Goal: Transaction & Acquisition: Purchase product/service

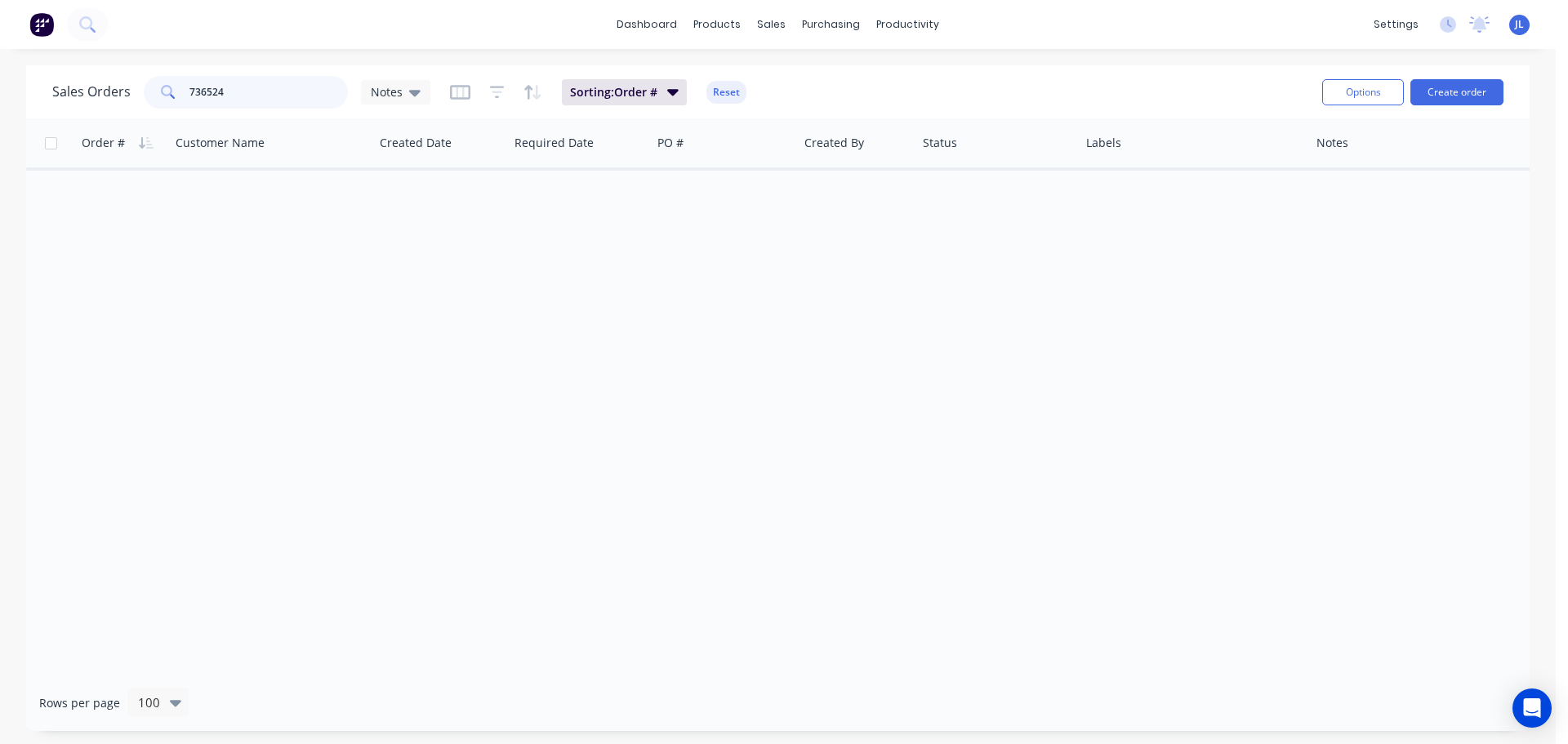
click at [239, 88] on input "736524" at bounding box center [269, 92] width 159 height 33
type input "fencing"
click at [742, 23] on div "products" at bounding box center [717, 24] width 64 height 24
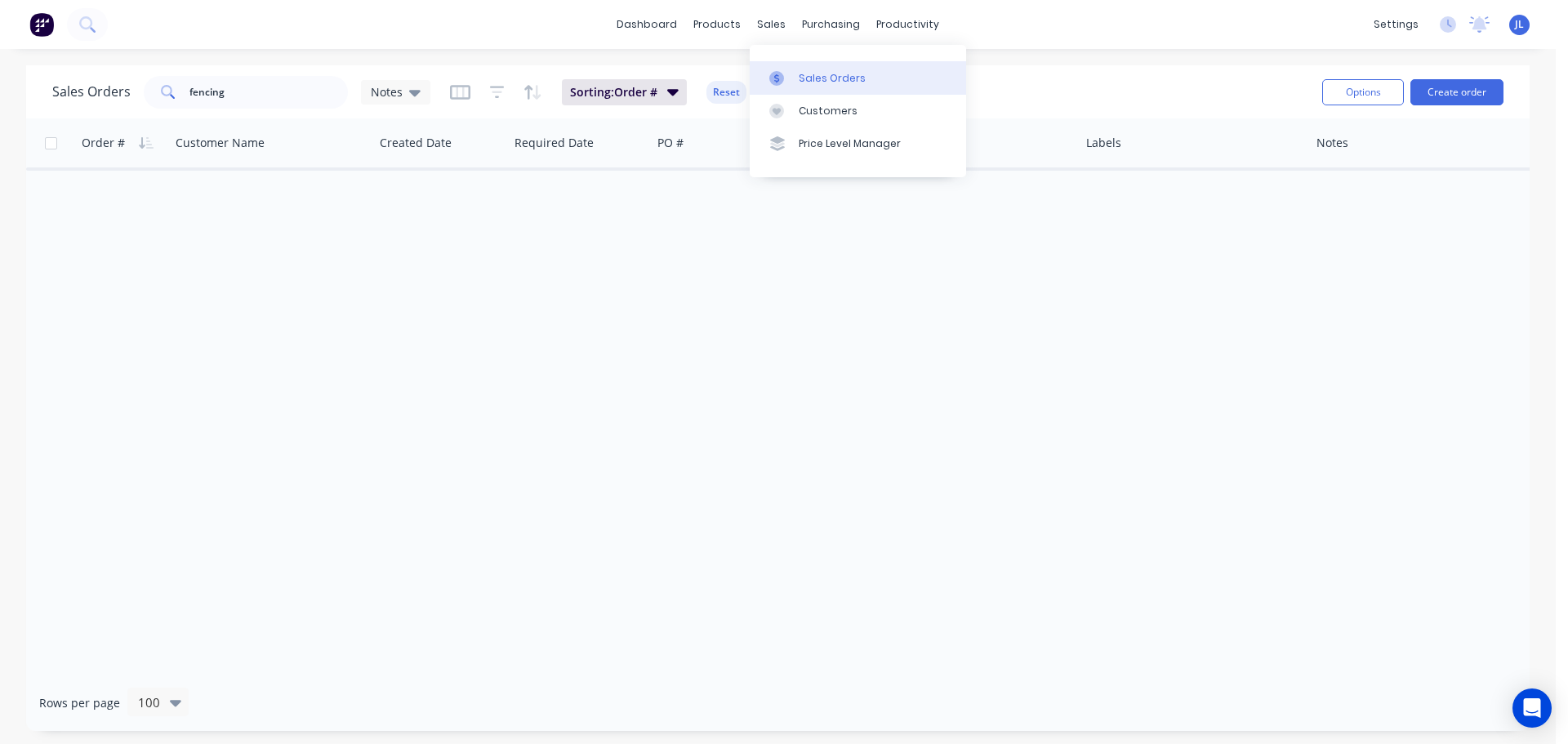
click at [783, 61] on link "Sales Orders" at bounding box center [857, 78] width 217 height 33
click at [791, 67] on link "Sales Orders" at bounding box center [857, 78] width 217 height 33
click at [821, 72] on div "Sales Orders" at bounding box center [831, 78] width 67 height 15
click at [280, 104] on input "fencing" at bounding box center [269, 92] width 159 height 33
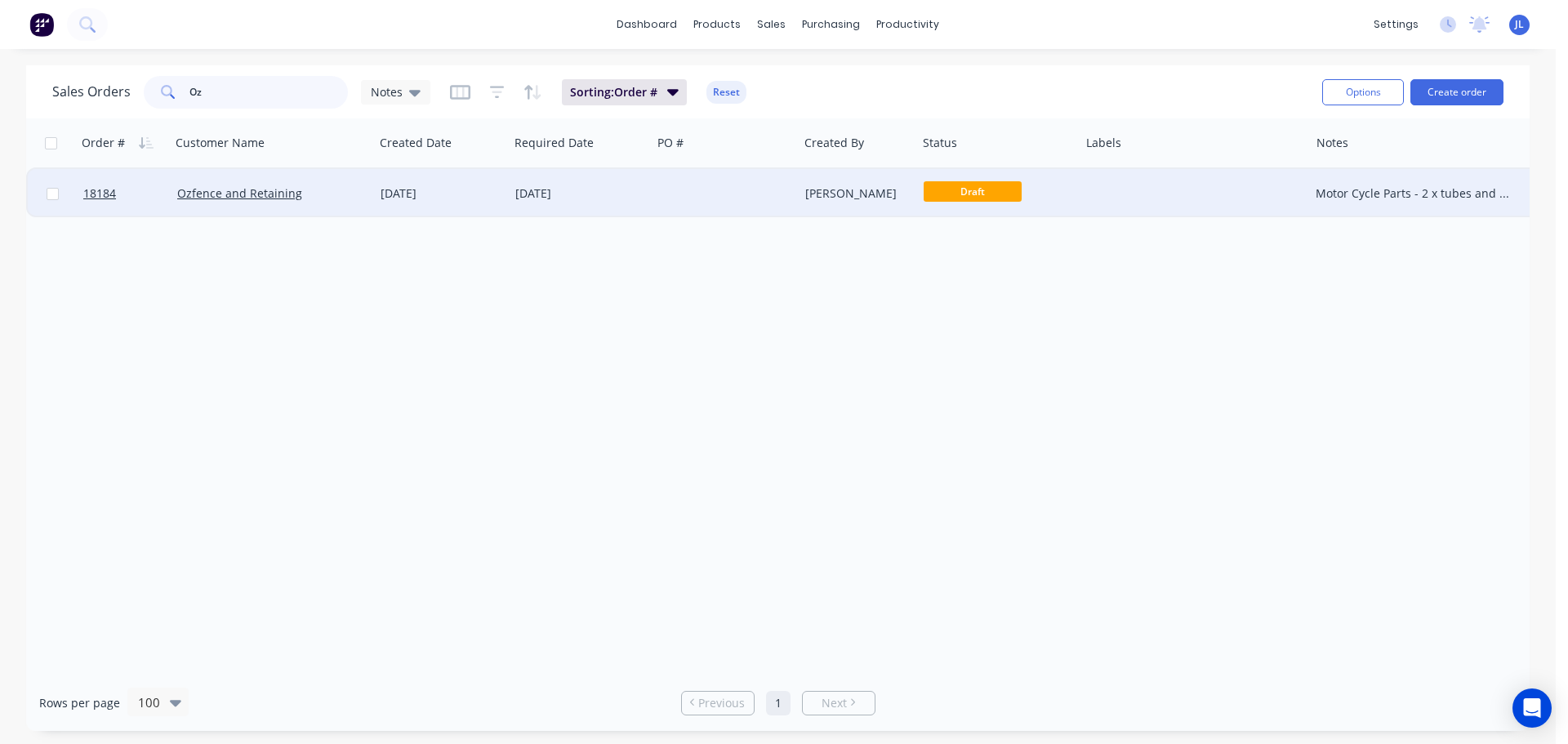
type input "Oz"
click at [316, 196] on div "Ozfence and Retaining" at bounding box center [267, 194] width 181 height 17
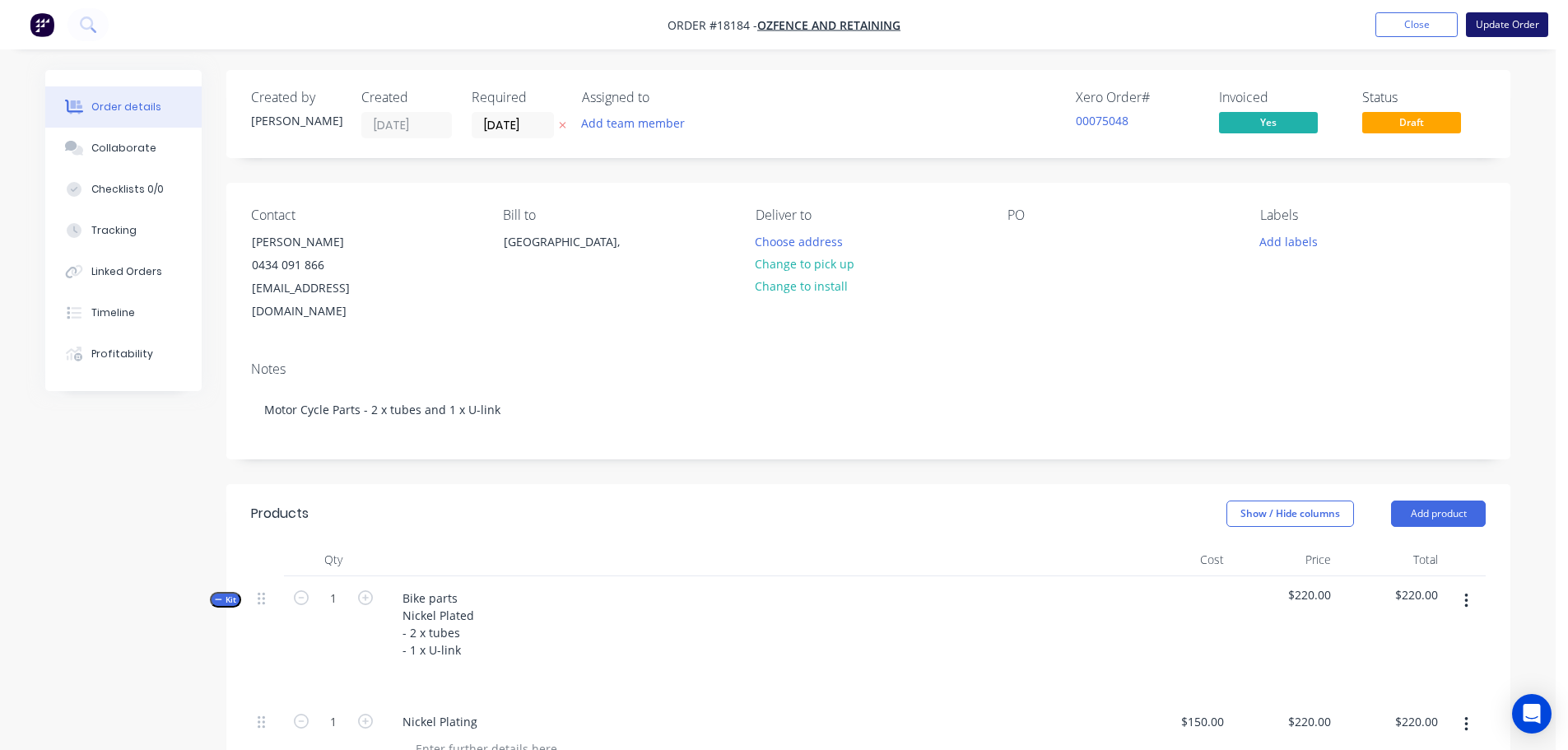
click at [1521, 34] on button "Update Order" at bounding box center [1507, 25] width 82 height 25
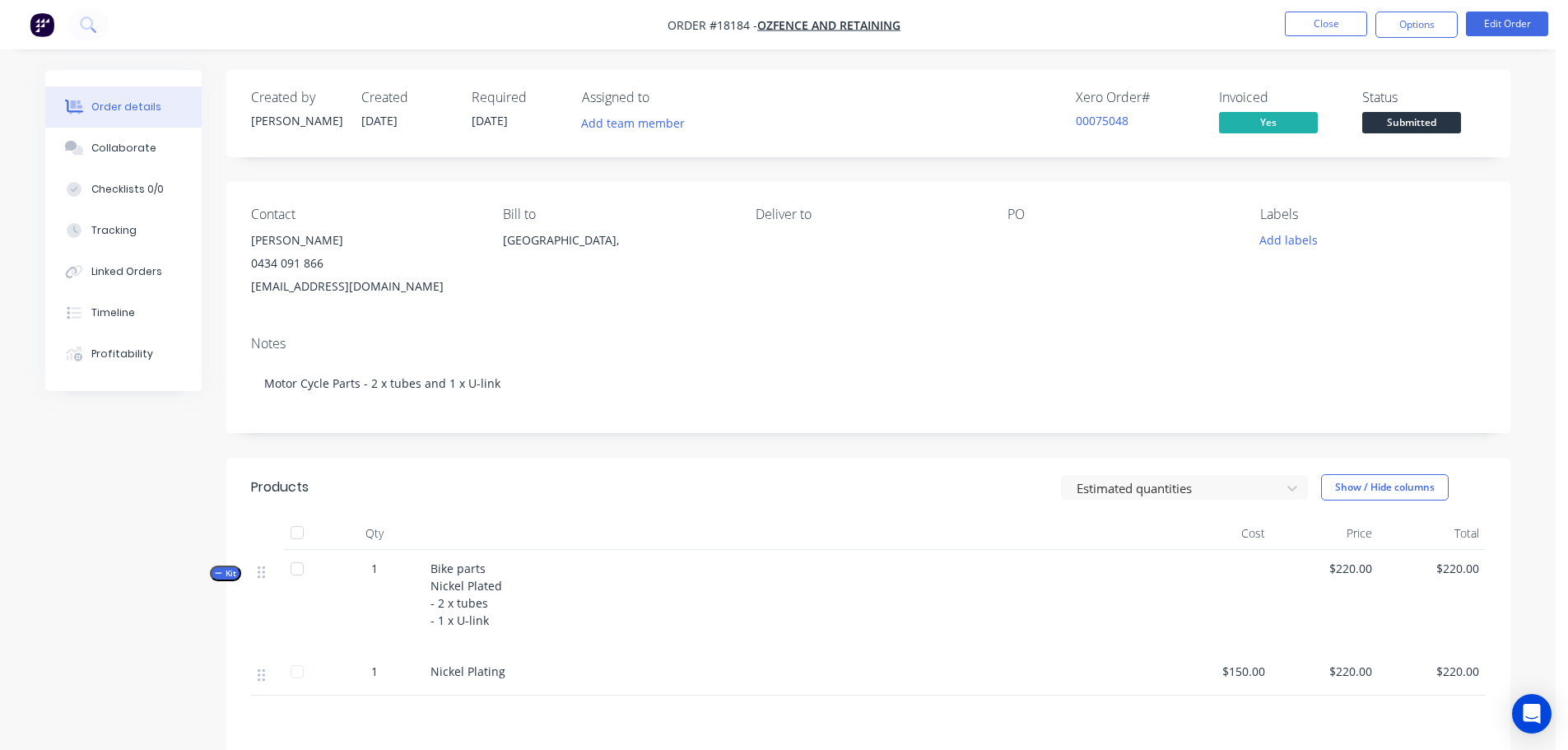
click at [1427, 130] on span "Submitted" at bounding box center [1411, 122] width 99 height 21
click at [1054, 321] on div "Contact Justin Plaisted 0434 091 866 ozfence@outlook.com Bill to Australia, Del…" at bounding box center [868, 253] width 1284 height 141
click at [1433, 26] on button "Options" at bounding box center [1417, 25] width 82 height 26
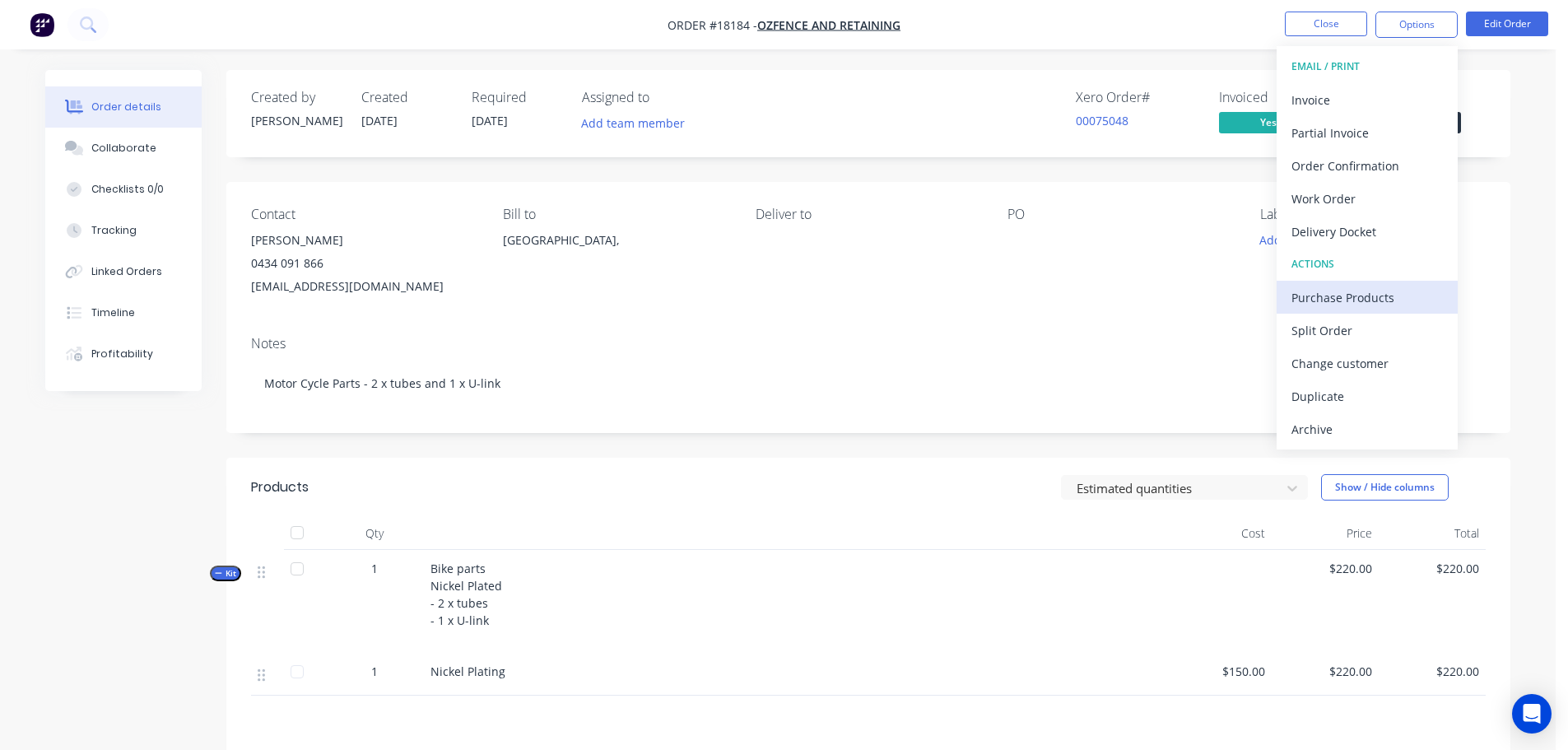
click at [1370, 294] on div "Purchase Products" at bounding box center [1367, 297] width 152 height 24
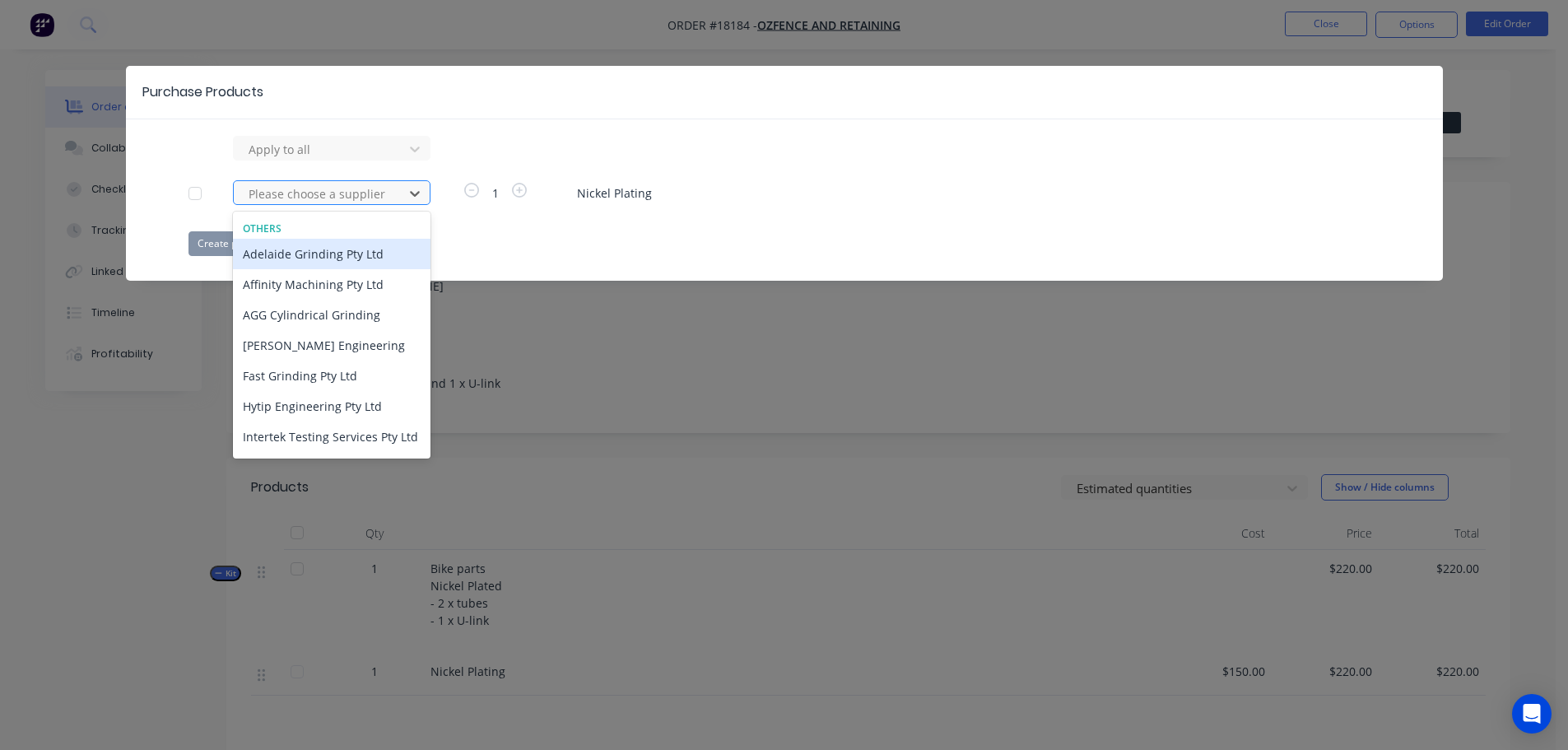
click at [287, 191] on div at bounding box center [320, 193] width 148 height 21
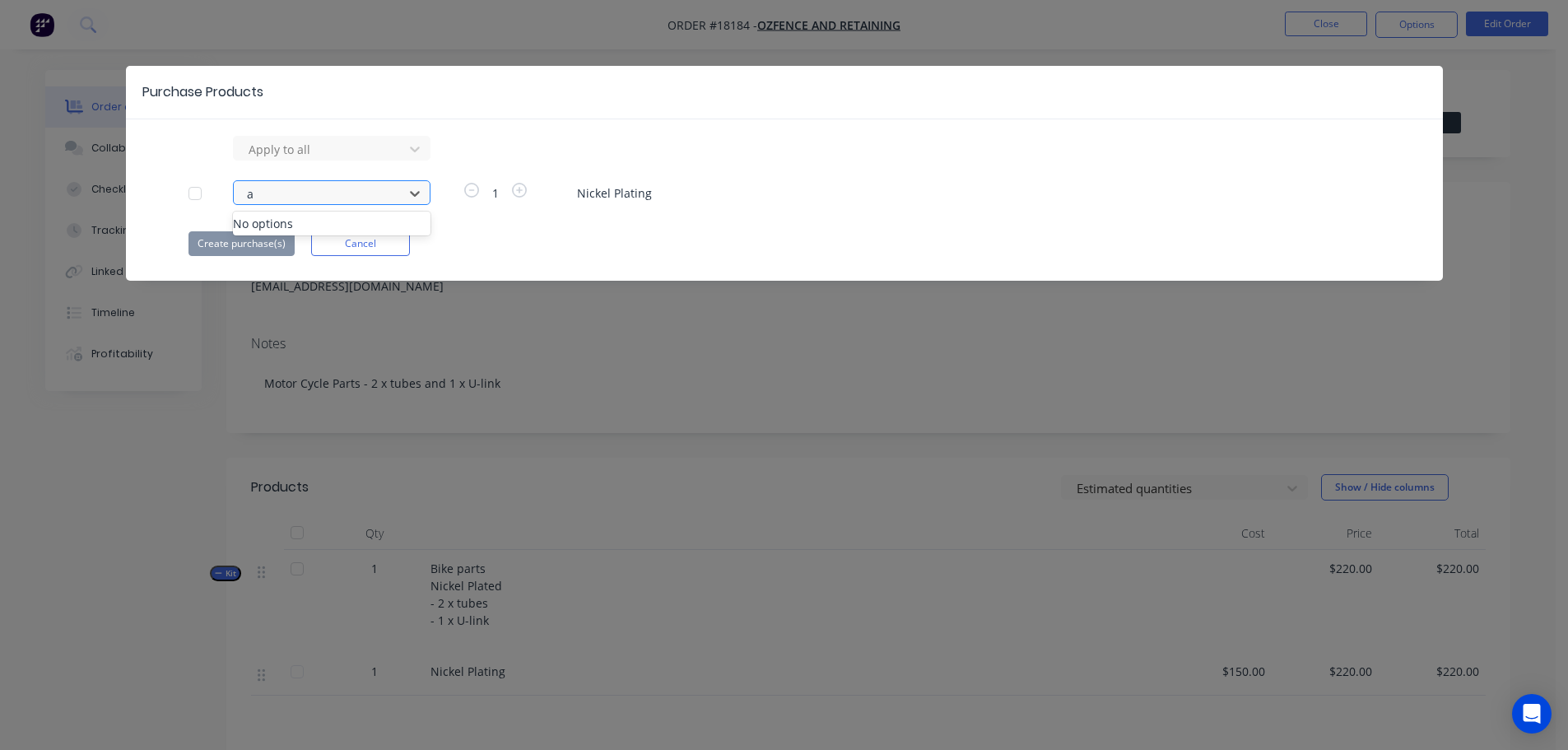
type input "a"
type input "a c"
click at [648, 213] on div "Apply to all Please choose a supplier 1 Nickel Plating Create purchase(s) Cancel" at bounding box center [785, 196] width 1317 height 121
click at [394, 250] on button "Cancel" at bounding box center [360, 243] width 99 height 25
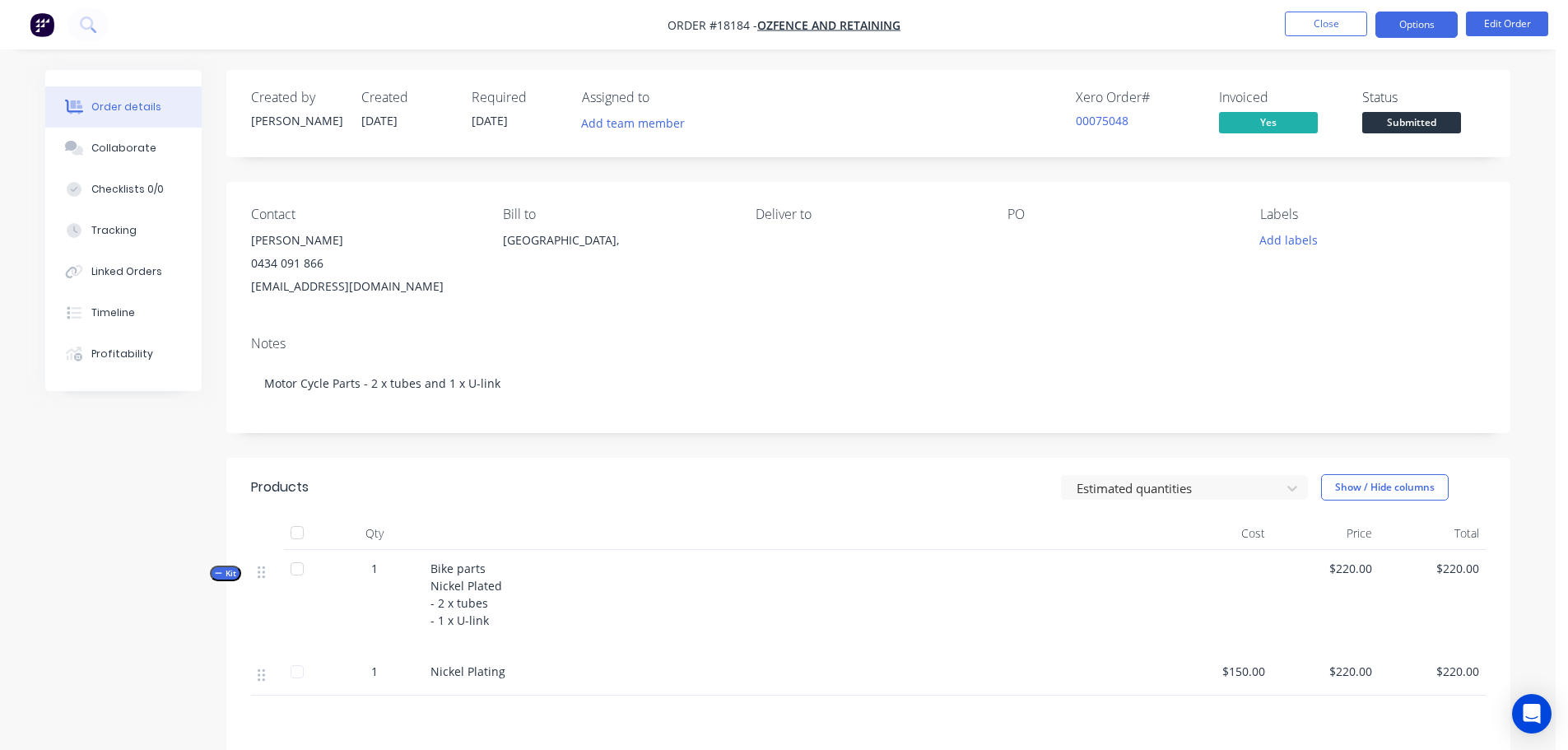
click at [1452, 22] on button "Options" at bounding box center [1417, 25] width 82 height 26
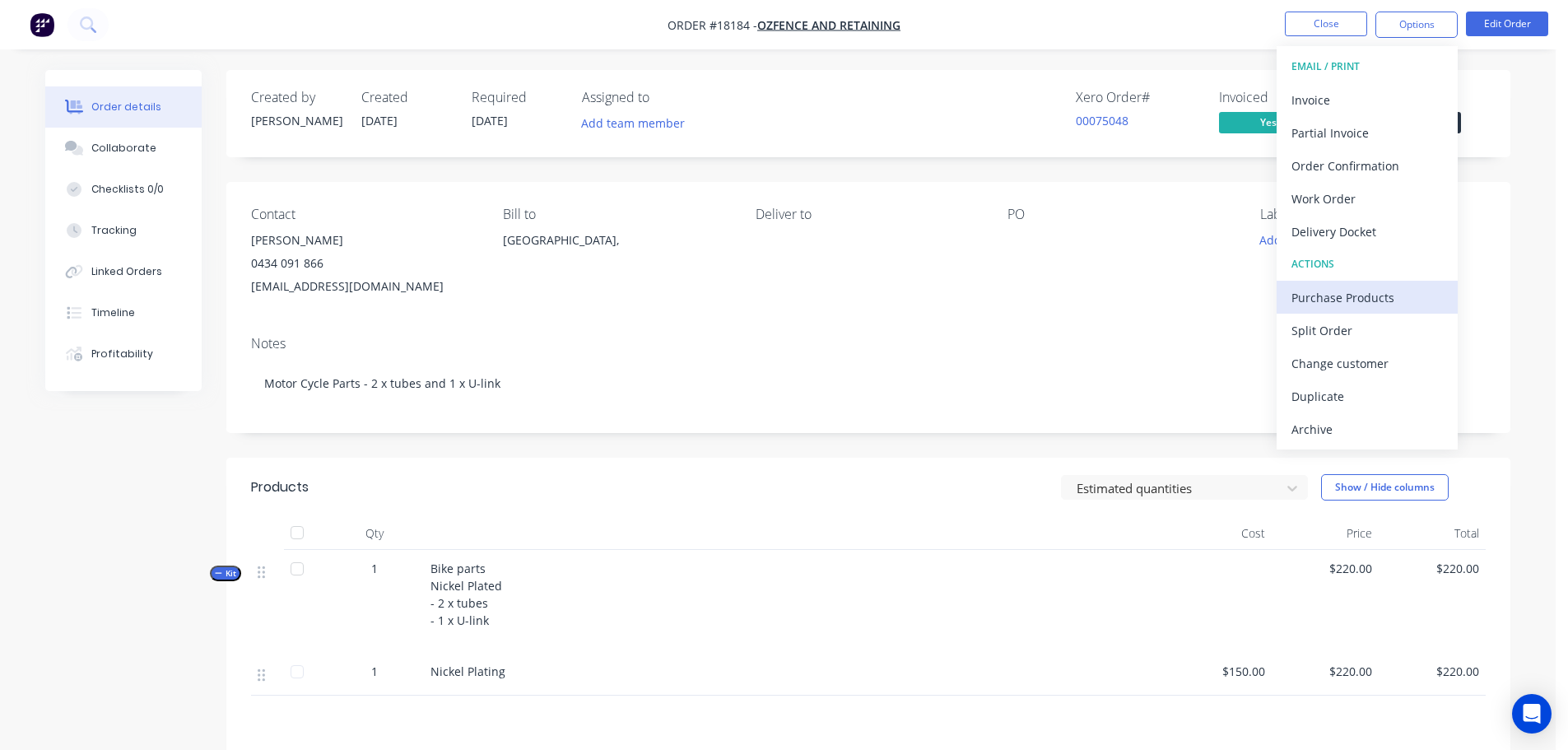
click at [1340, 284] on button "Purchase Products" at bounding box center [1367, 297] width 181 height 33
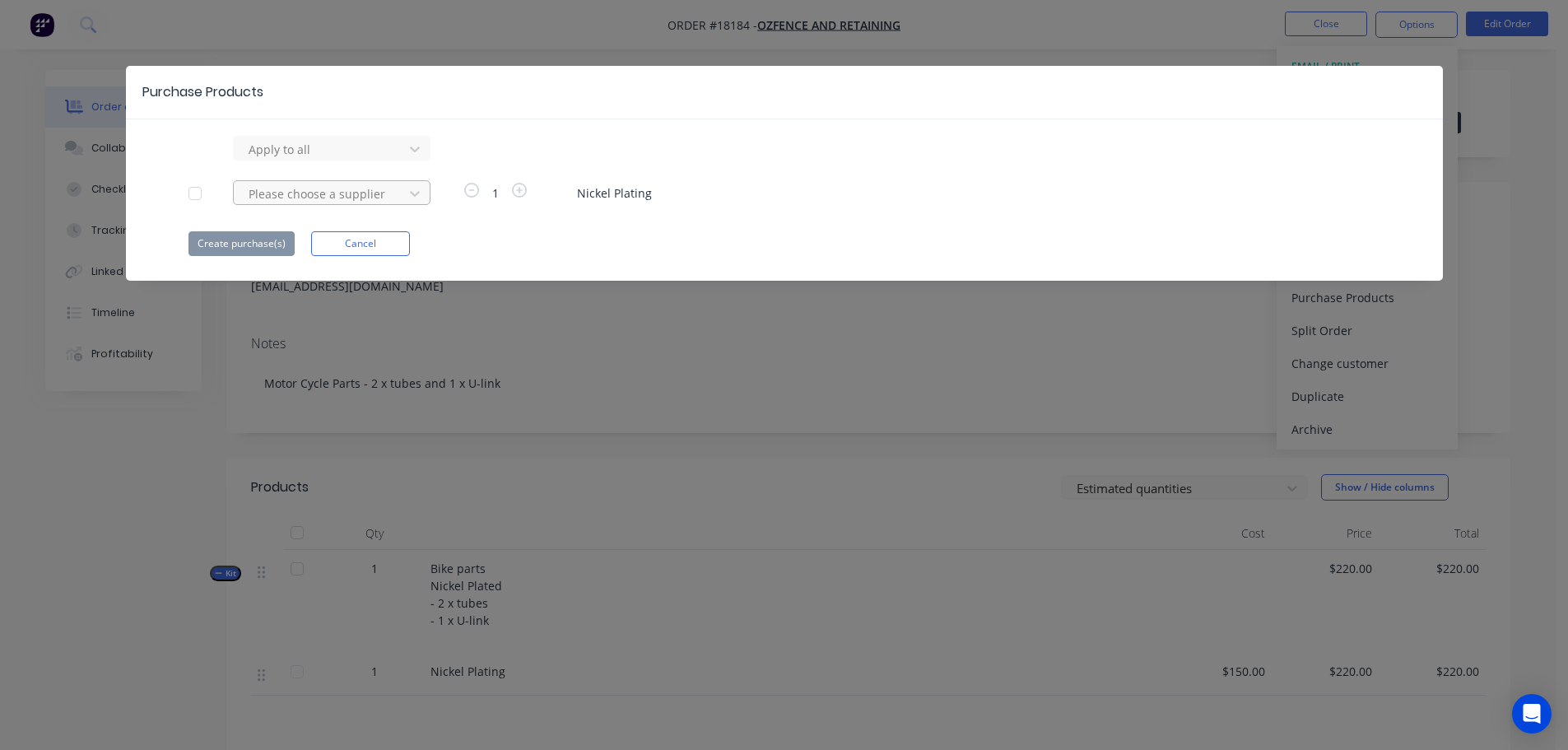
click at [366, 195] on div at bounding box center [320, 193] width 148 height 21
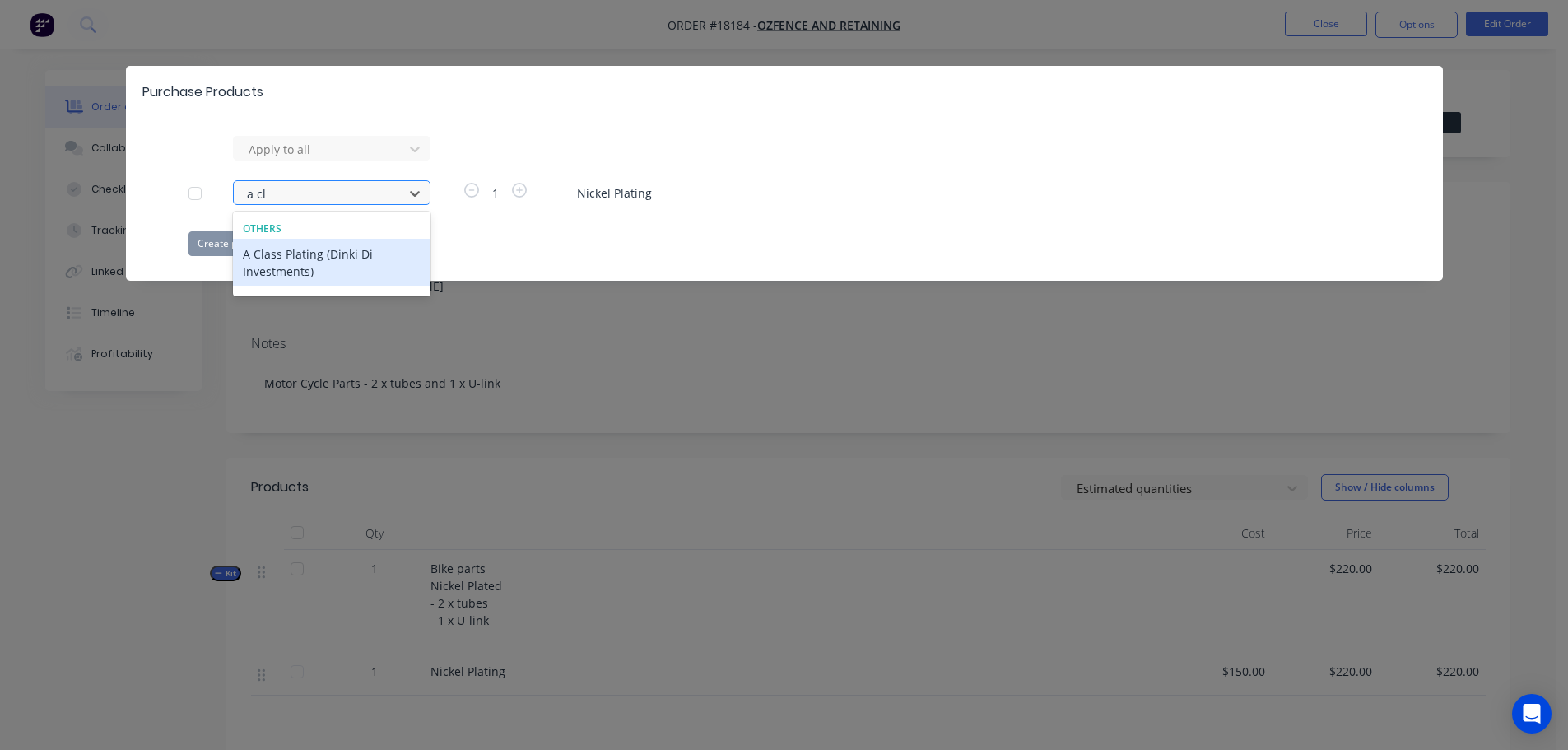
type input "a cla"
click at [383, 256] on div "A Class Plating (Dinki Di Investments)" at bounding box center [332, 263] width 198 height 48
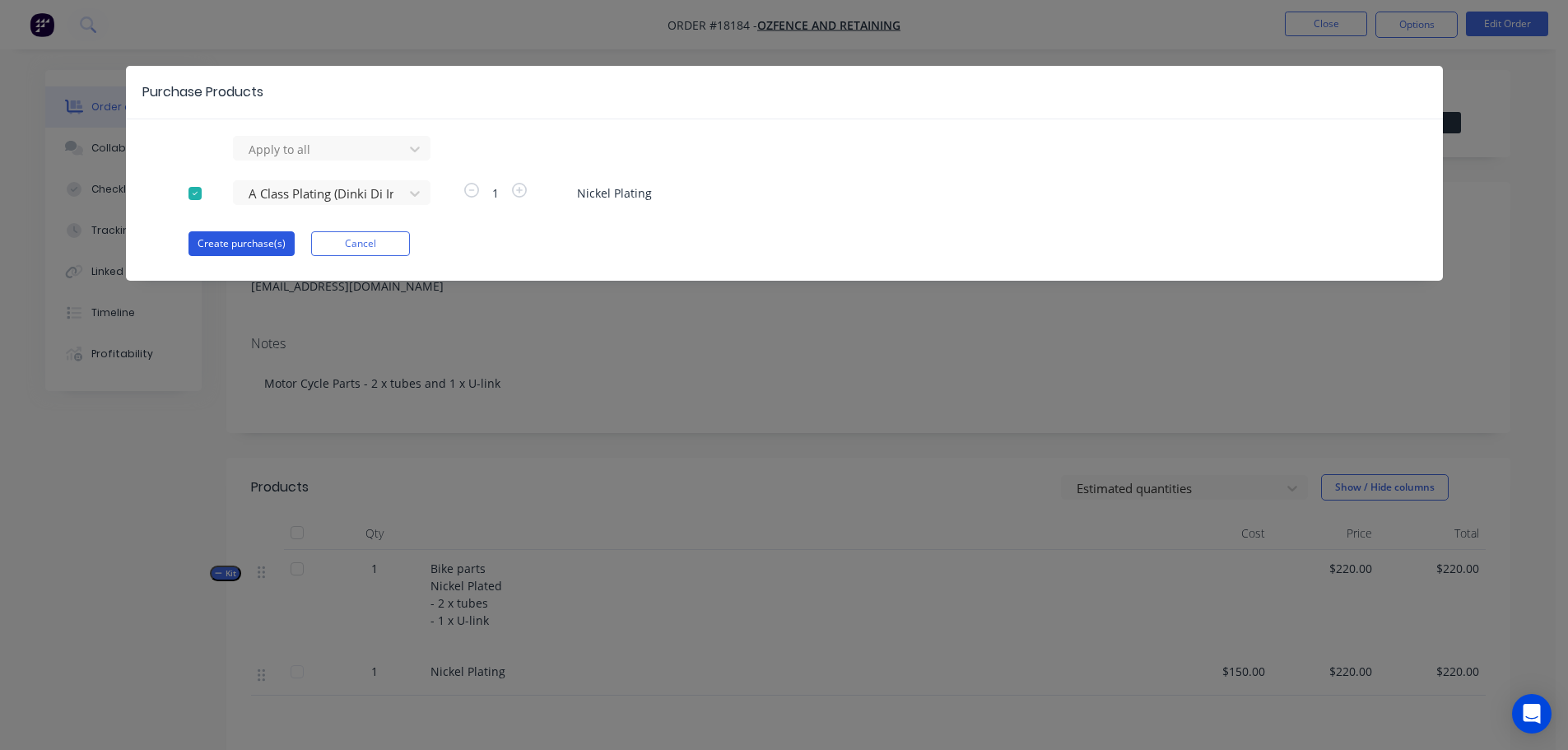
click at [258, 243] on button "Create purchase(s)" at bounding box center [241, 243] width 106 height 25
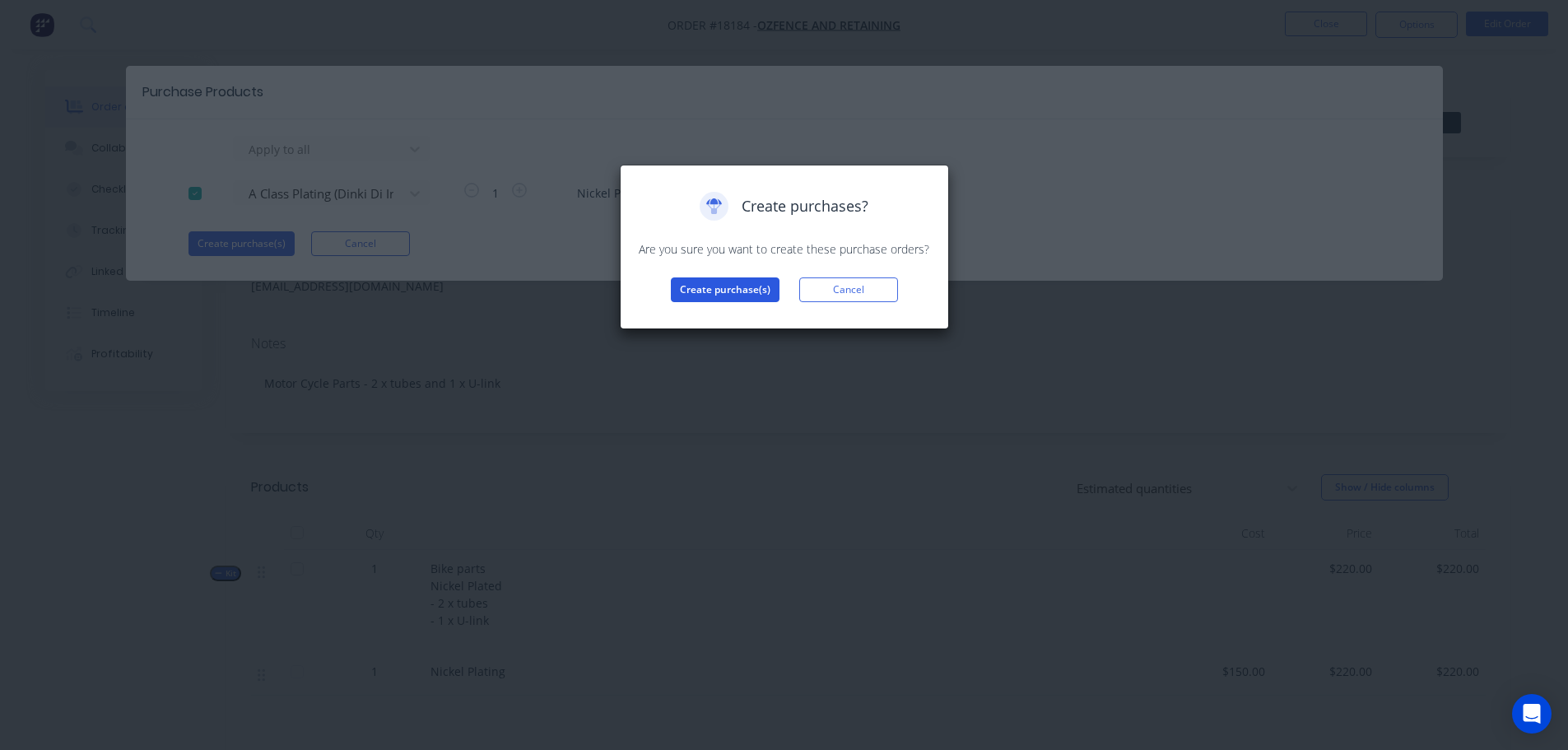
click at [730, 301] on button "Create purchase(s)" at bounding box center [725, 289] width 109 height 25
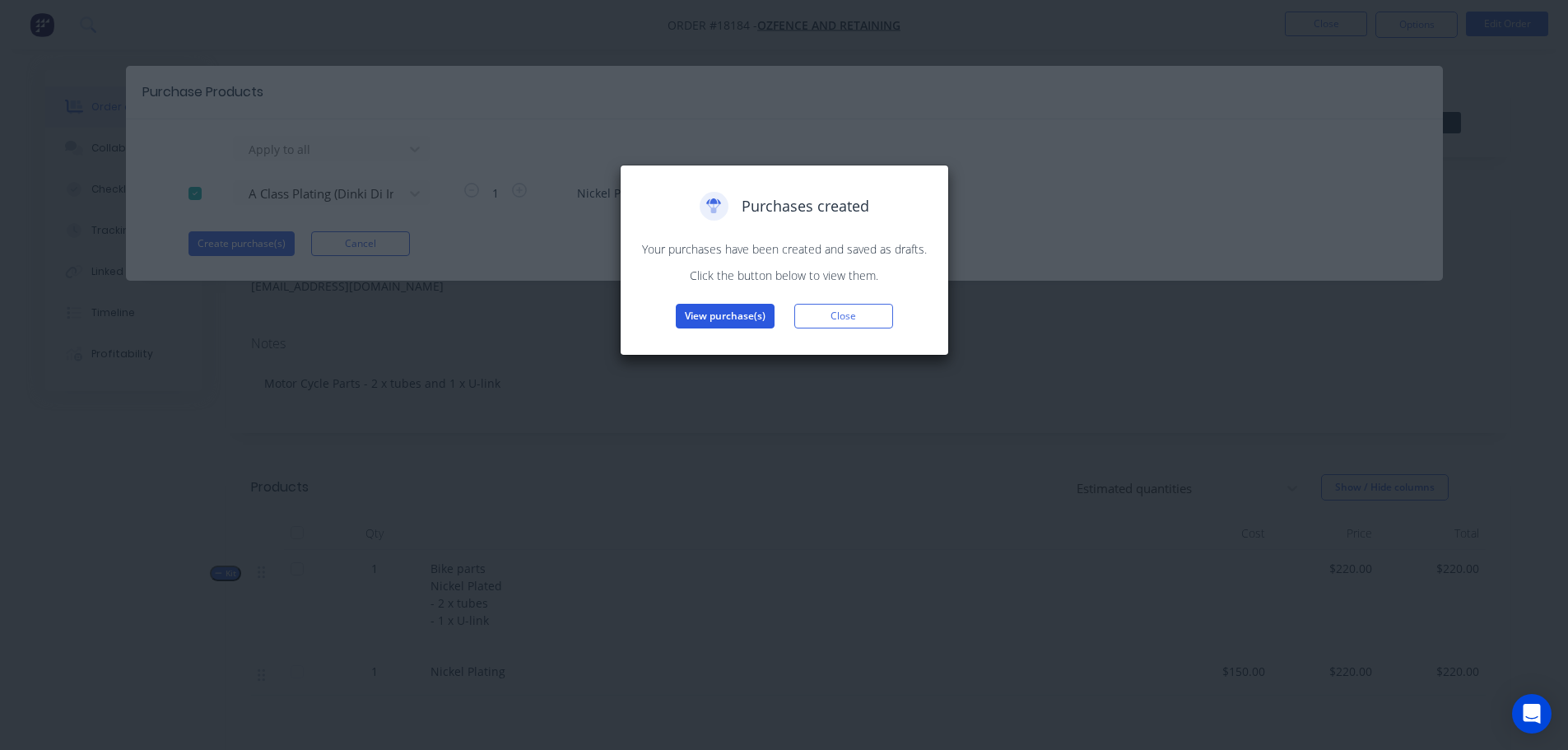
click at [719, 320] on button "View purchase(s)" at bounding box center [725, 316] width 99 height 25
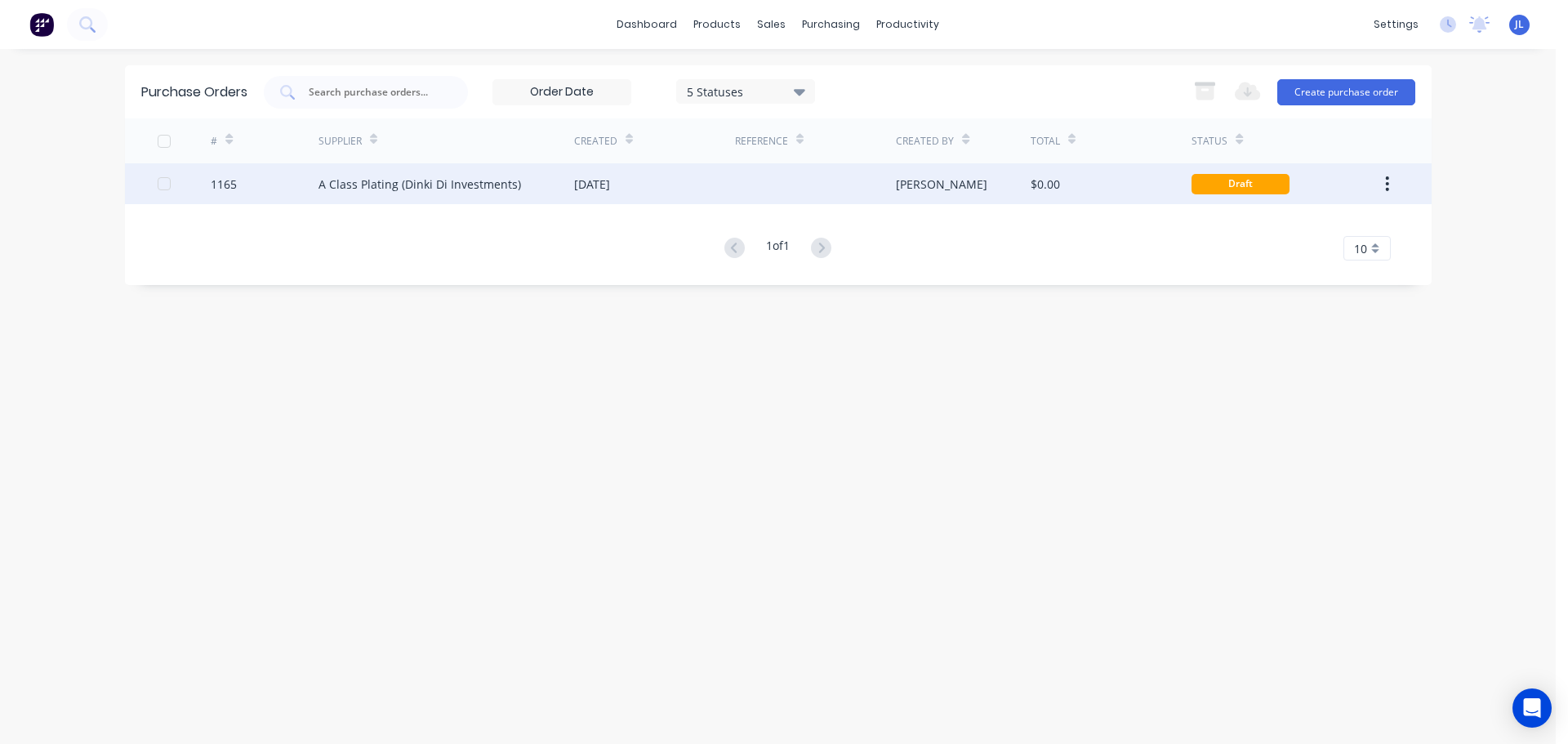
click at [643, 186] on div "[DATE]" at bounding box center [653, 184] width 160 height 41
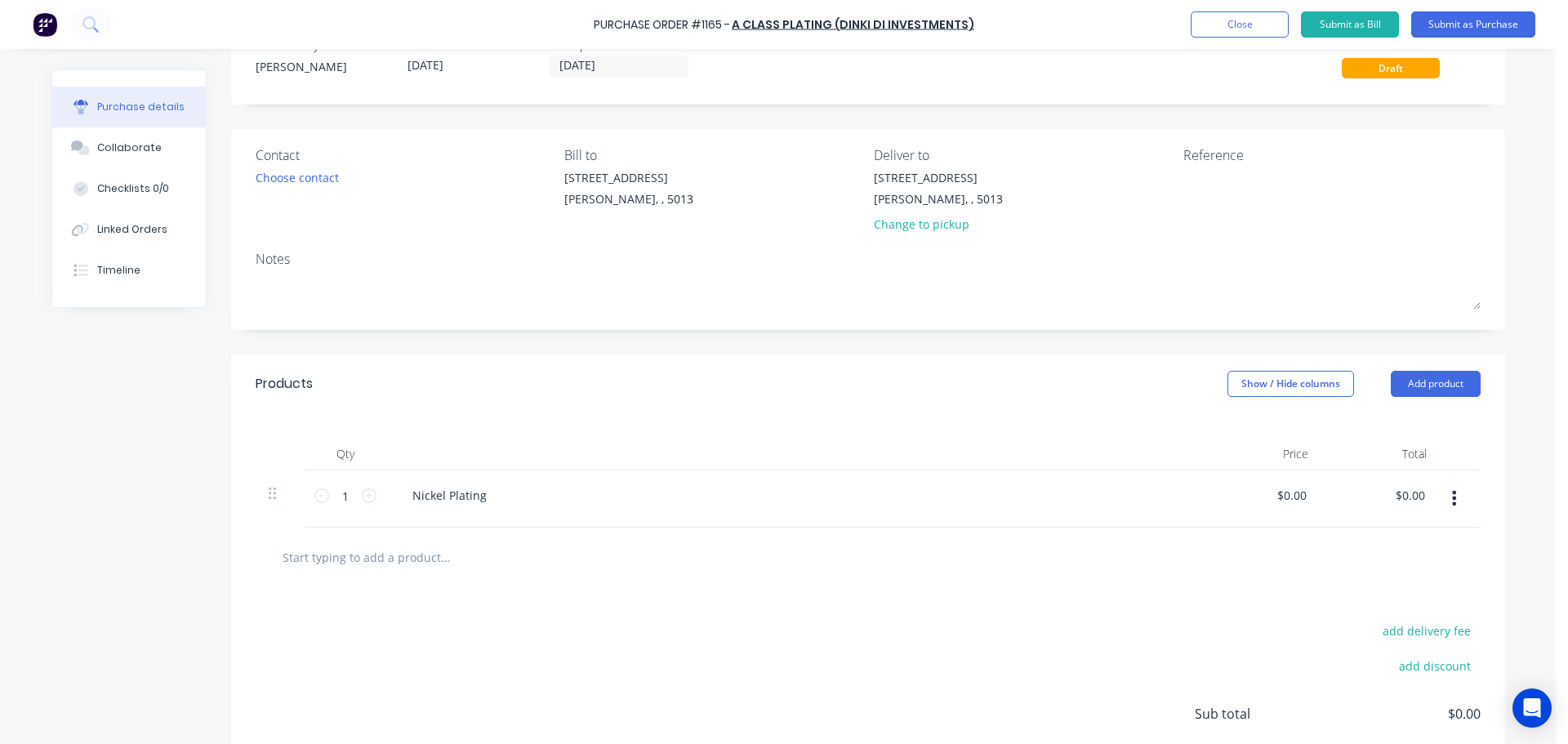
scroll to position [163, 0]
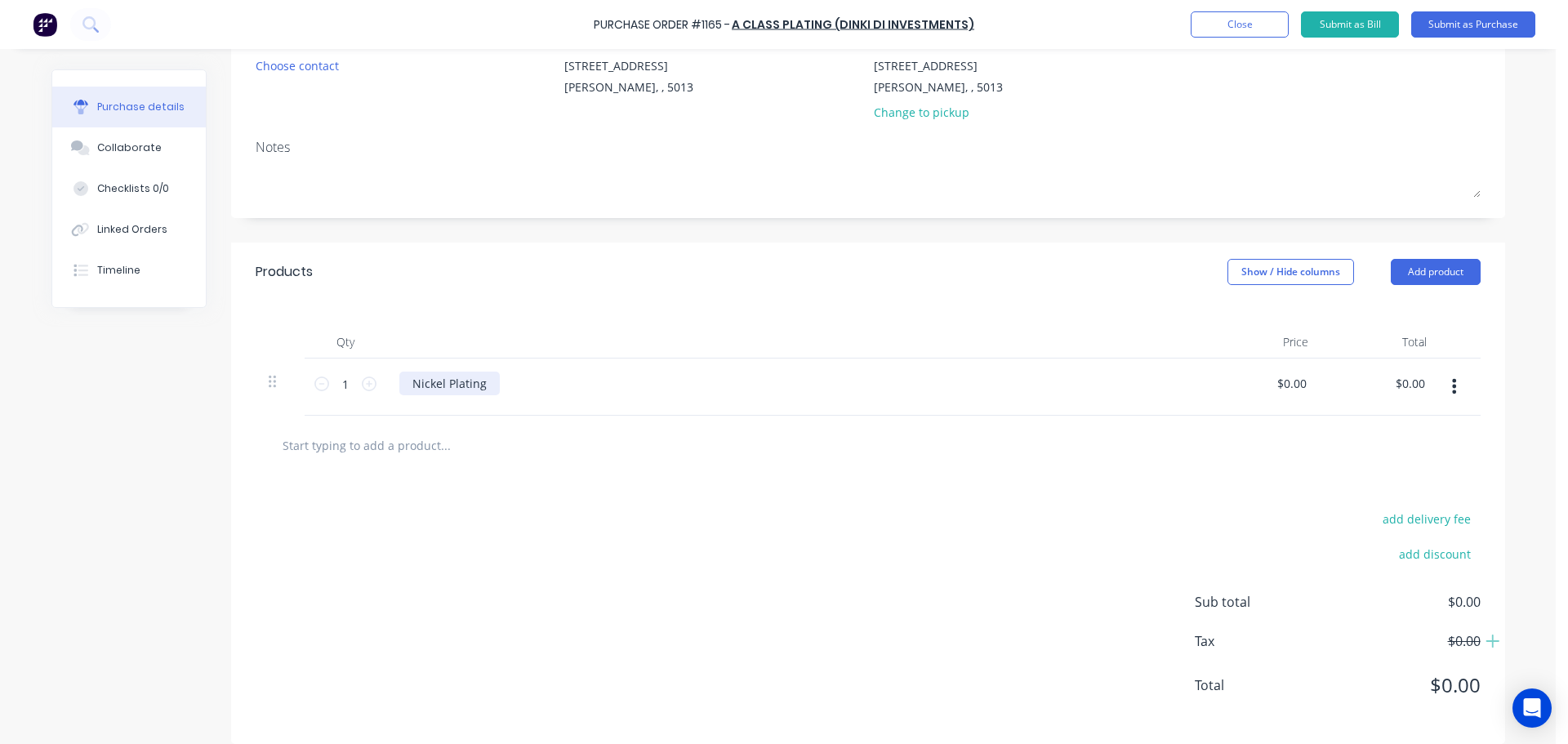
click at [485, 384] on div "Nickel Plating" at bounding box center [449, 383] width 100 height 23
drag, startPoint x: 485, startPoint y: 382, endPoint x: 389, endPoint y: 387, distance: 96.1
click at [389, 387] on div "Nickel Plating" at bounding box center [794, 387] width 817 height 57
click at [364, 385] on icon at bounding box center [368, 383] width 15 height 15
type input "2"
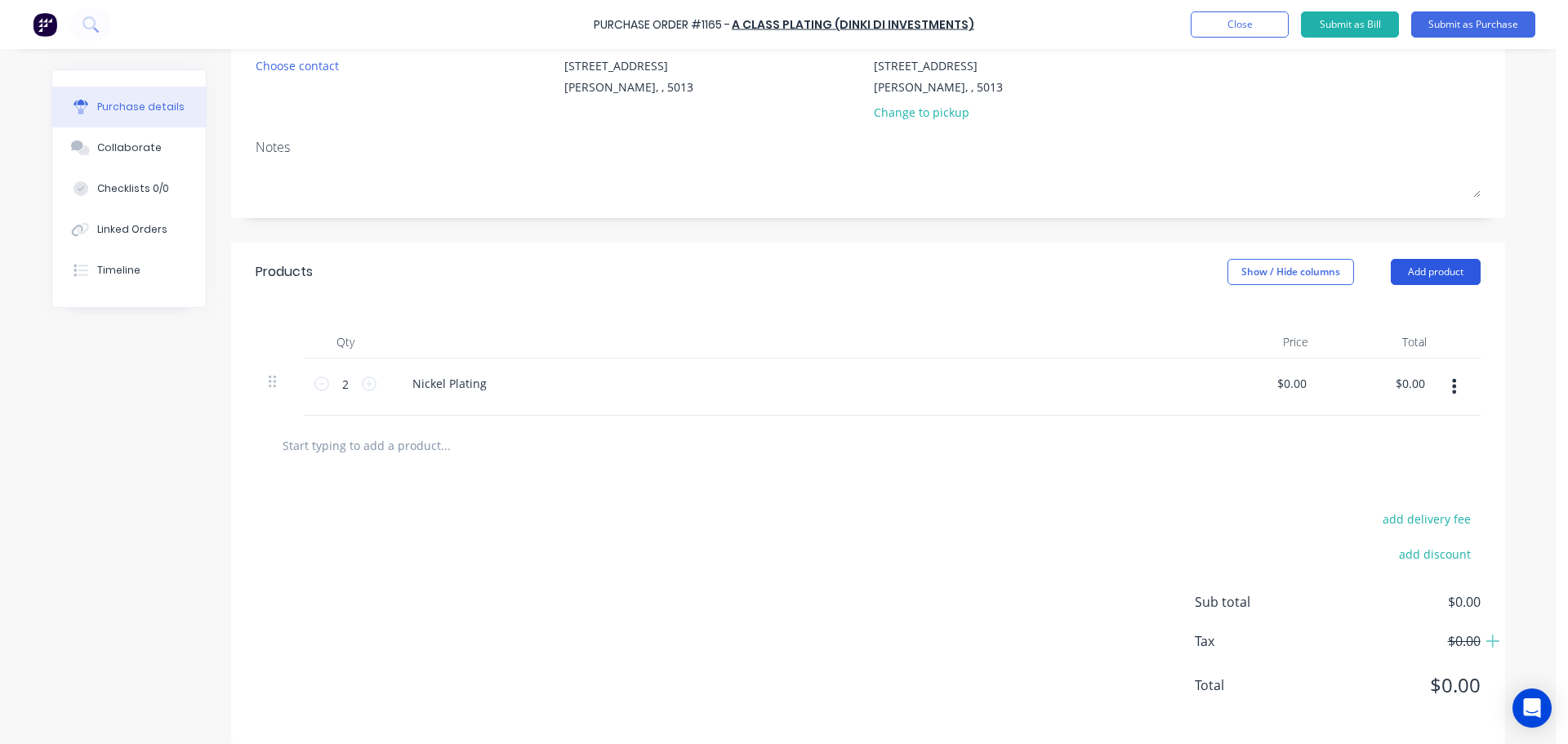
click at [1423, 280] on button "Add product" at bounding box center [1435, 271] width 89 height 26
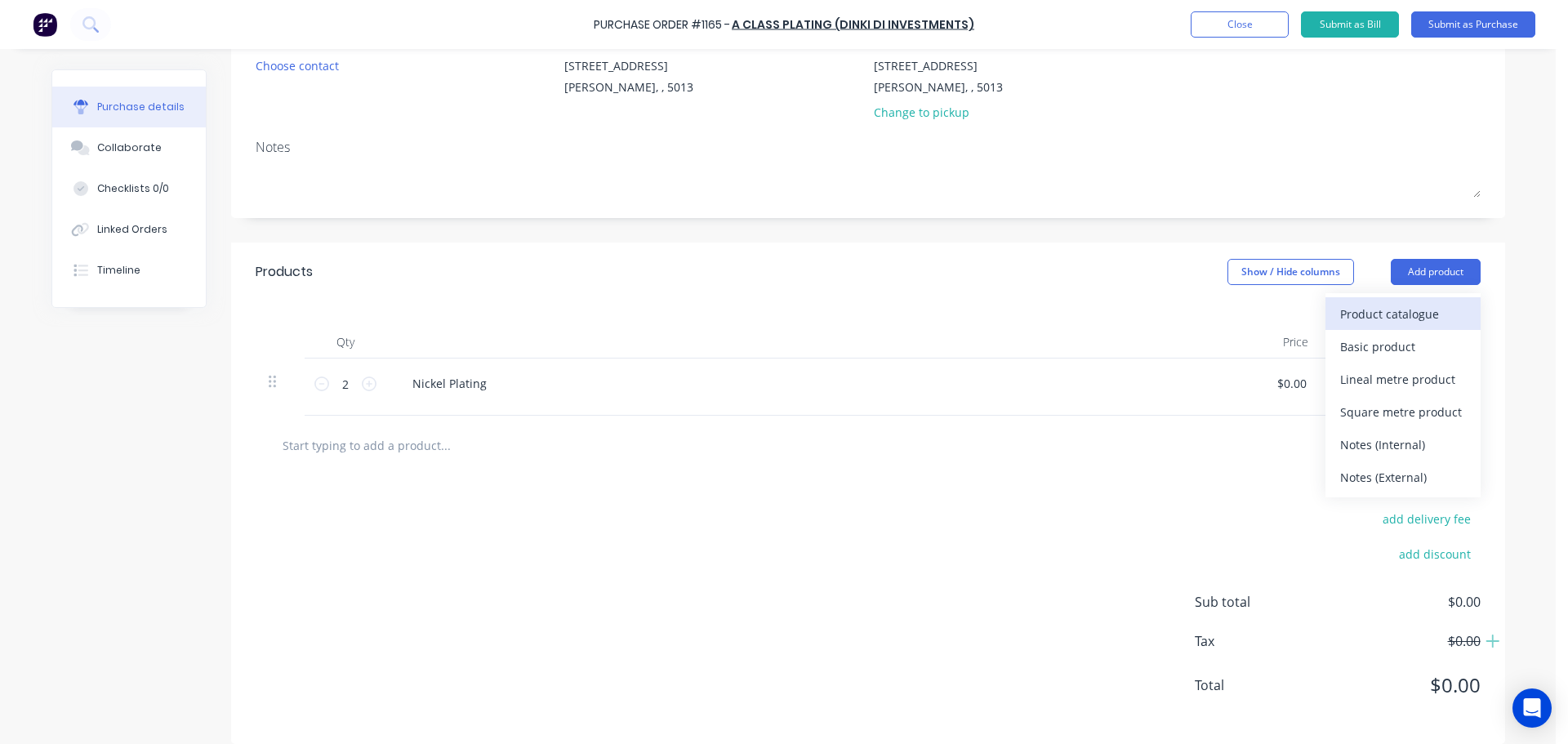
click at [1388, 319] on div "Product catalogue" at bounding box center [1402, 314] width 125 height 23
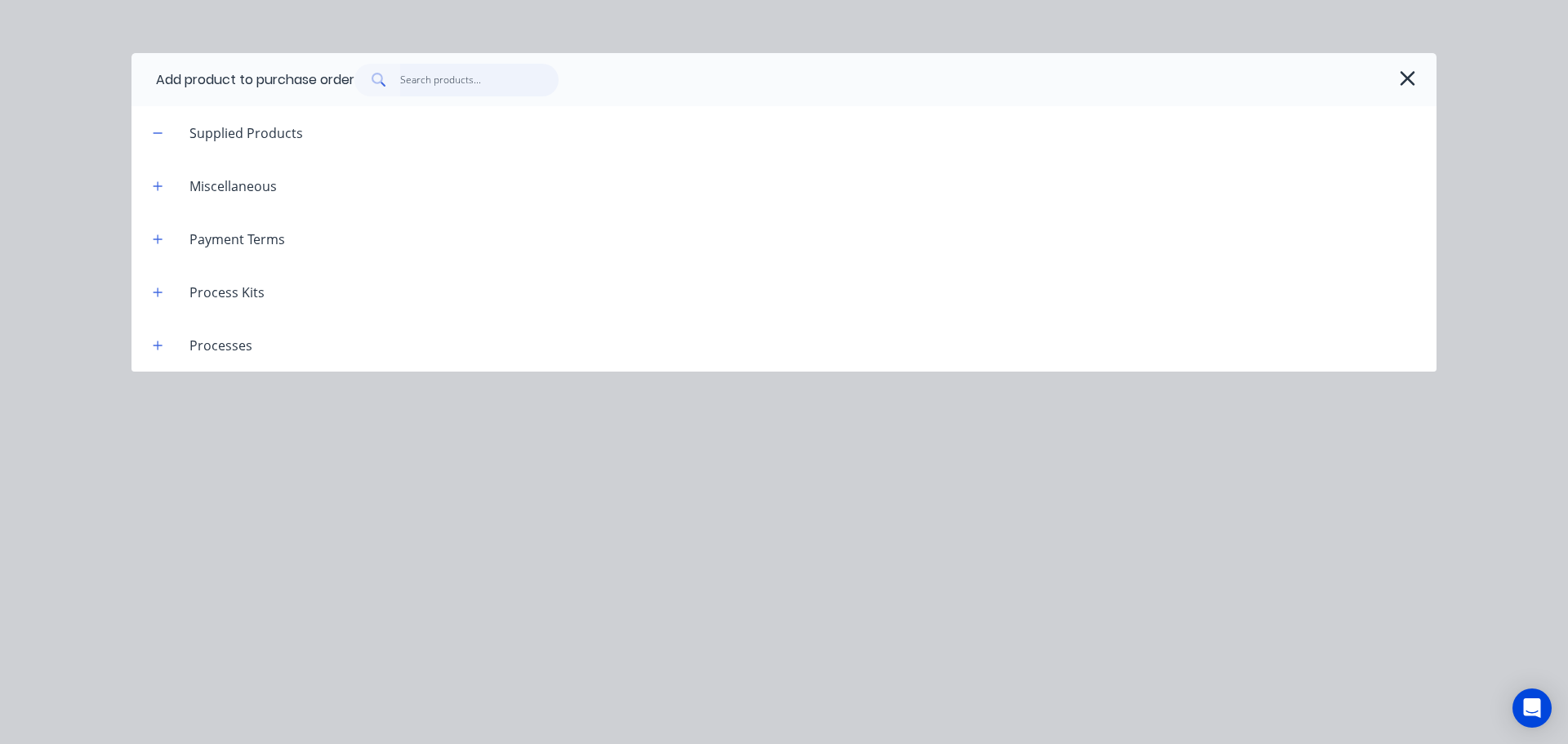
click at [447, 76] on input "text" at bounding box center [480, 81] width 159 height 33
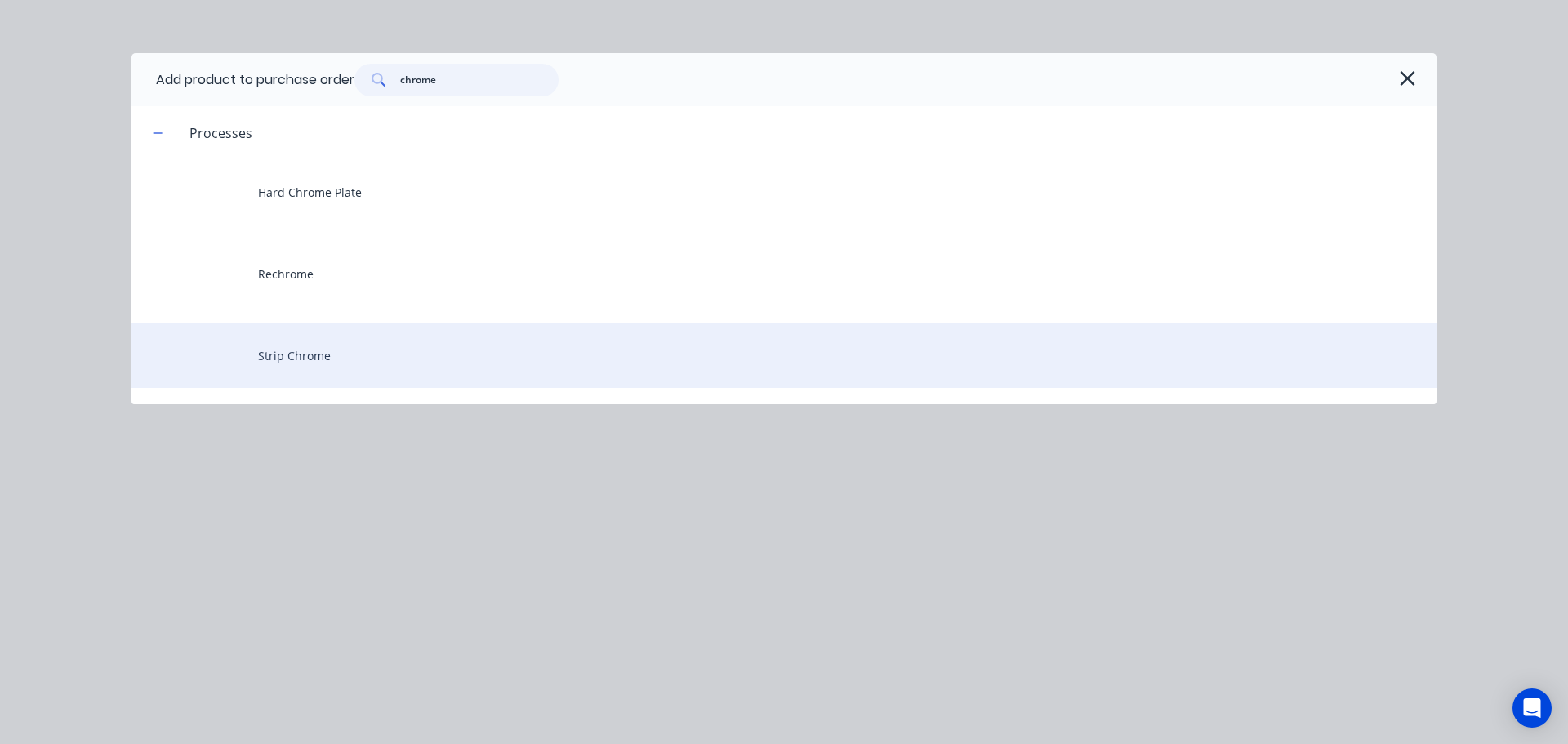
type input "chrome"
click at [291, 337] on div "Strip Chrome" at bounding box center [784, 355] width 1305 height 65
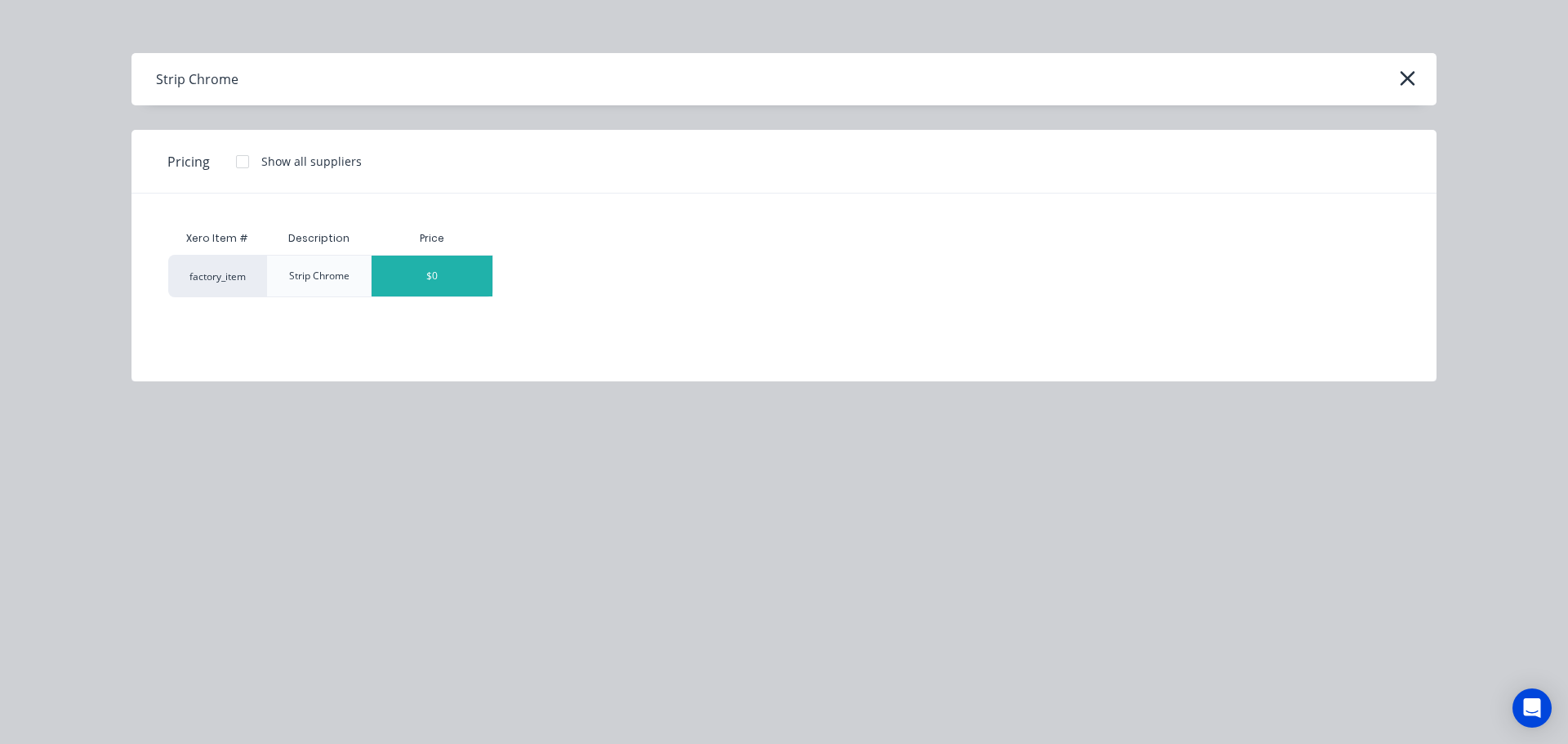
click at [408, 277] on div "$0" at bounding box center [432, 276] width 121 height 41
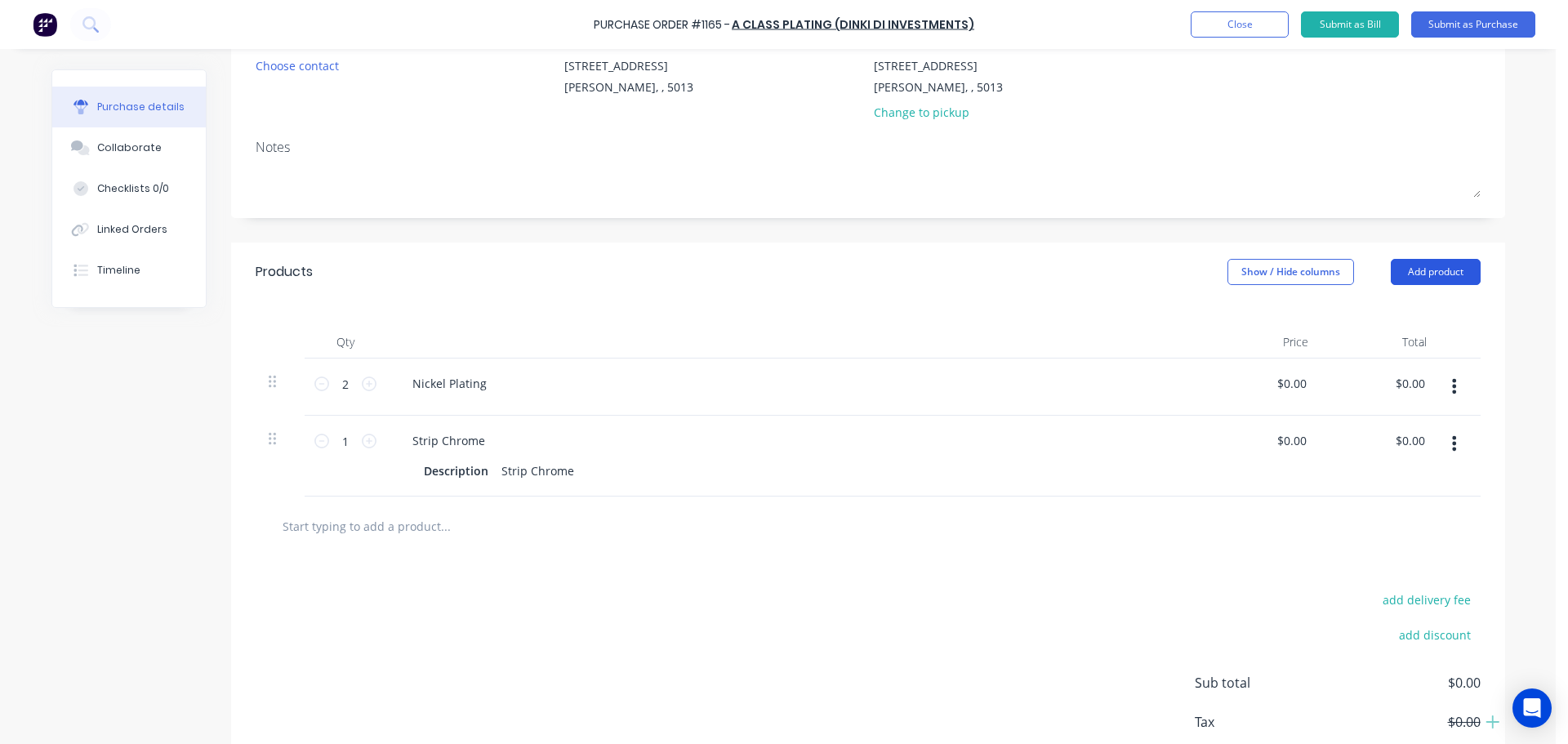
click at [1409, 275] on button "Add product" at bounding box center [1435, 271] width 89 height 26
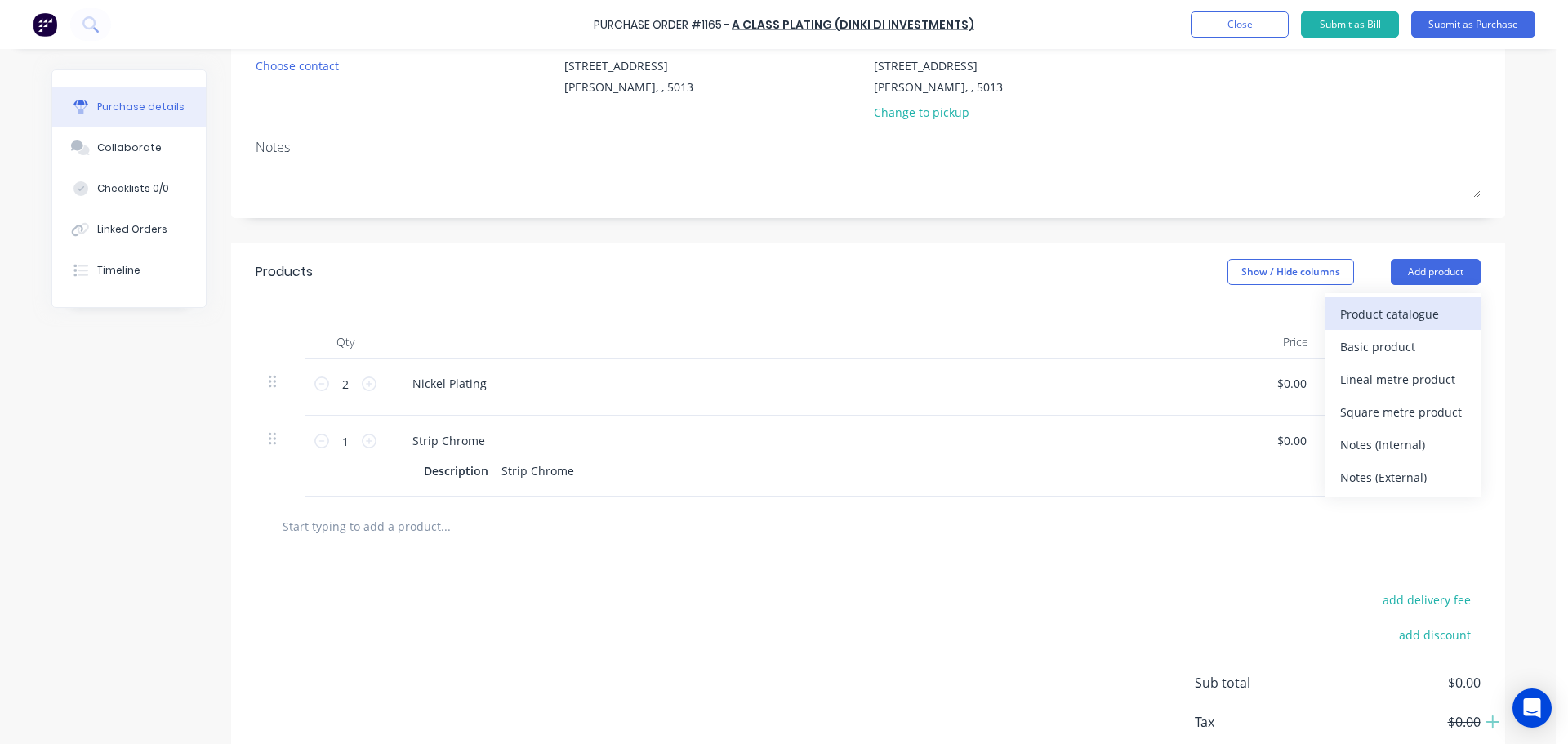
click at [1370, 318] on div "Product catalogue" at bounding box center [1402, 314] width 125 height 23
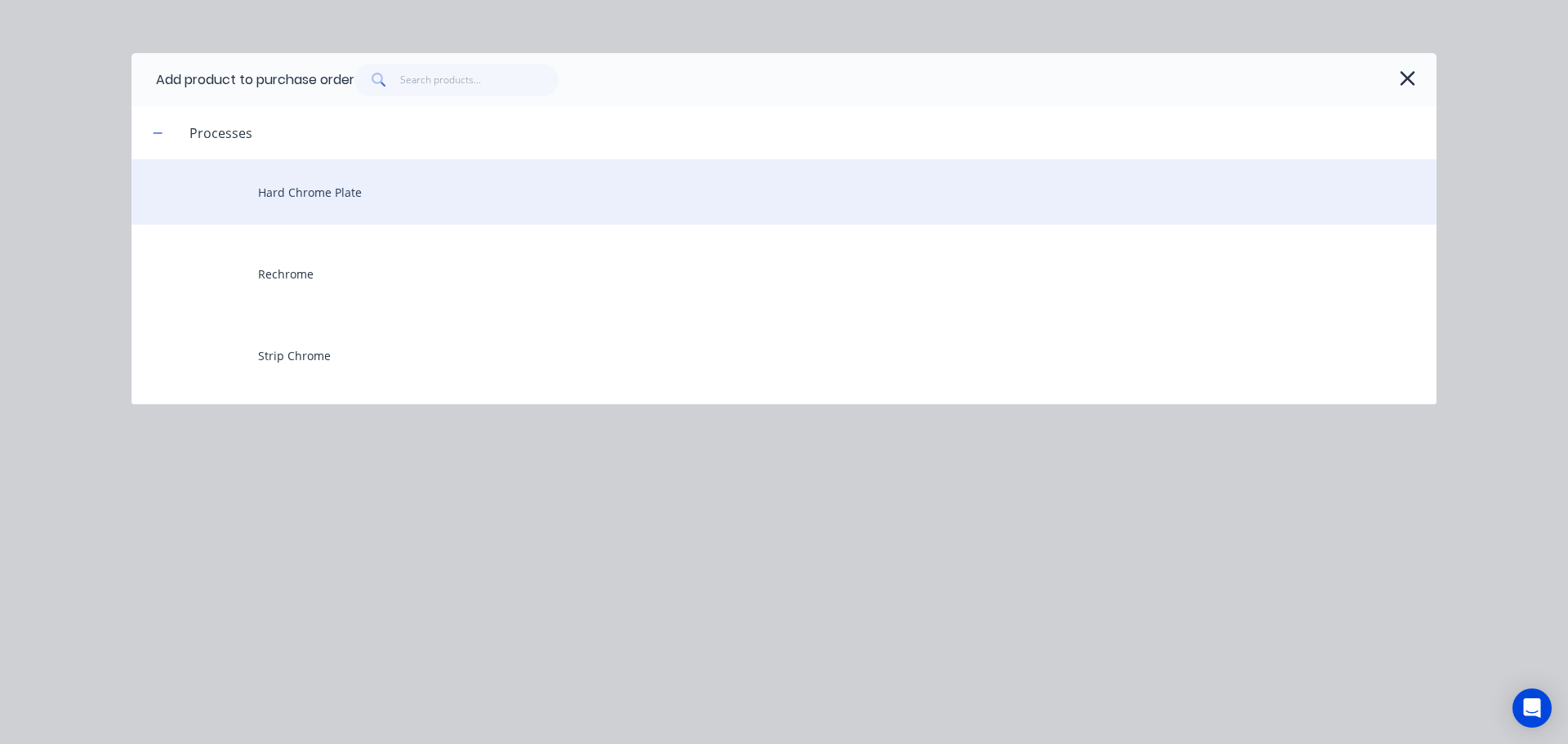
click at [341, 190] on div "Hard Chrome Plate" at bounding box center [784, 192] width 1305 height 65
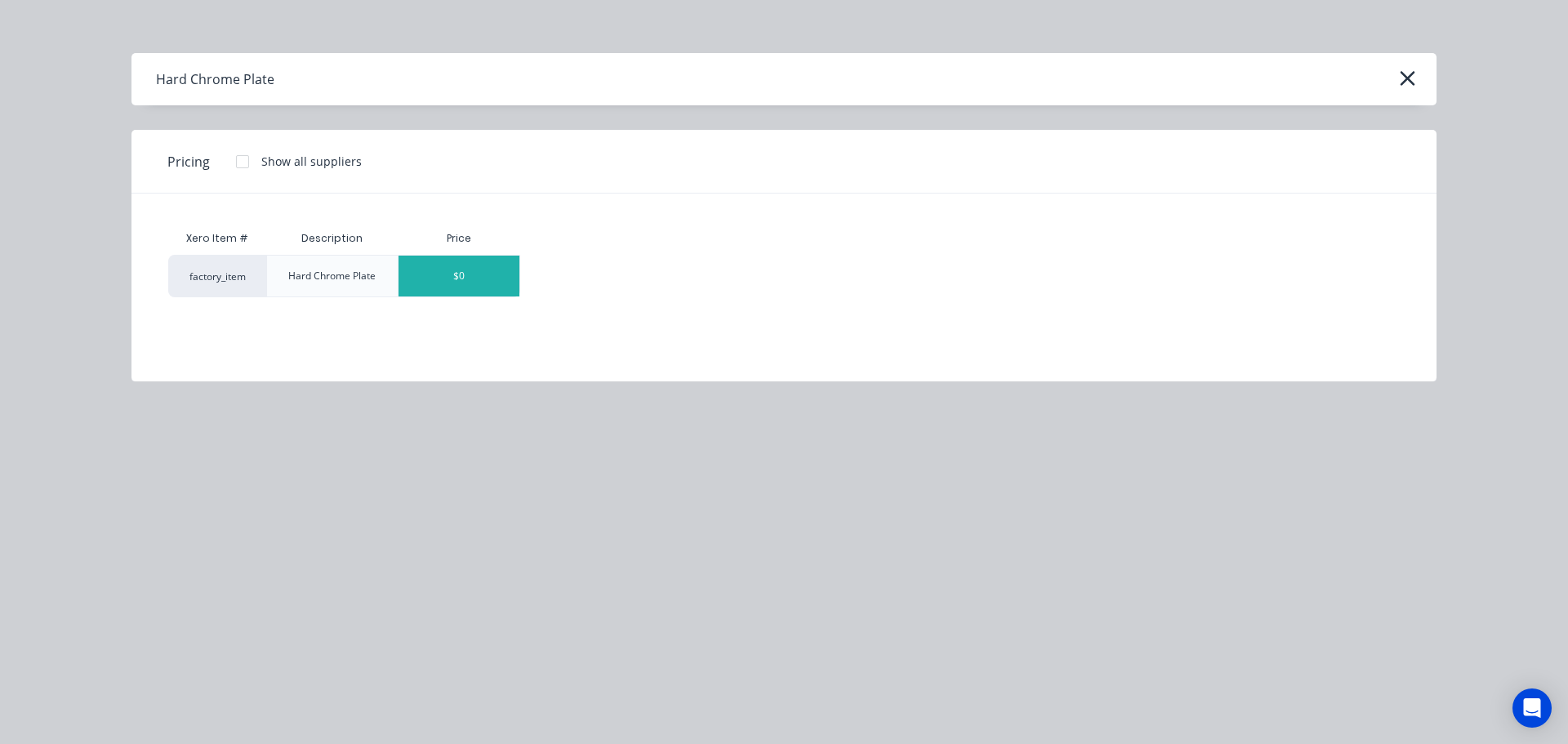
click at [464, 281] on div "$0" at bounding box center [459, 276] width 121 height 41
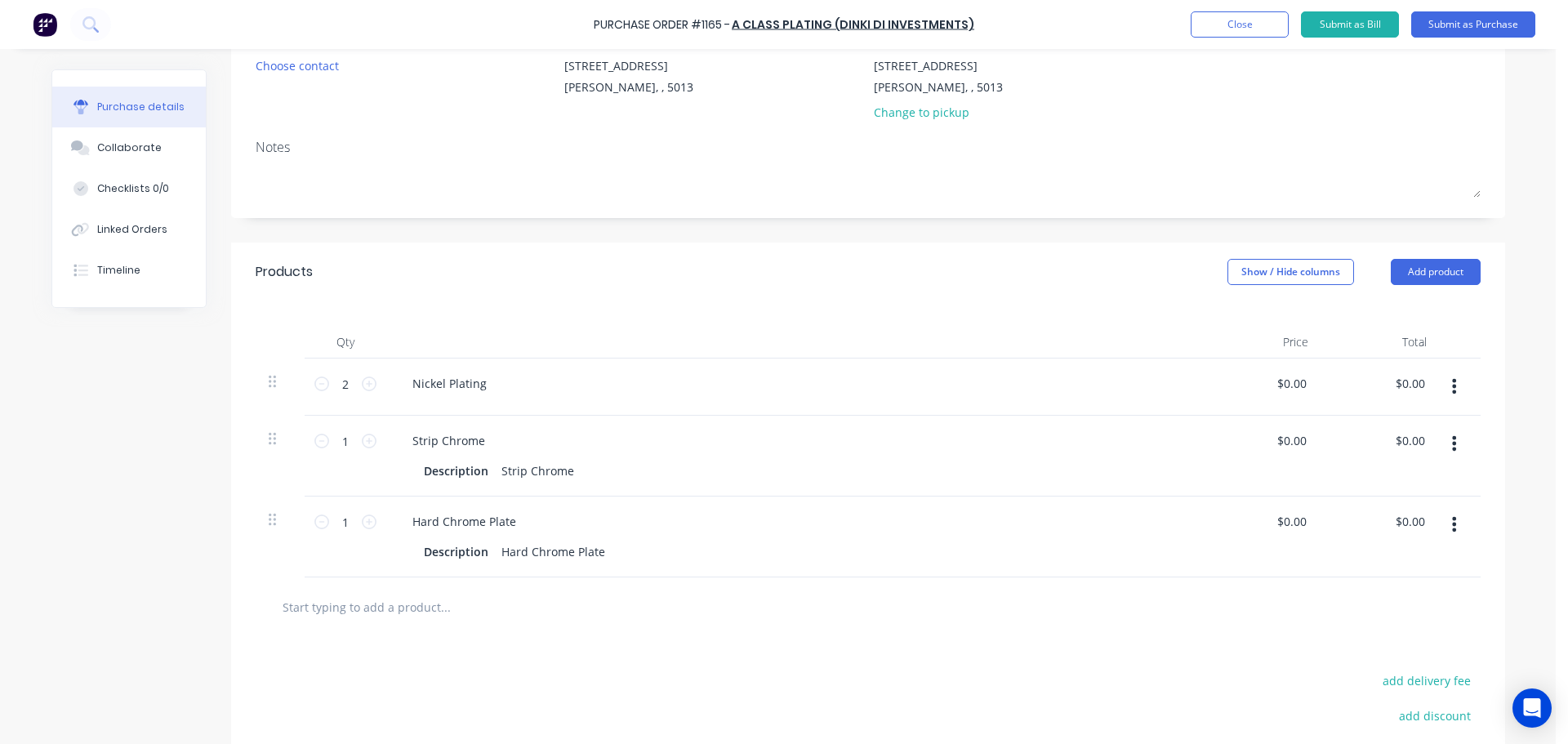
click at [1451, 384] on icon "button" at bounding box center [1453, 386] width 4 height 18
click at [1386, 523] on button "Delete" at bounding box center [1404, 528] width 139 height 33
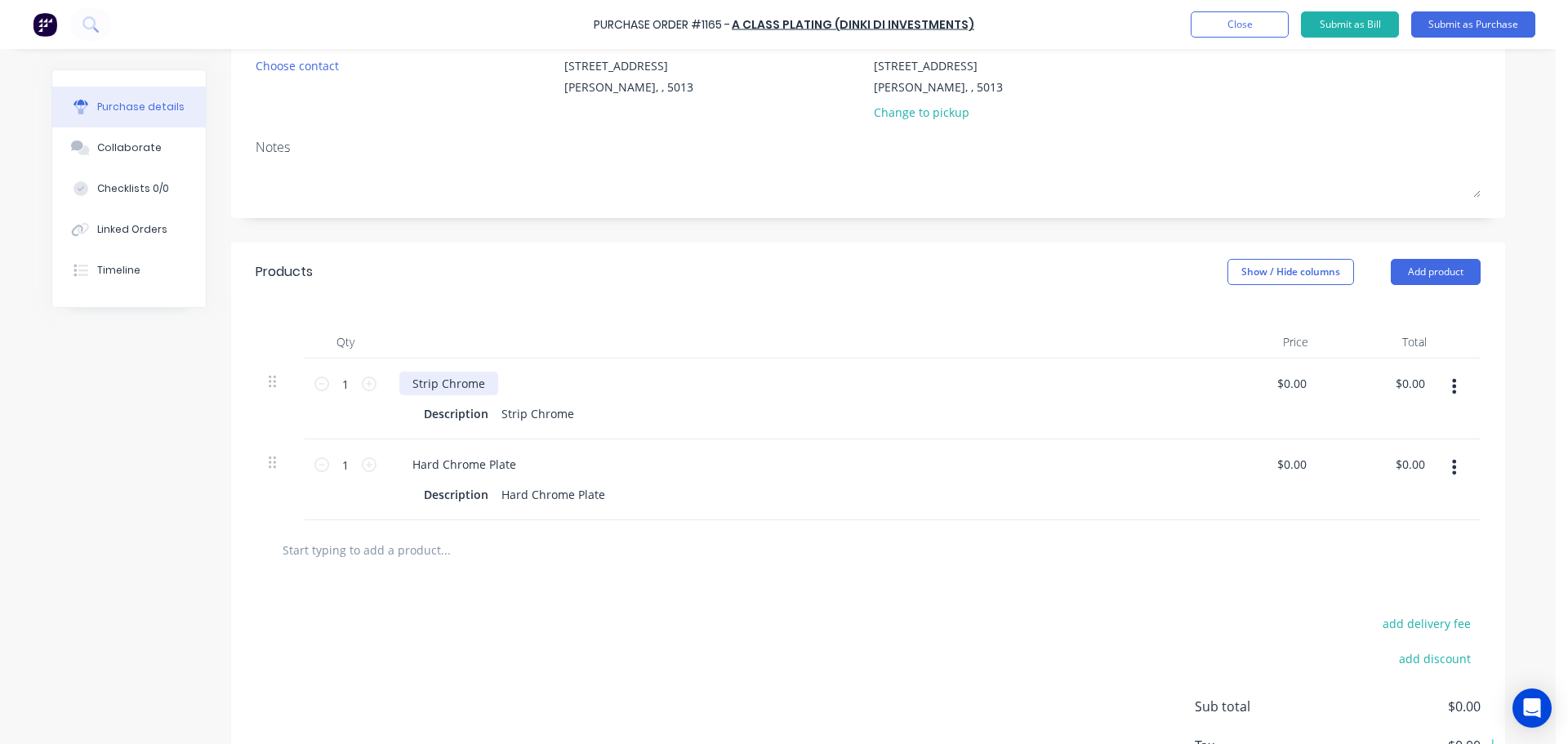
click at [480, 384] on div "Strip Chrome" at bounding box center [449, 383] width 99 height 23
drag, startPoint x: 478, startPoint y: 383, endPoint x: 367, endPoint y: 383, distance: 111.0
click at [367, 383] on div "1 1 Strip Chrome Description Strip Chrome $0.00 $0.00 $0.00 $0.00" at bounding box center [868, 399] width 1225 height 81
click at [555, 384] on div "Bright Chrome / Dectorative" at bounding box center [489, 383] width 179 height 23
click at [541, 384] on div "Bright Chrome / Dectorative" at bounding box center [489, 383] width 179 height 23
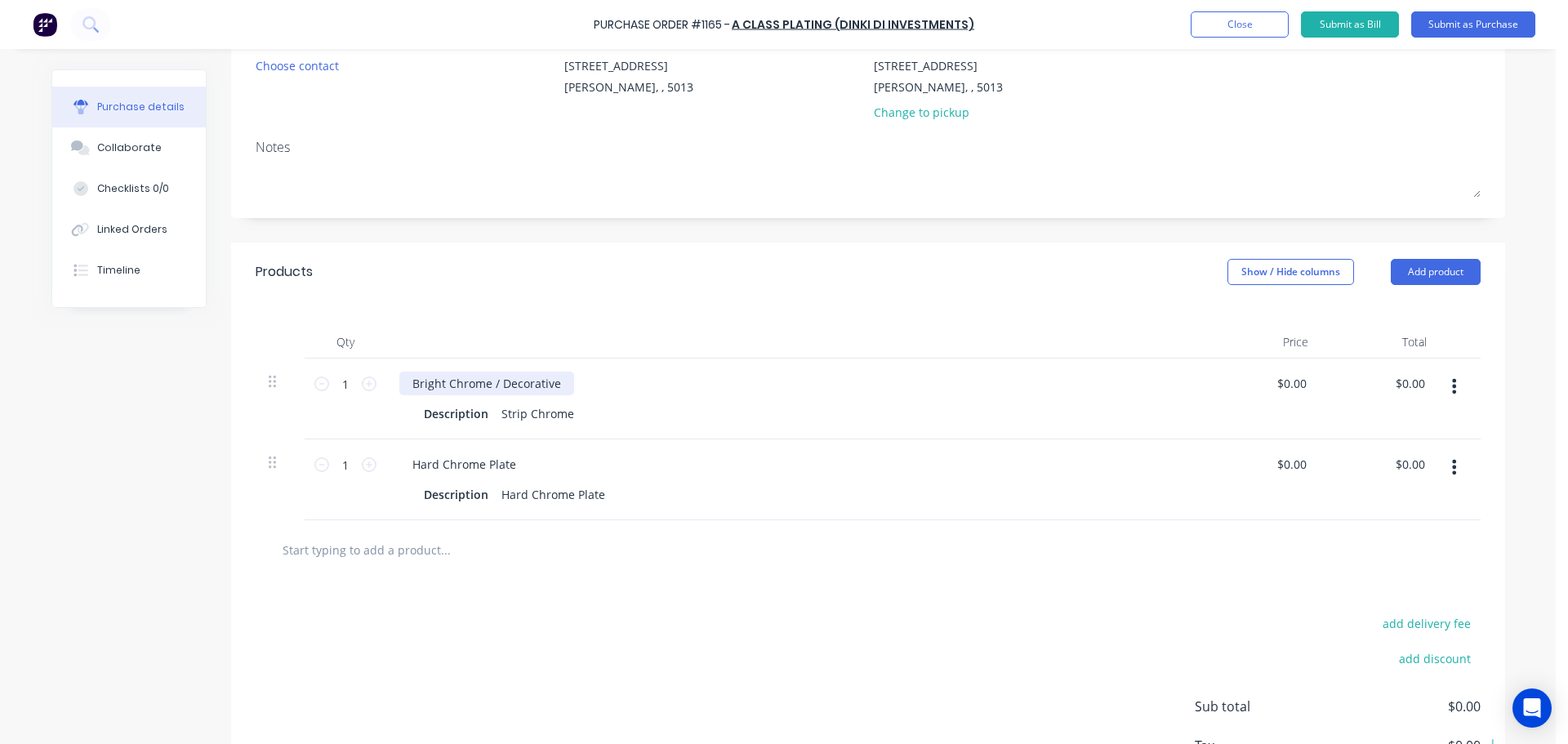
drag, startPoint x: 484, startPoint y: 380, endPoint x: 589, endPoint y: 375, distance: 105.1
click at [589, 375] on div "Bright Chrome / Decorative" at bounding box center [794, 383] width 790 height 23
click at [487, 381] on div "Bright Chrome" at bounding box center [452, 383] width 106 height 23
click at [362, 382] on icon at bounding box center [368, 383] width 15 height 15
type input "2"
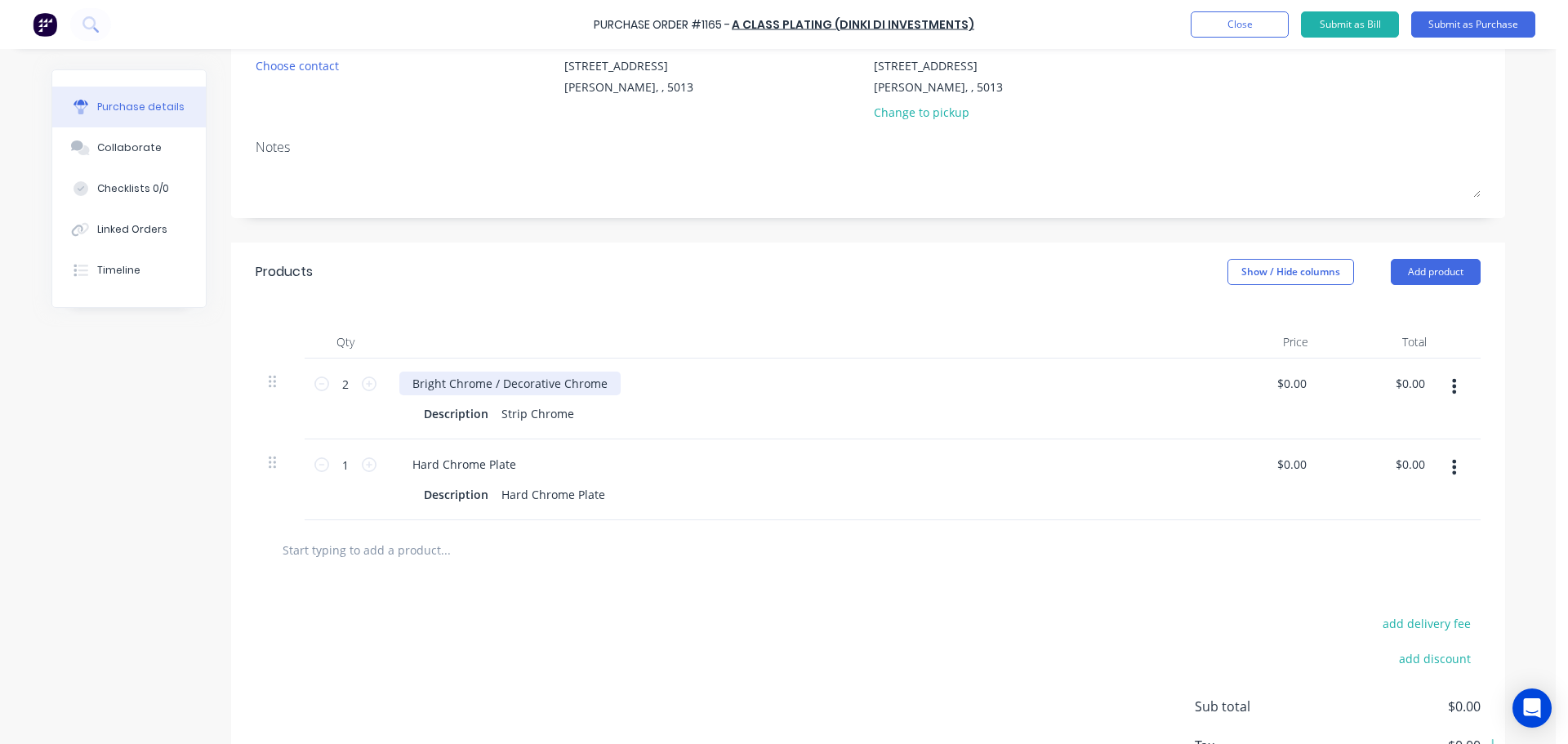
click at [594, 383] on div "Bright Chrome / Decorative Chrome" at bounding box center [510, 383] width 222 height 23
drag, startPoint x: 601, startPoint y: 385, endPoint x: 387, endPoint y: 385, distance: 214.0
click at [387, 385] on div "Bright Chrome / Decorative Chrome Description Strip Chrome" at bounding box center [794, 399] width 817 height 81
copy div "Bright Chrome / Decorative Chrome"
drag, startPoint x: 492, startPoint y: 408, endPoint x: 584, endPoint y: 406, distance: 92.0
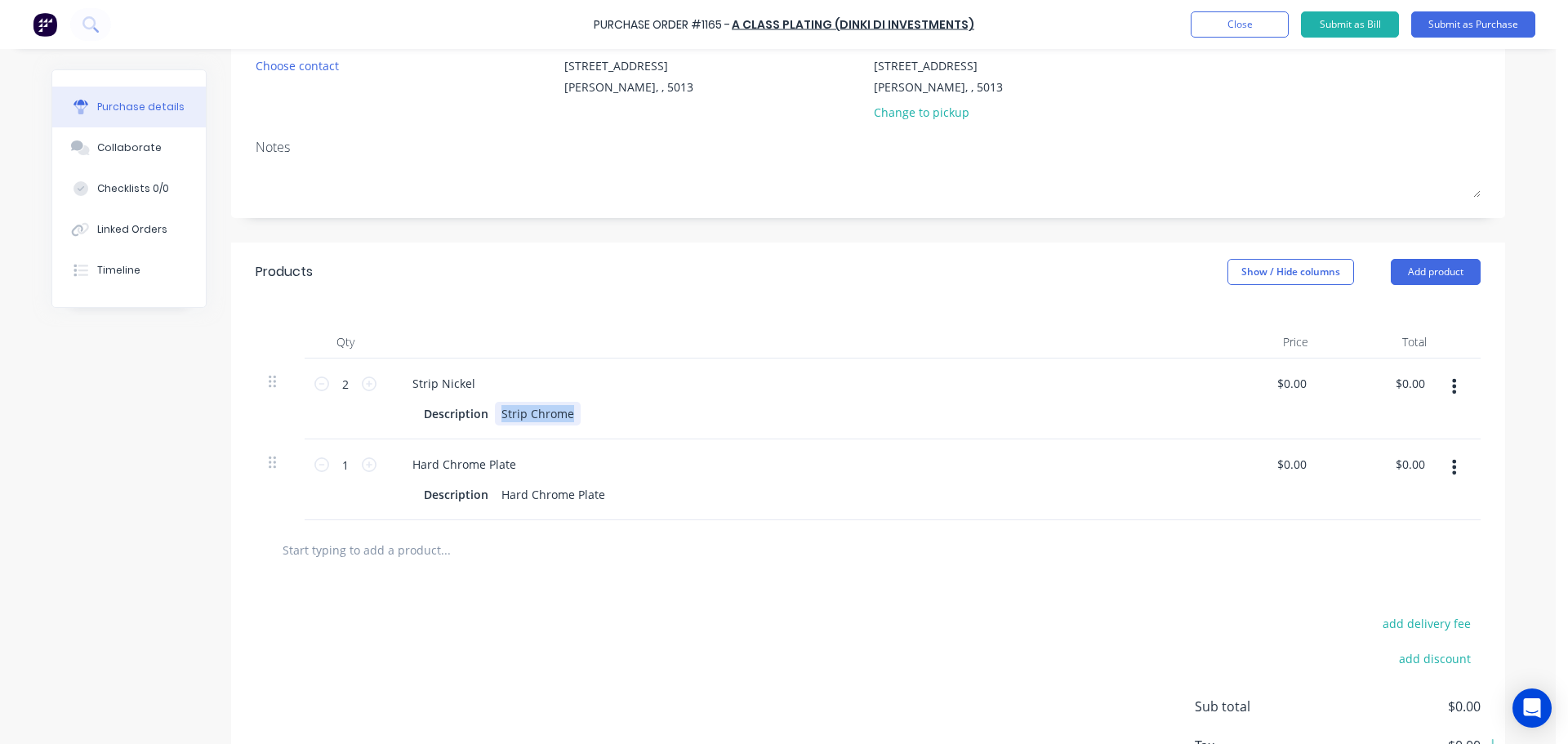
click at [584, 406] on div "Description Strip Chrome" at bounding box center [790, 413] width 748 height 23
drag, startPoint x: 467, startPoint y: 381, endPoint x: 385, endPoint y: 380, distance: 82.0
click at [386, 380] on div "Strip Nickel Description" at bounding box center [794, 399] width 817 height 81
click at [500, 415] on div at bounding box center [506, 413] width 24 height 23
drag, startPoint x: 401, startPoint y: 384, endPoint x: 674, endPoint y: 387, distance: 273.0
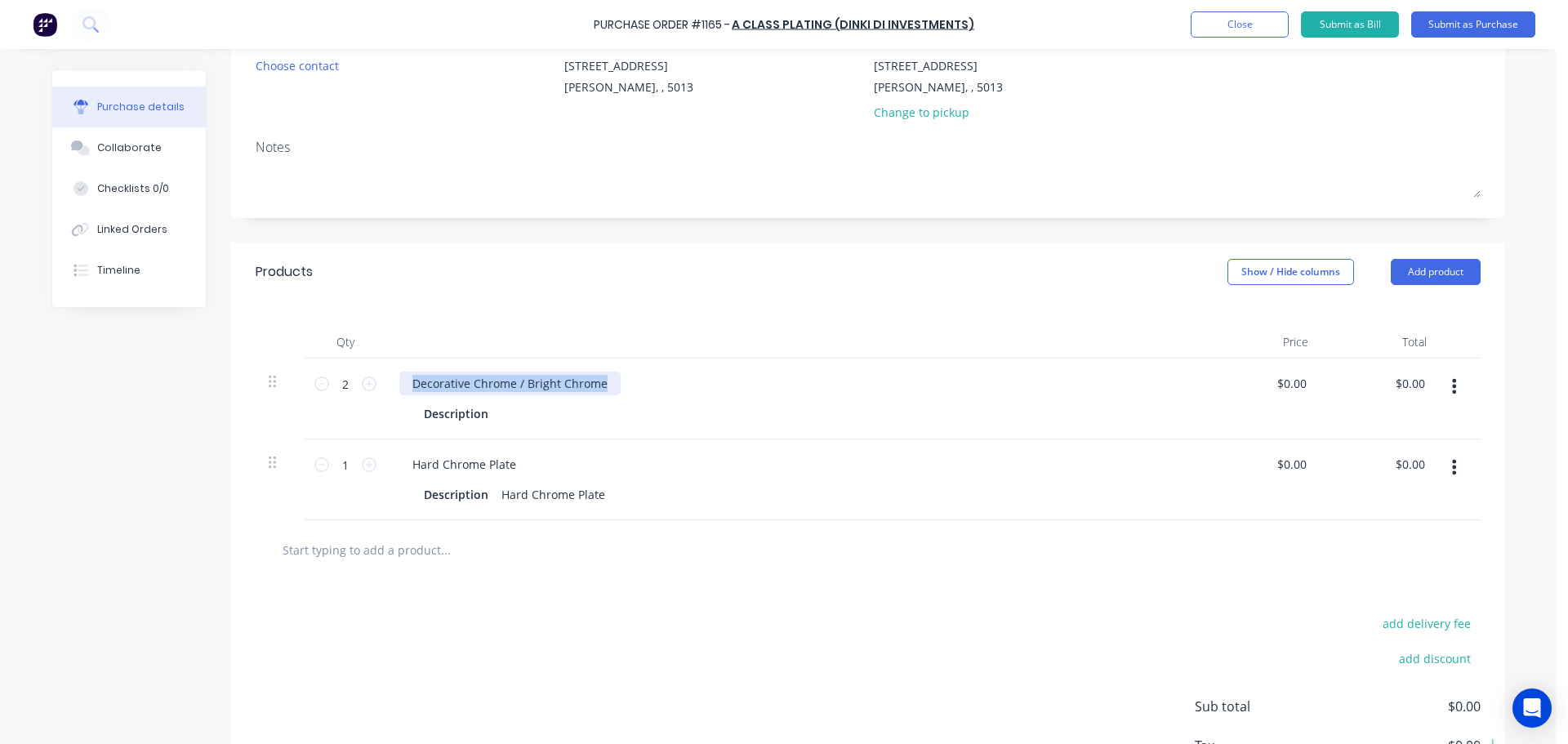
click at [674, 387] on div "Decorative Chrome / Bright Chrome" at bounding box center [794, 383] width 790 height 23
click at [495, 416] on div at bounding box center [506, 413] width 24 height 23
click at [472, 469] on div "Hard Chrome Plate" at bounding box center [465, 464] width 130 height 23
drag, startPoint x: 515, startPoint y: 462, endPoint x: 384, endPoint y: 455, distance: 131.2
click at [386, 455] on div "Hard Chrome Plate Description Hard Chrome Plate" at bounding box center [794, 479] width 817 height 81
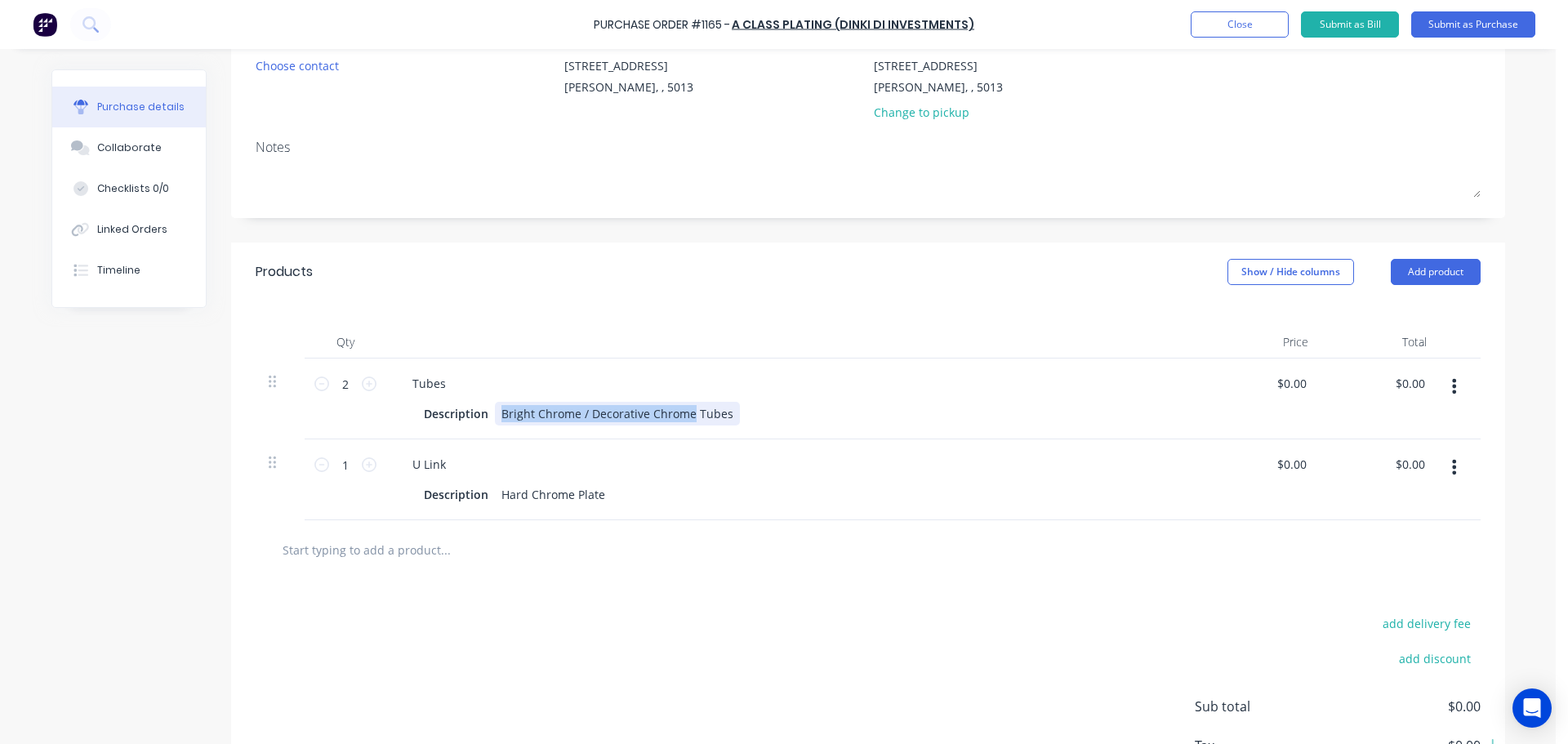
drag, startPoint x: 493, startPoint y: 413, endPoint x: 685, endPoint y: 415, distance: 192.0
click at [685, 415] on div "Bright Chrome / Decorative Chrome Tubes" at bounding box center [617, 413] width 245 height 23
copy div "Bright Chrome / Decorative Chrome"
click at [528, 492] on div "Hard Chrome Plate" at bounding box center [553, 494] width 117 height 23
drag, startPoint x: 496, startPoint y: 493, endPoint x: 721, endPoint y: 497, distance: 225.0
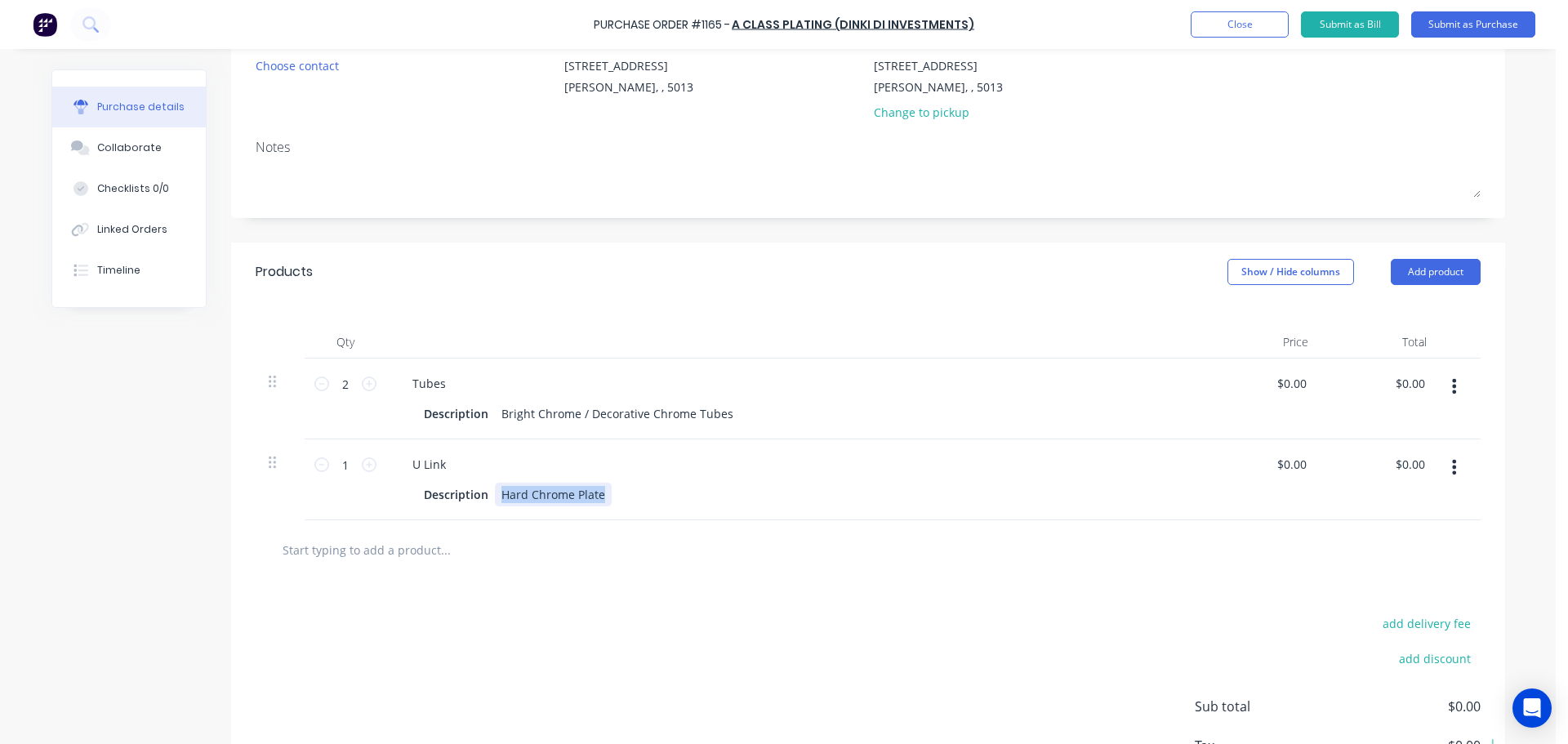
click at [719, 497] on div "Description Hard Chrome Plate" at bounding box center [790, 494] width 748 height 23
paste div
click at [594, 576] on div at bounding box center [868, 549] width 1225 height 59
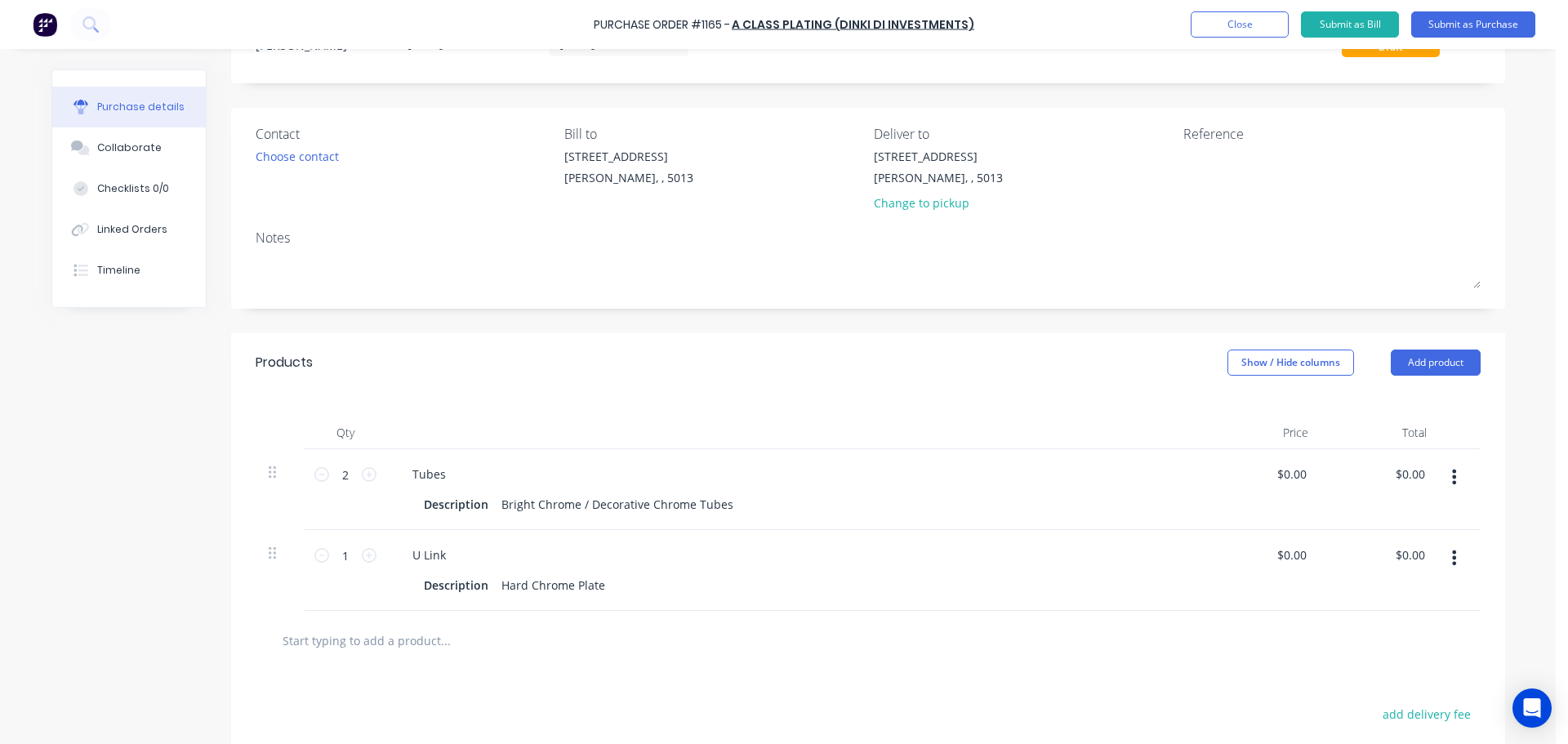
scroll to position [0, 0]
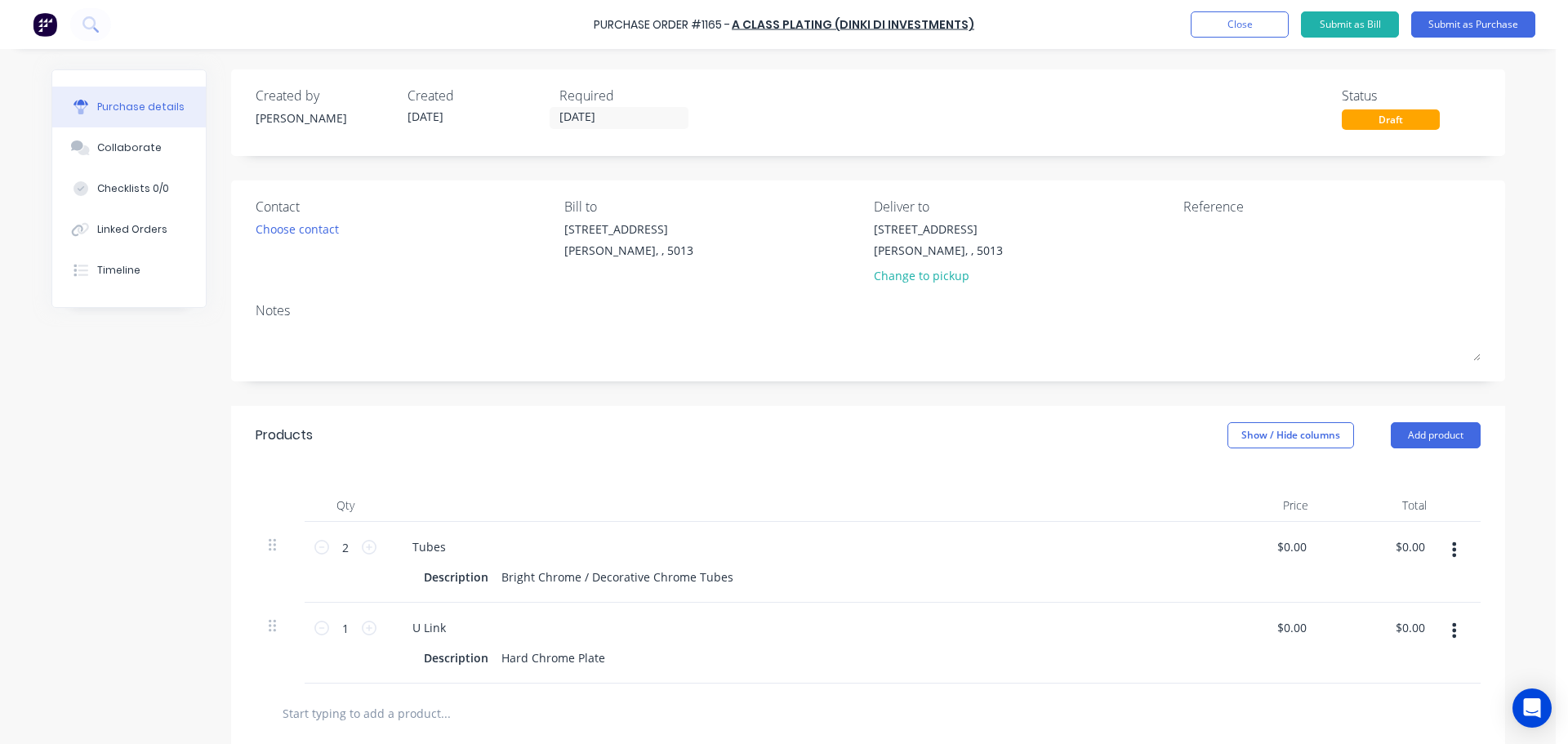
click at [606, 102] on div "Required" at bounding box center [628, 95] width 139 height 19
click at [606, 112] on input "24/09/25" at bounding box center [618, 118] width 137 height 20
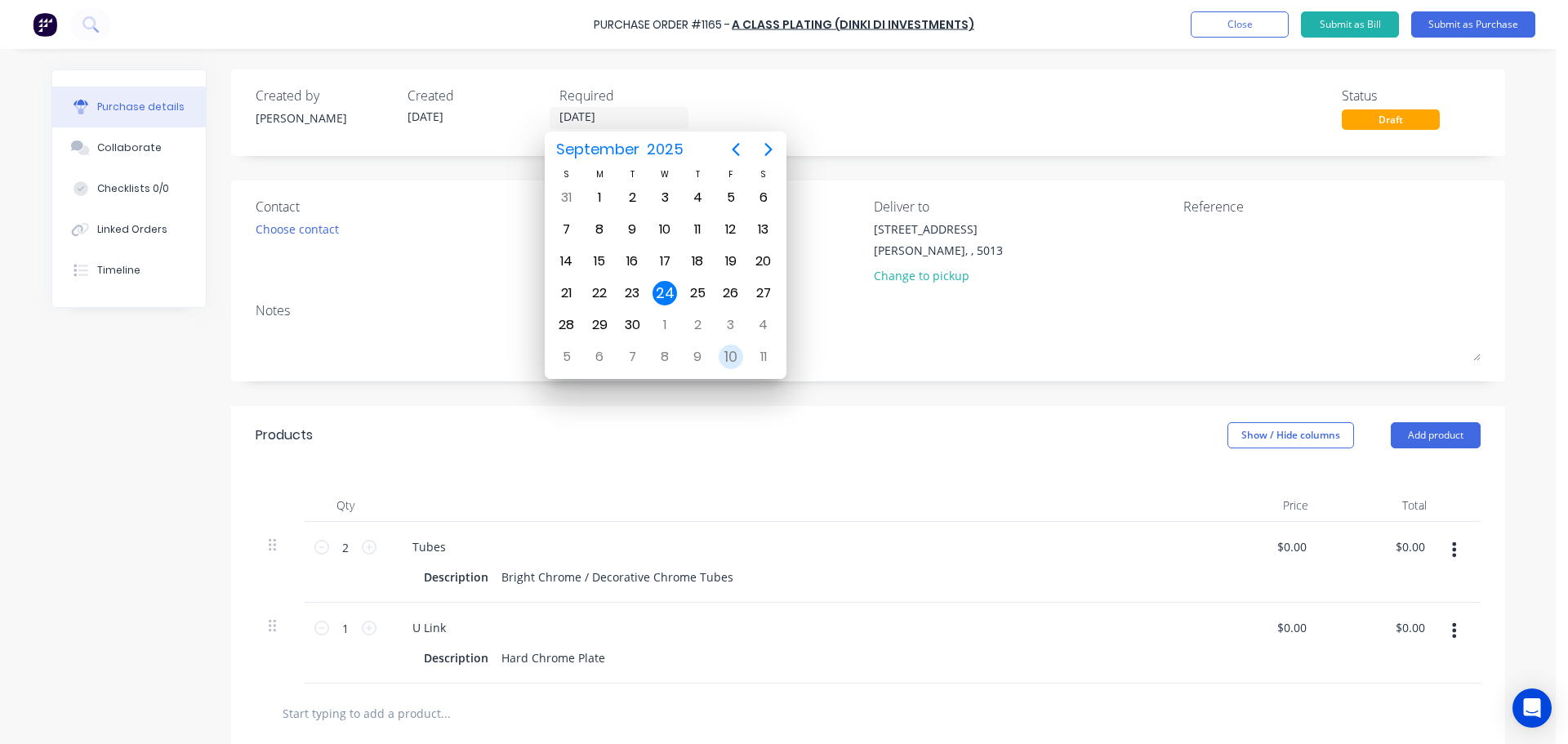
click at [727, 342] on div "10" at bounding box center [731, 357] width 33 height 31
type input "10/10/25"
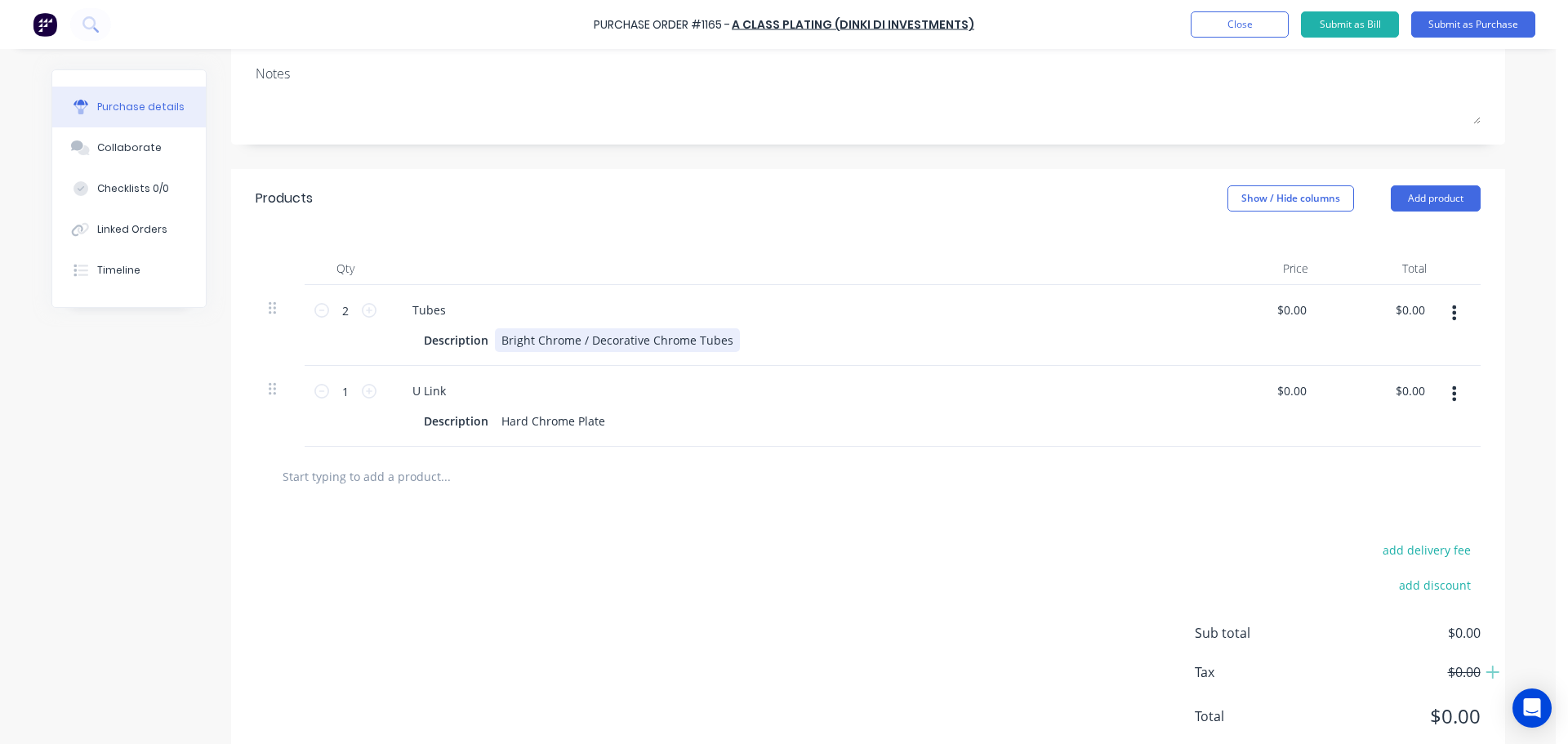
scroll to position [245, 0]
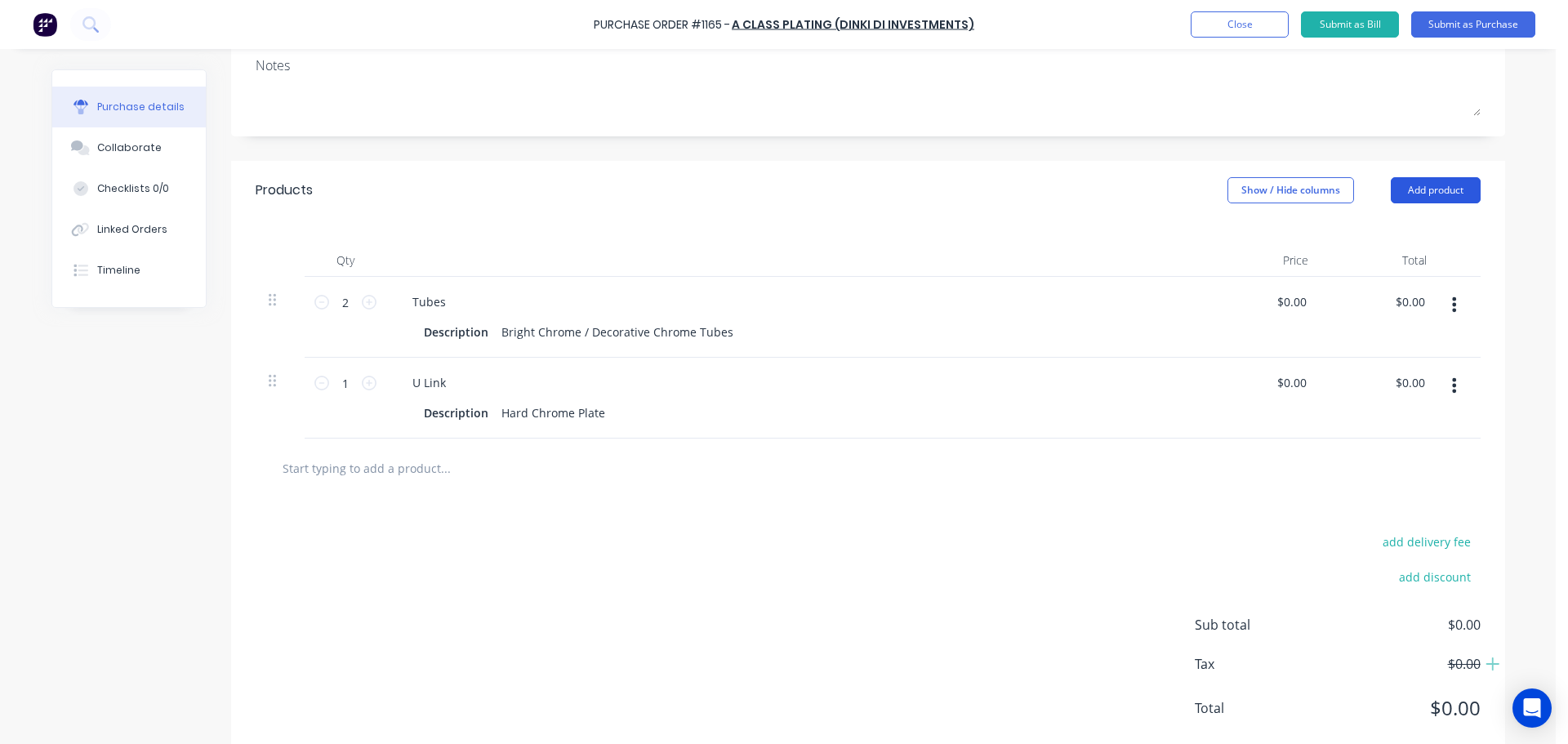
click at [1413, 196] on button "Add product" at bounding box center [1435, 190] width 89 height 26
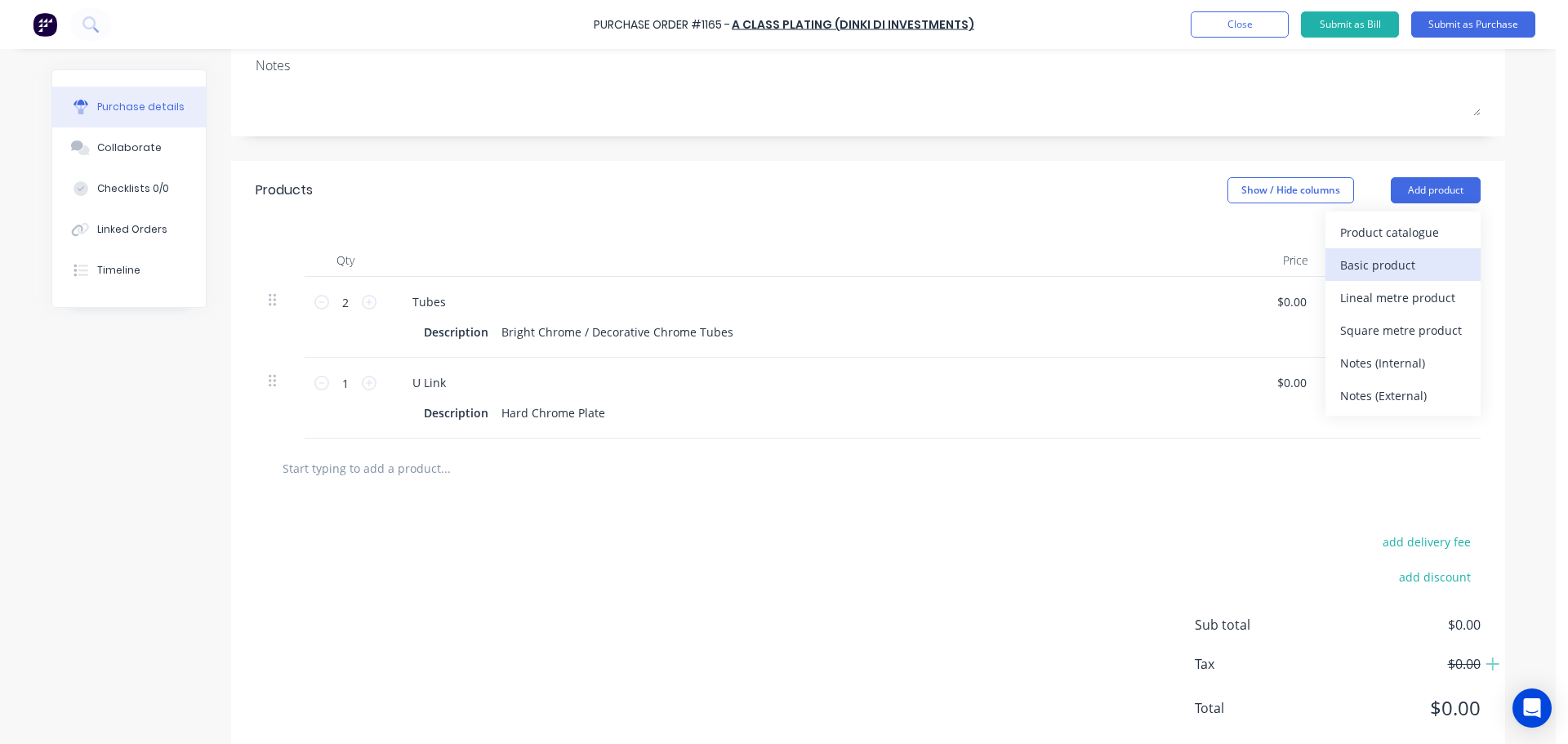
click at [1389, 251] on button "Basic product" at bounding box center [1403, 265] width 156 height 33
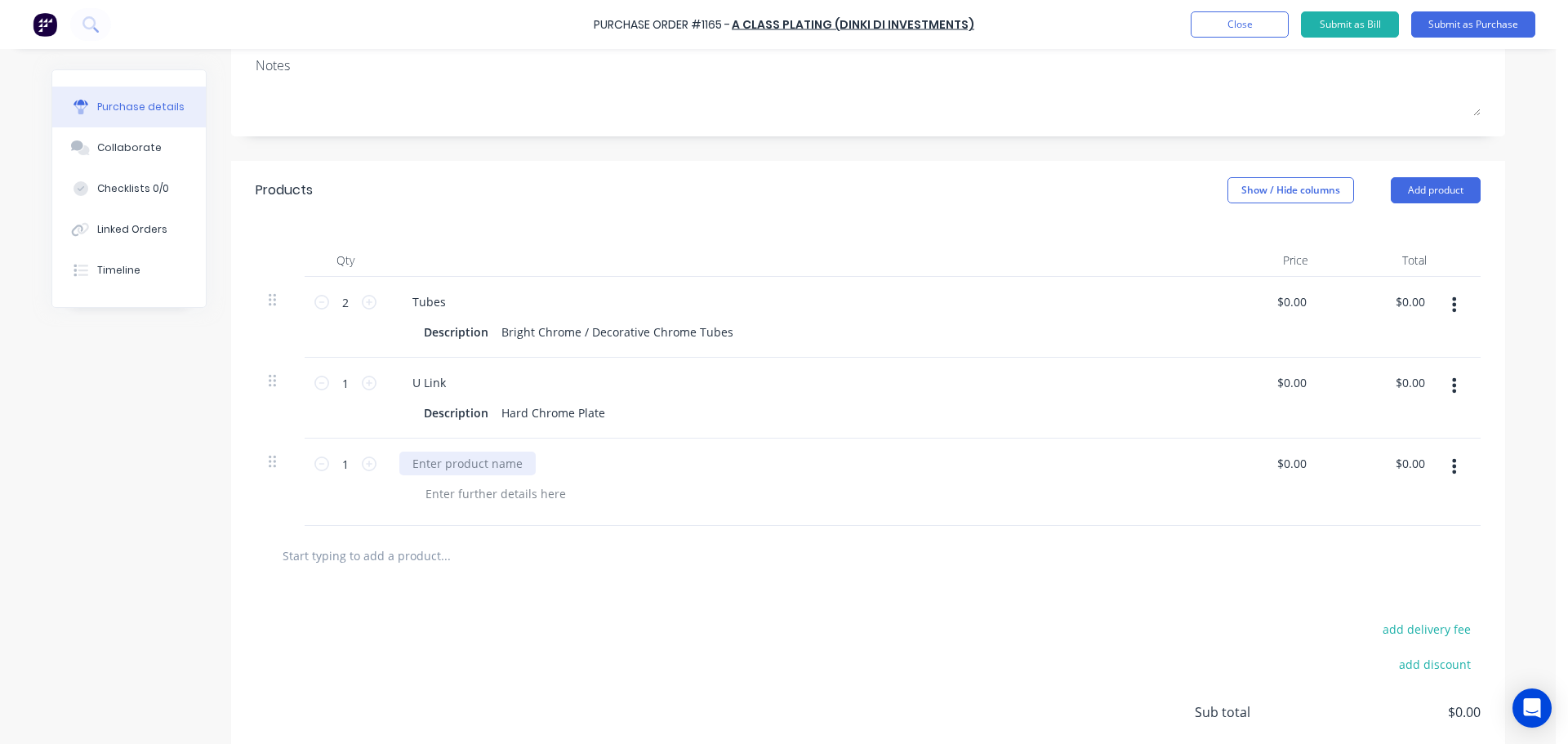
click at [486, 467] on div at bounding box center [468, 463] width 136 height 23
drag, startPoint x: 653, startPoint y: 462, endPoint x: 835, endPoint y: 459, distance: 182.0
click at [835, 459] on div "Please provide a estimated date of completion, required as soon as possible," at bounding box center [794, 463] width 790 height 23
click at [701, 589] on div "add delivery fee add discount Sub total $0.00 Tax $0.00 Total $0.00" at bounding box center [868, 720] width 1273 height 268
click at [490, 468] on div "Please provide a estimated date of completion." at bounding box center [540, 463] width 283 height 23
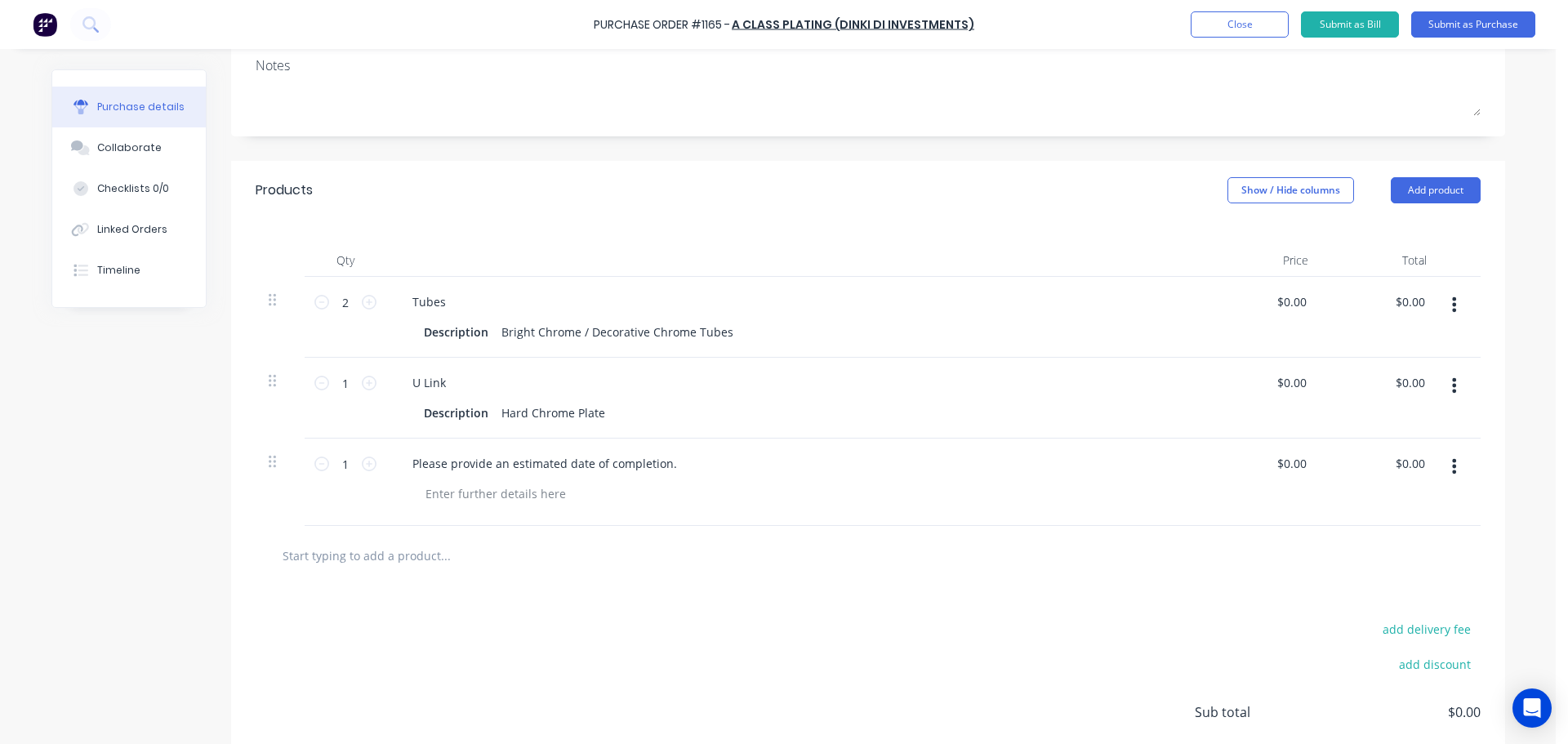
click at [592, 541] on input "text" at bounding box center [445, 555] width 327 height 33
click at [314, 461] on icon at bounding box center [321, 464] width 15 height 15
type input "0"
click at [1466, 32] on button "Submit as Purchase" at bounding box center [1473, 24] width 124 height 26
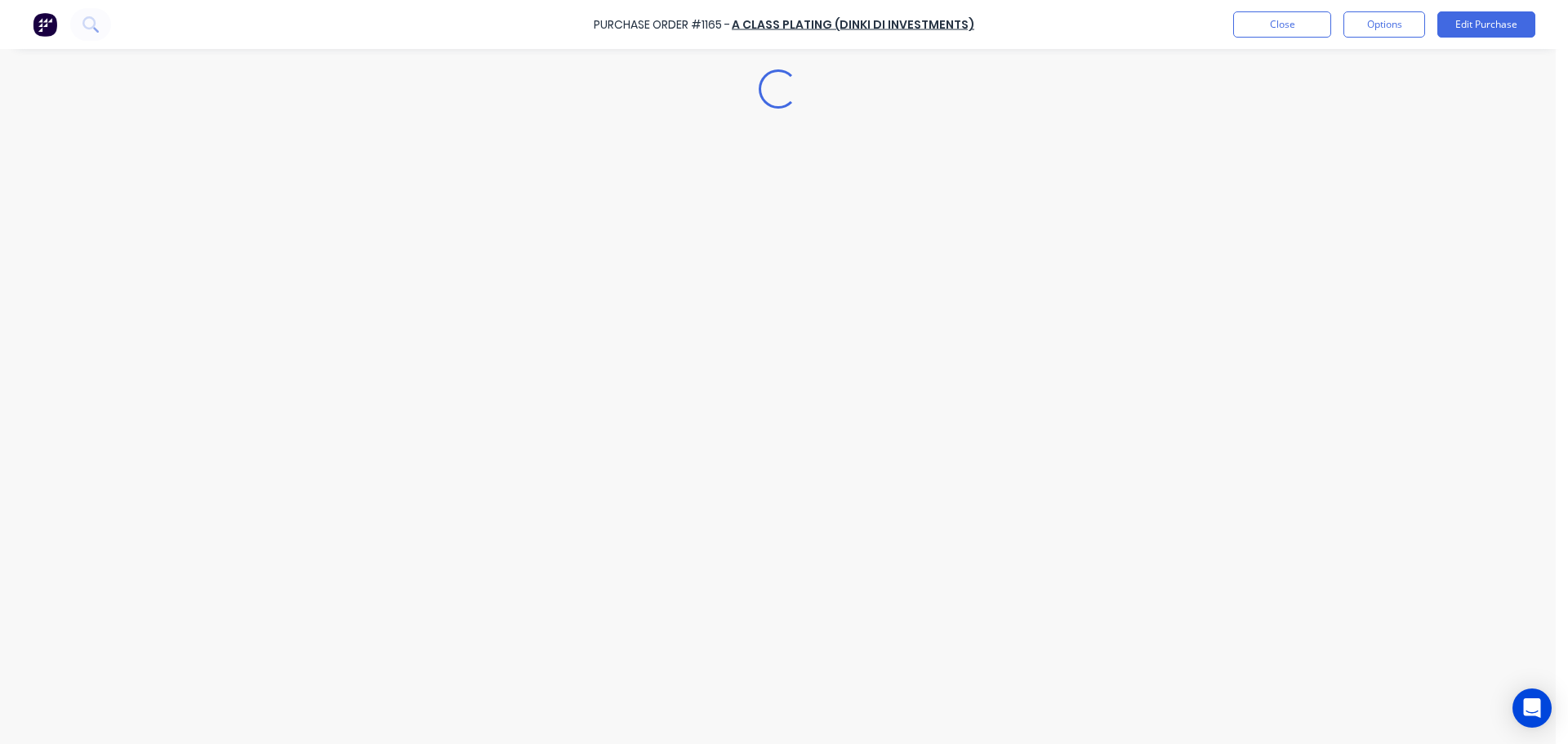
scroll to position [0, 0]
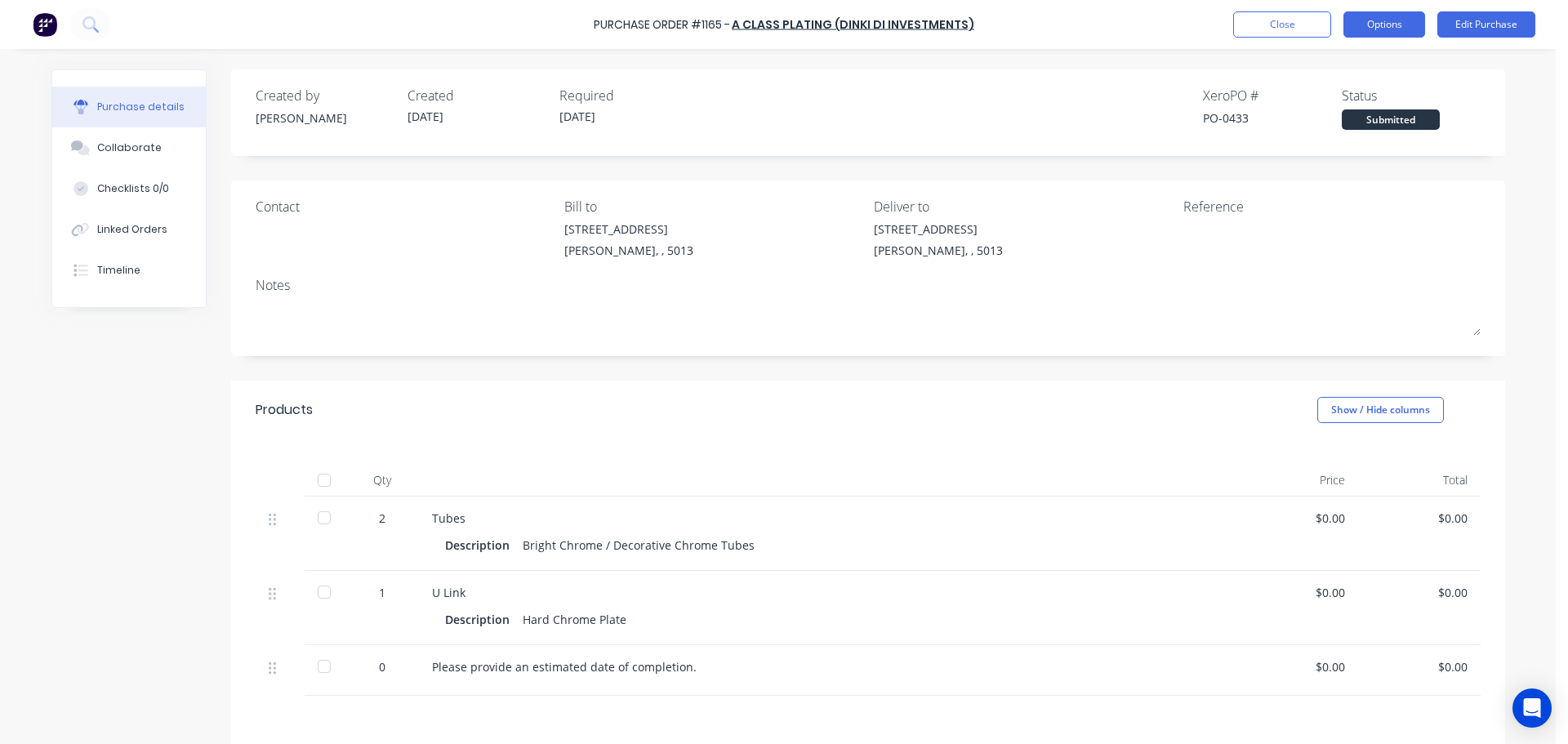
click at [1386, 28] on button "Options" at bounding box center [1384, 24] width 82 height 26
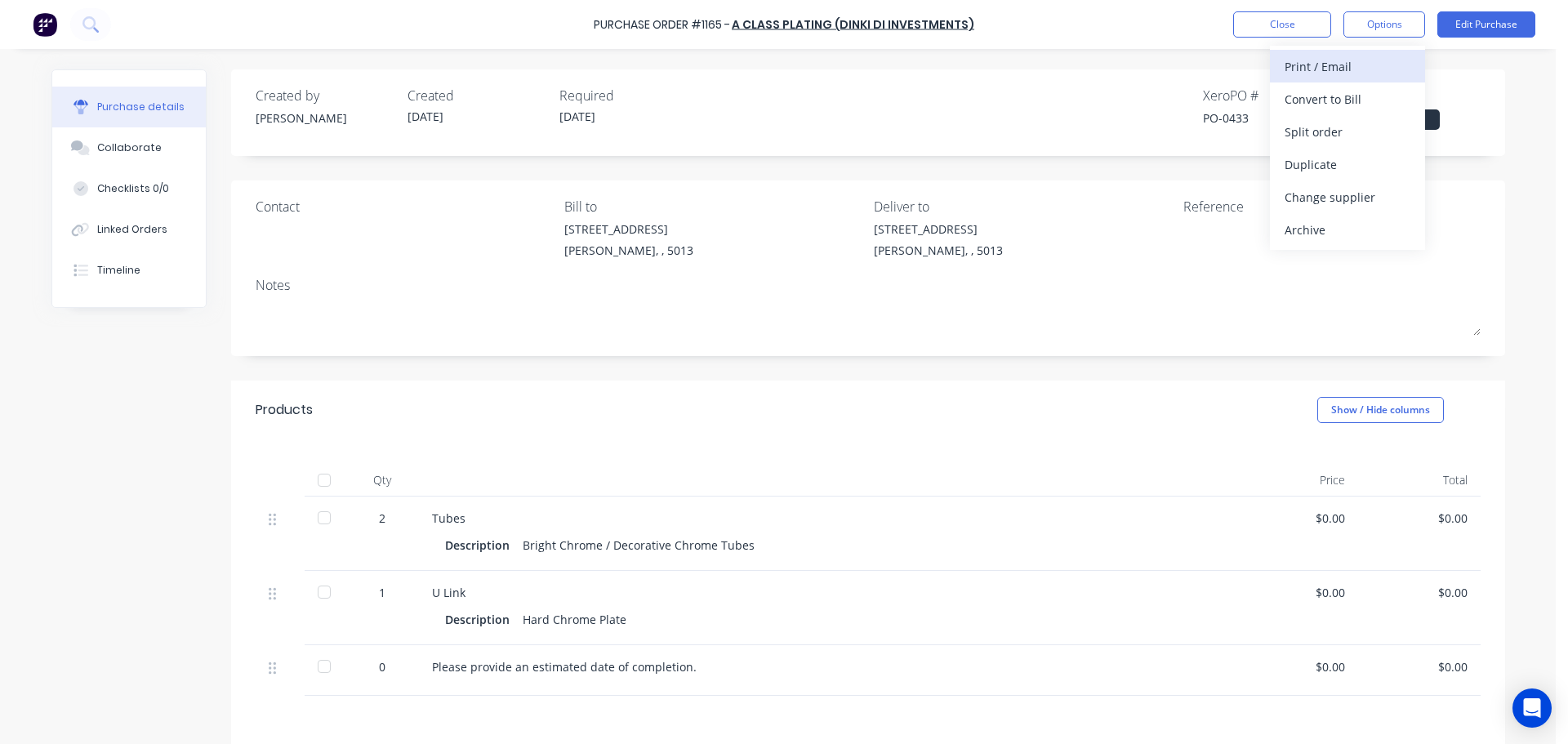
click at [1342, 69] on div "Print / Email" at bounding box center [1346, 66] width 125 height 23
click at [1323, 122] on div "Without pricing" at bounding box center [1346, 131] width 125 height 23
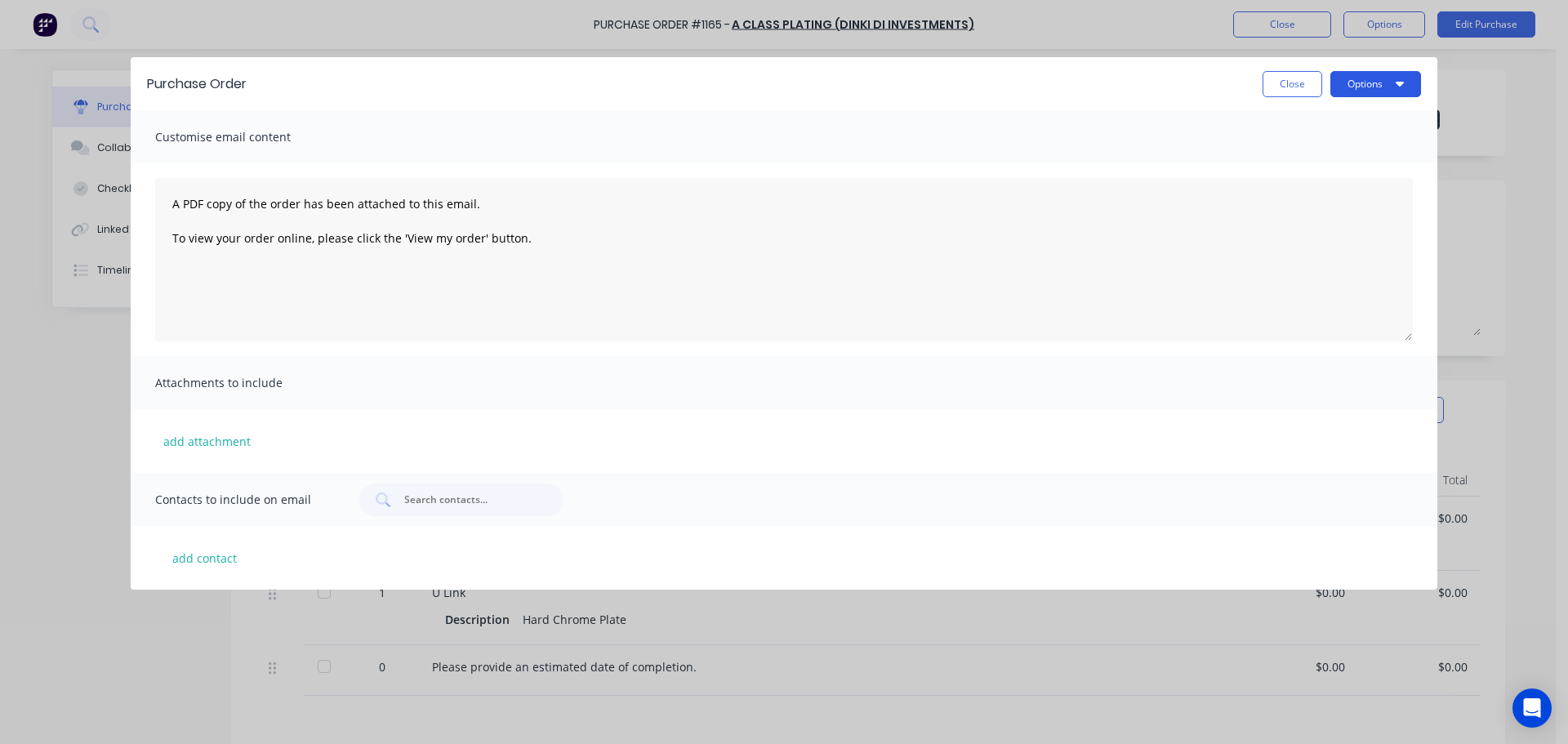
click at [1349, 93] on button "Options" at bounding box center [1375, 84] width 90 height 26
click at [1334, 116] on div "Preview" at bounding box center [1342, 125] width 125 height 23
click at [1278, 80] on button "Close" at bounding box center [1292, 84] width 59 height 26
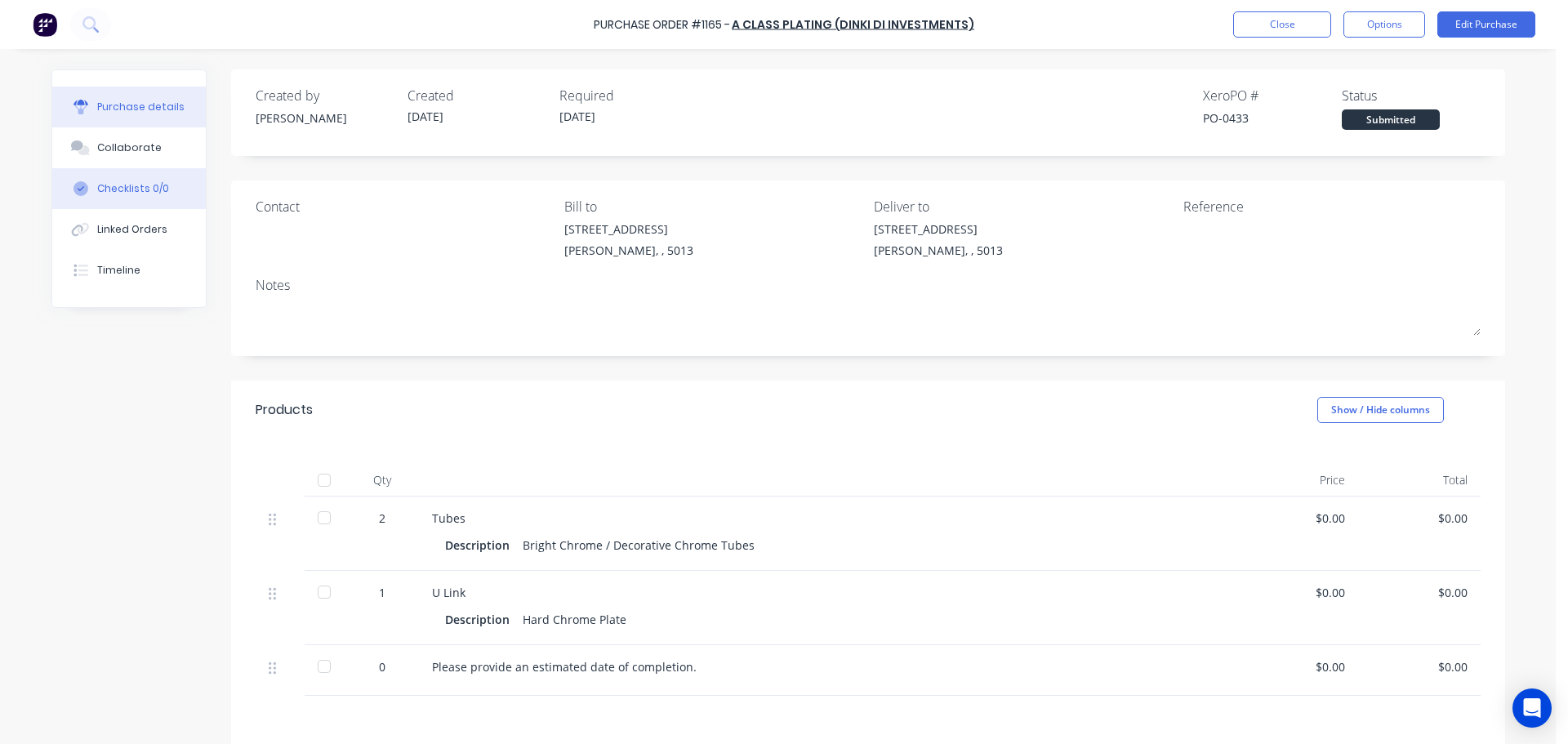
click at [130, 201] on button "Checklists 0/0" at bounding box center [129, 189] width 154 height 41
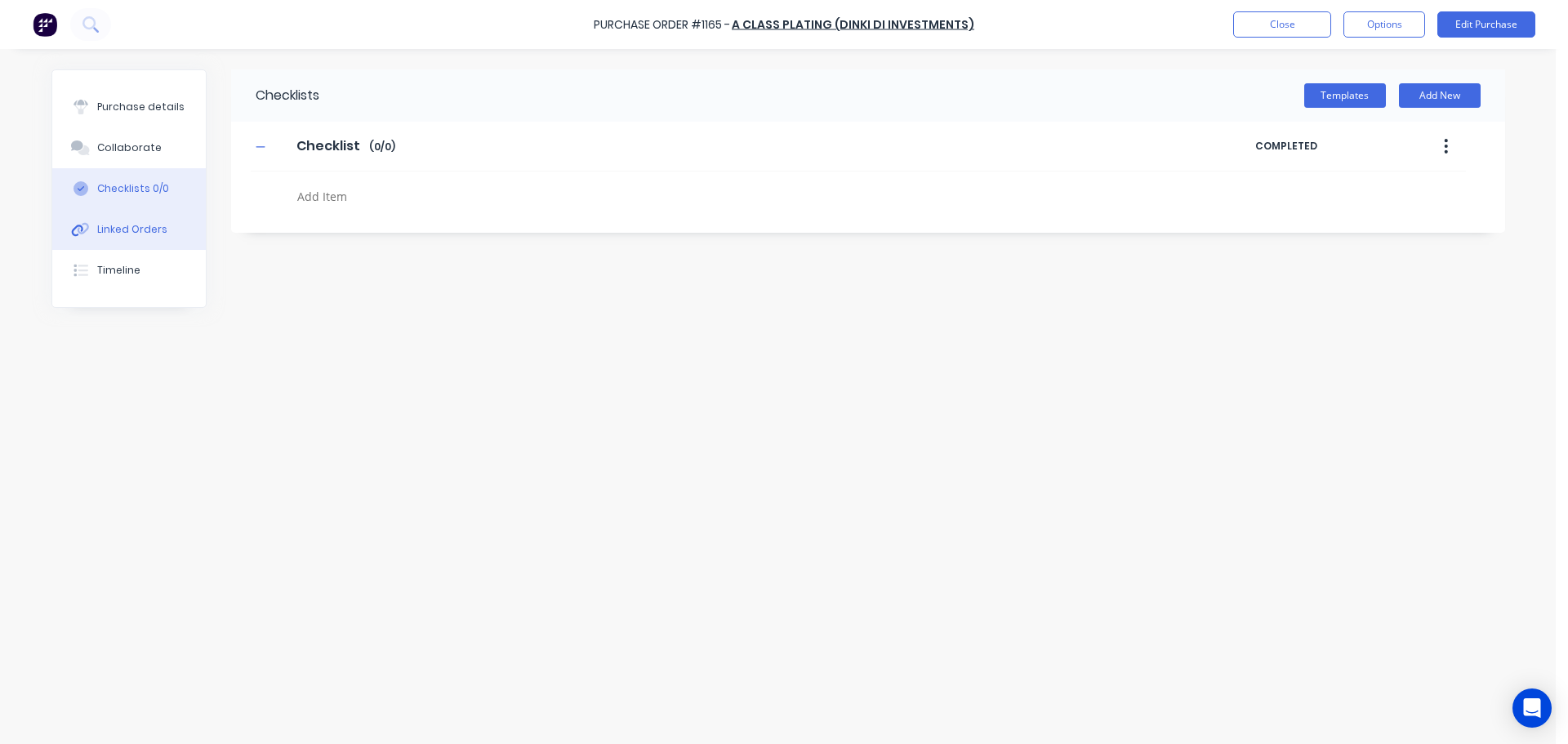
click at [130, 225] on div "Linked Orders" at bounding box center [132, 229] width 70 height 15
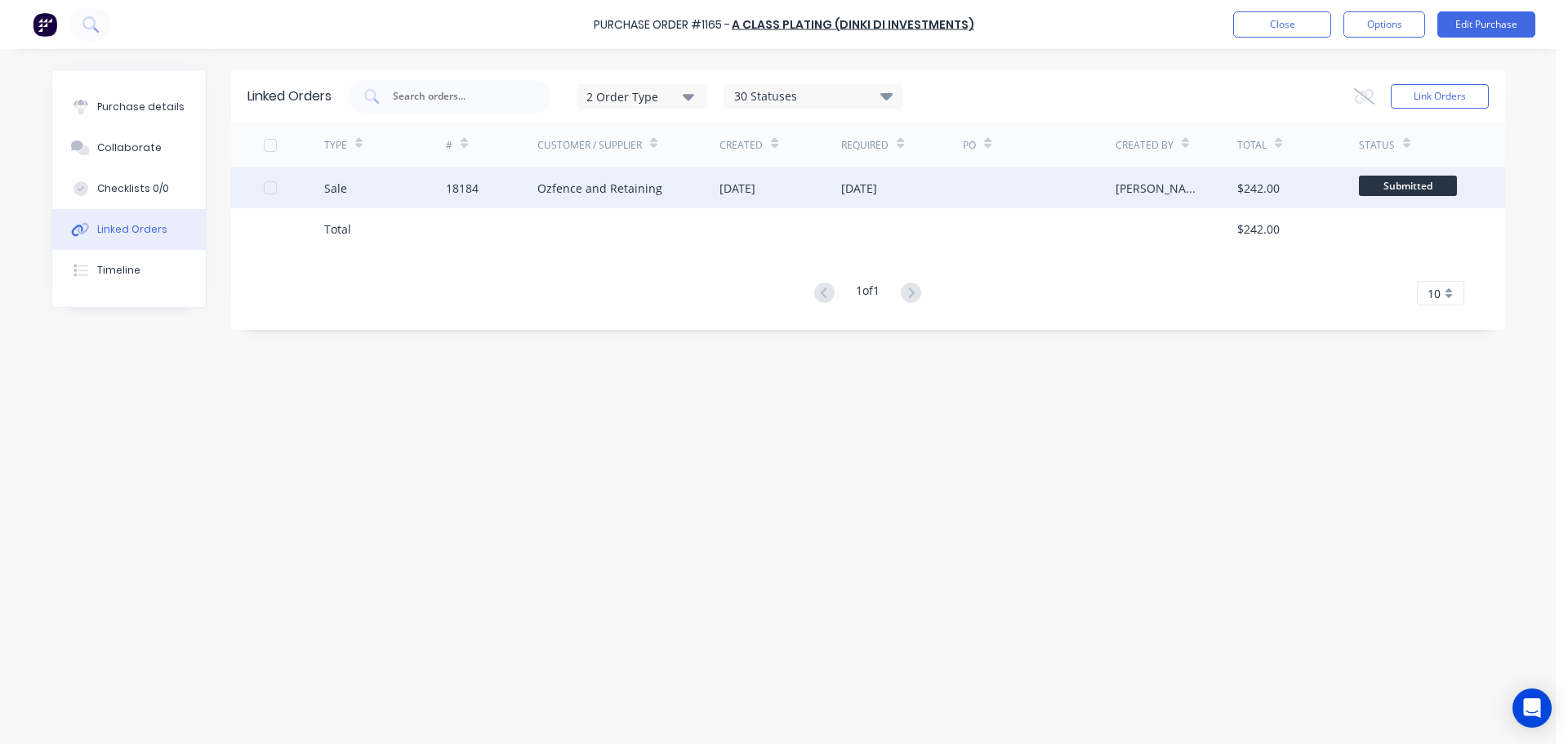
click at [629, 193] on div "Ozfence and Retaining" at bounding box center [600, 189] width 125 height 18
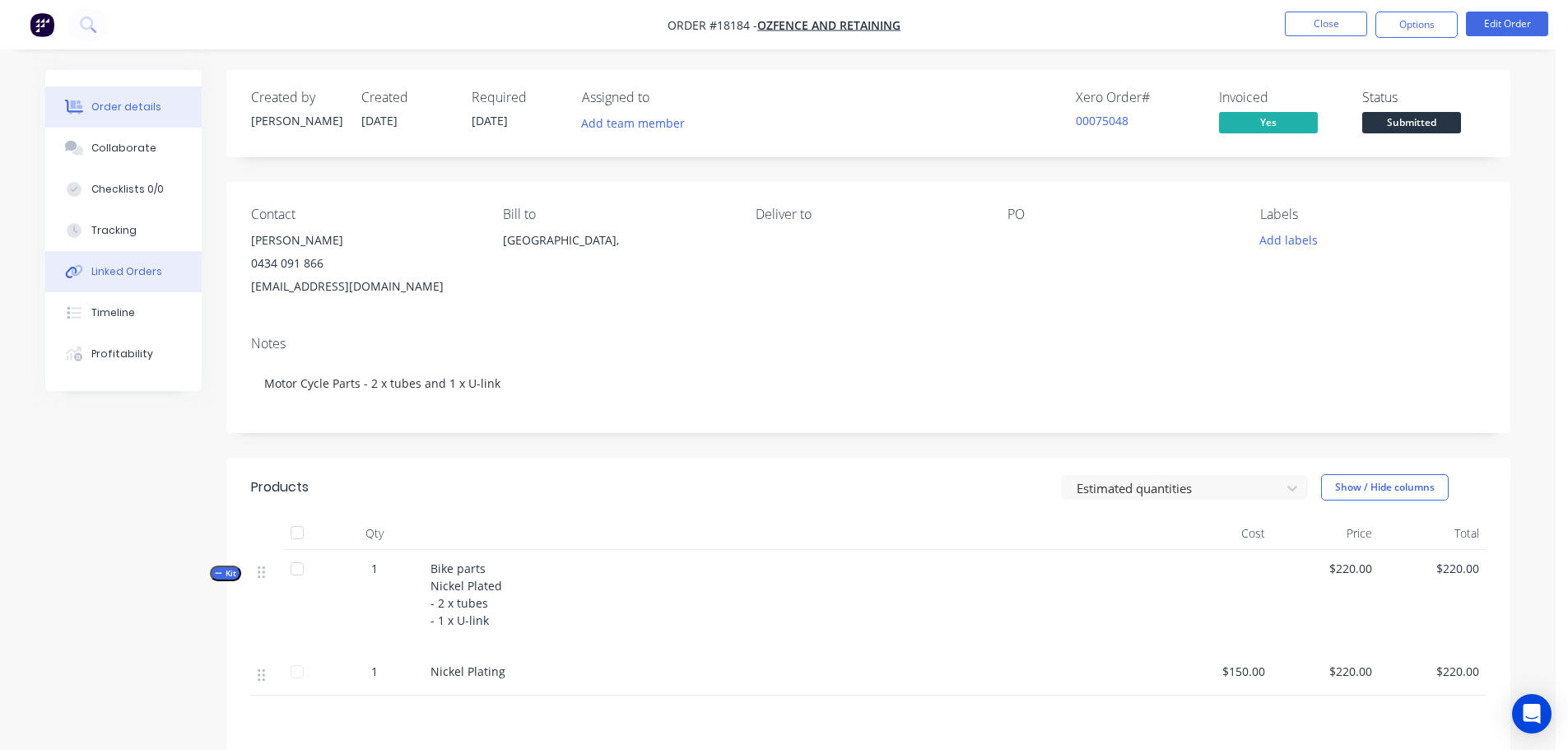
click at [138, 275] on div "Linked Orders" at bounding box center [126, 272] width 71 height 15
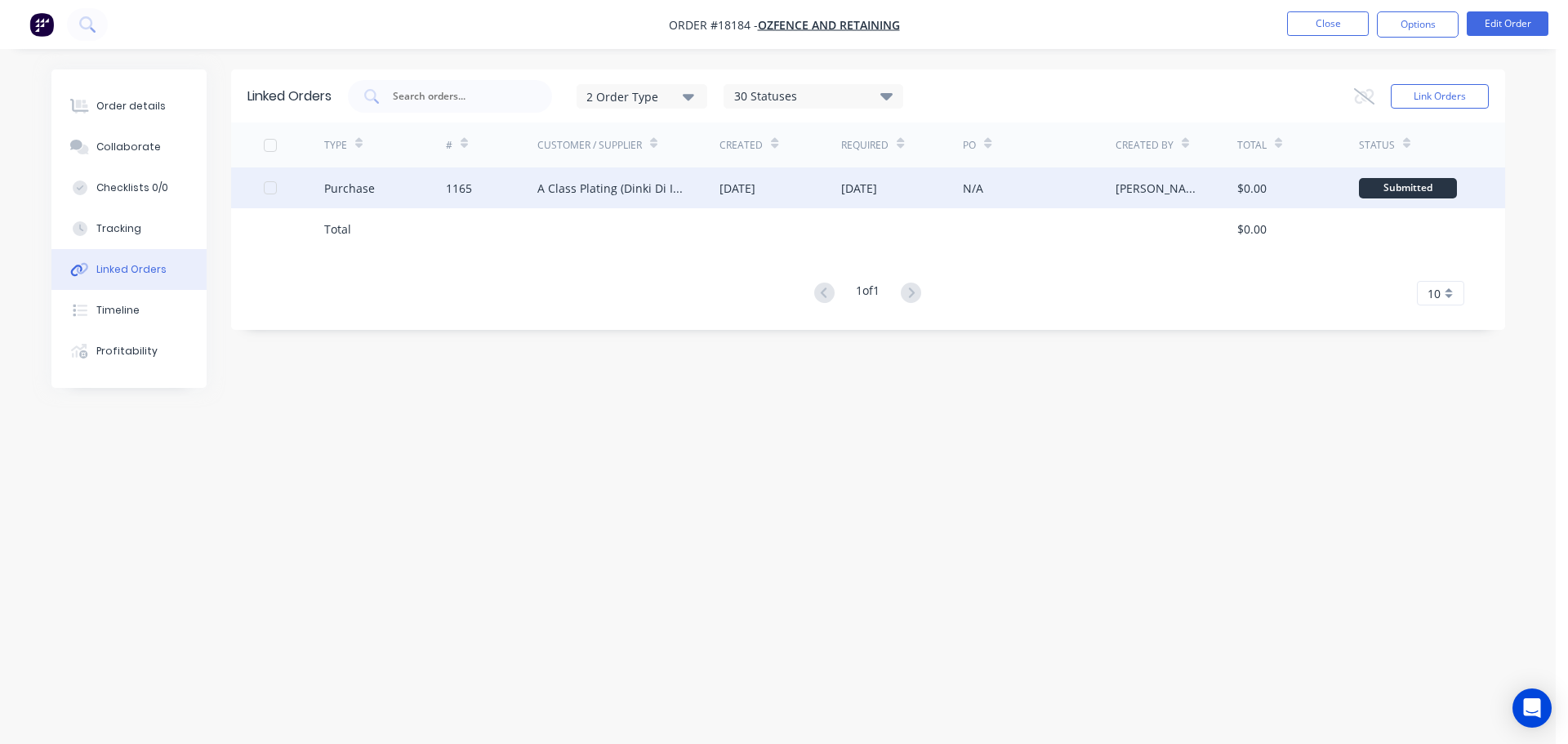
click at [649, 199] on div "A Class Plating (Dinki Di Investments)" at bounding box center [629, 188] width 183 height 41
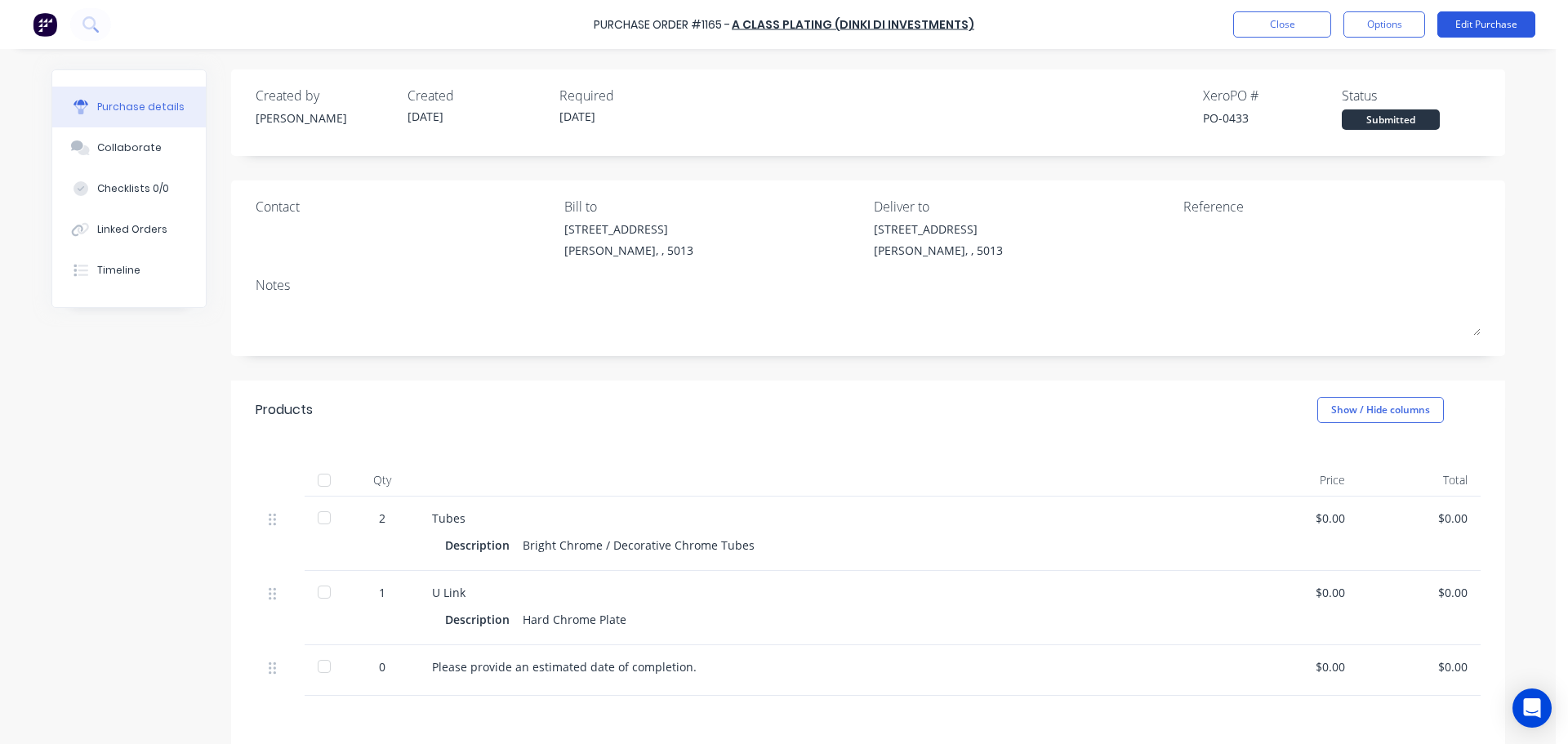
click at [1469, 36] on button "Edit Purchase" at bounding box center [1485, 24] width 98 height 26
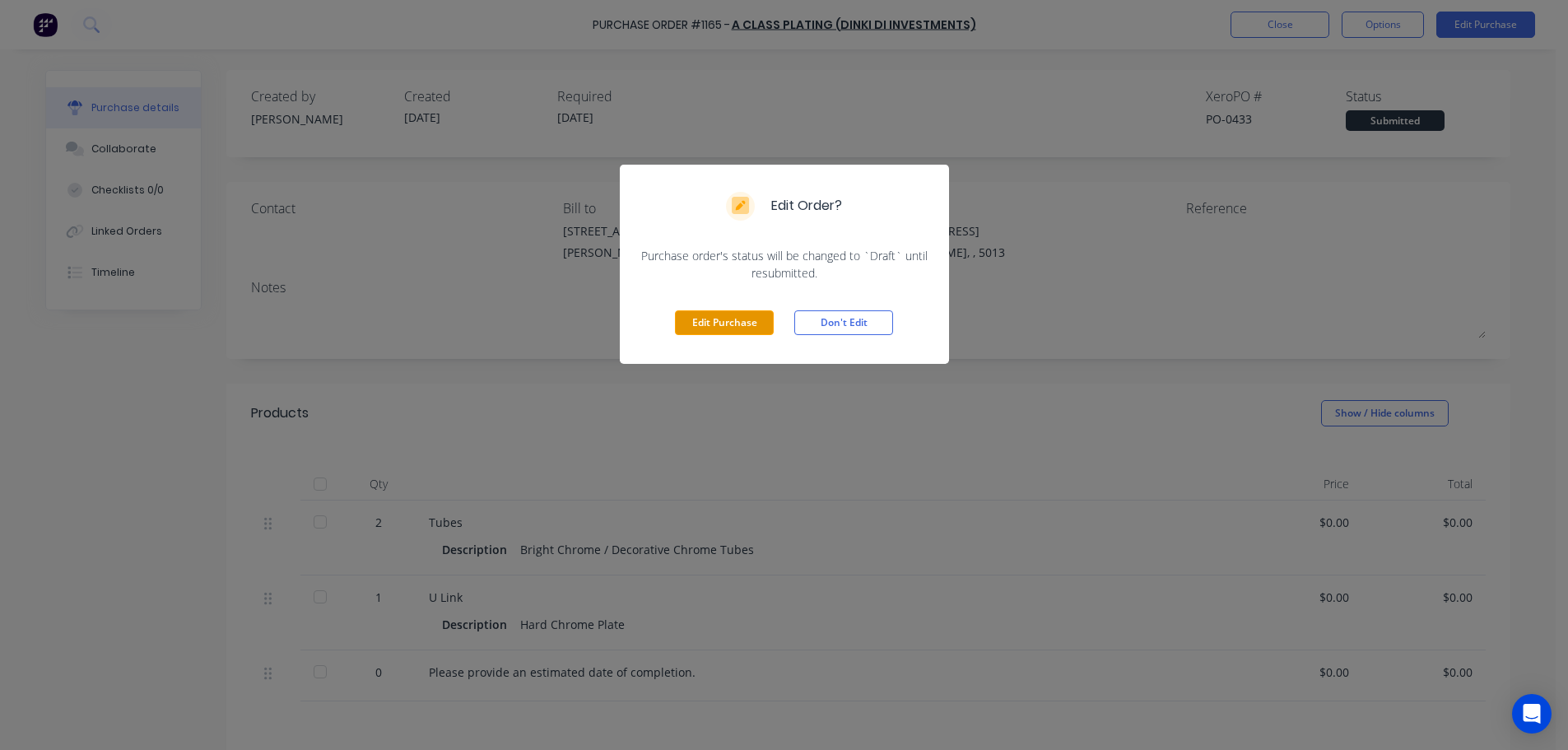
click at [768, 324] on button "Edit Purchase" at bounding box center [724, 323] width 99 height 25
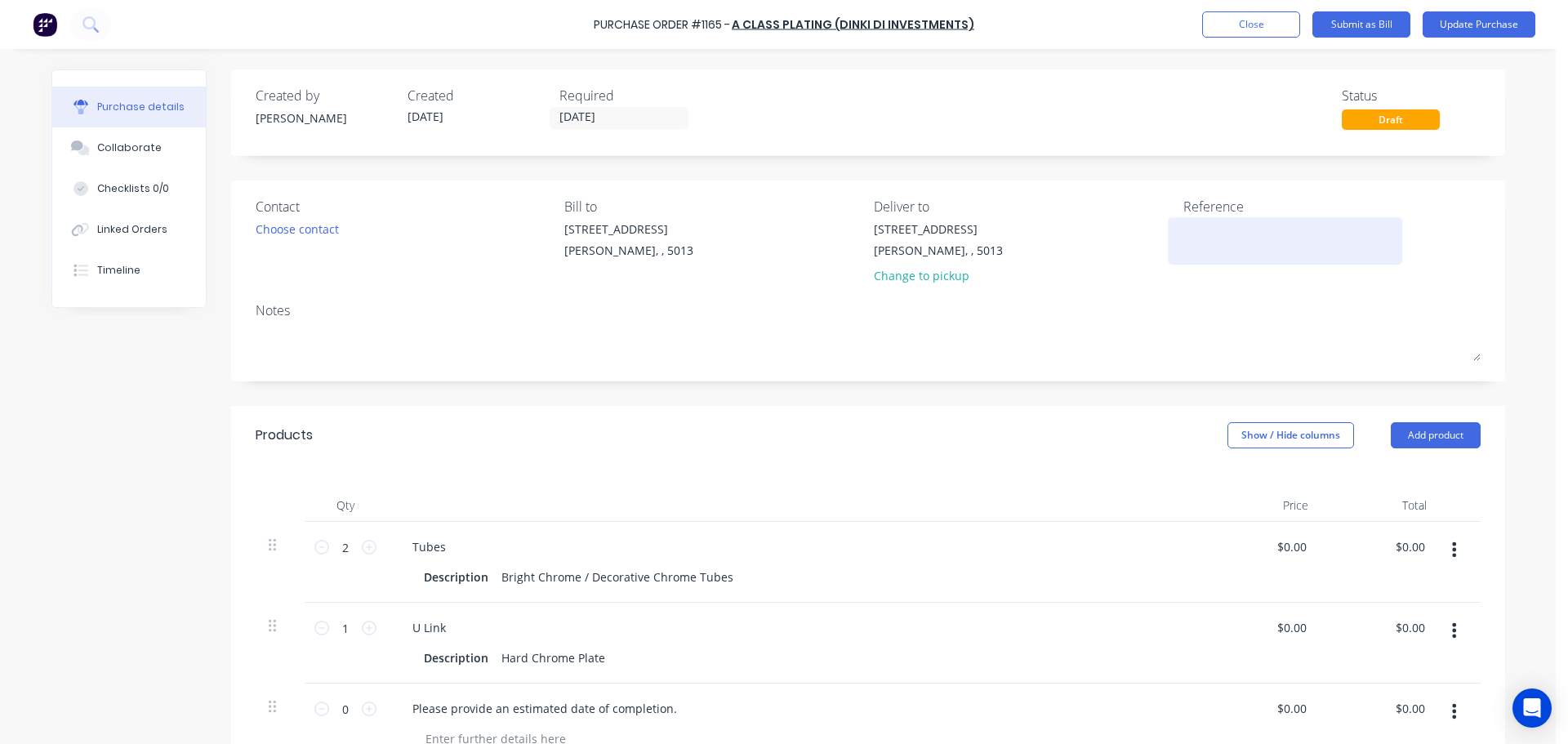
click at [1193, 239] on textarea at bounding box center [1285, 239] width 204 height 37
type textarea "x"
type textarea "T"
type textarea "x"
type textarea "TC"
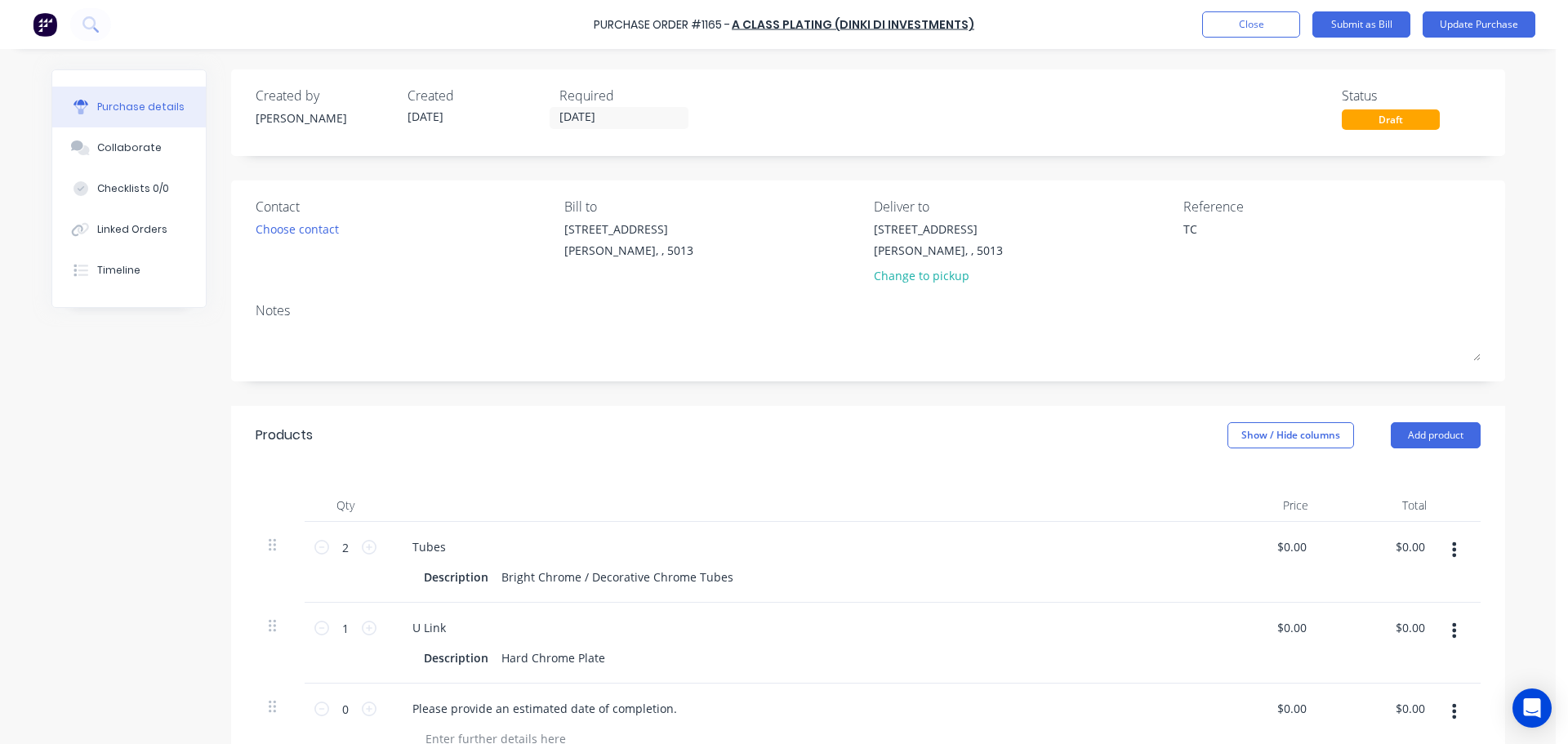
type textarea "x"
type textarea "TC1"
type textarea "x"
type textarea "TC18"
type textarea "x"
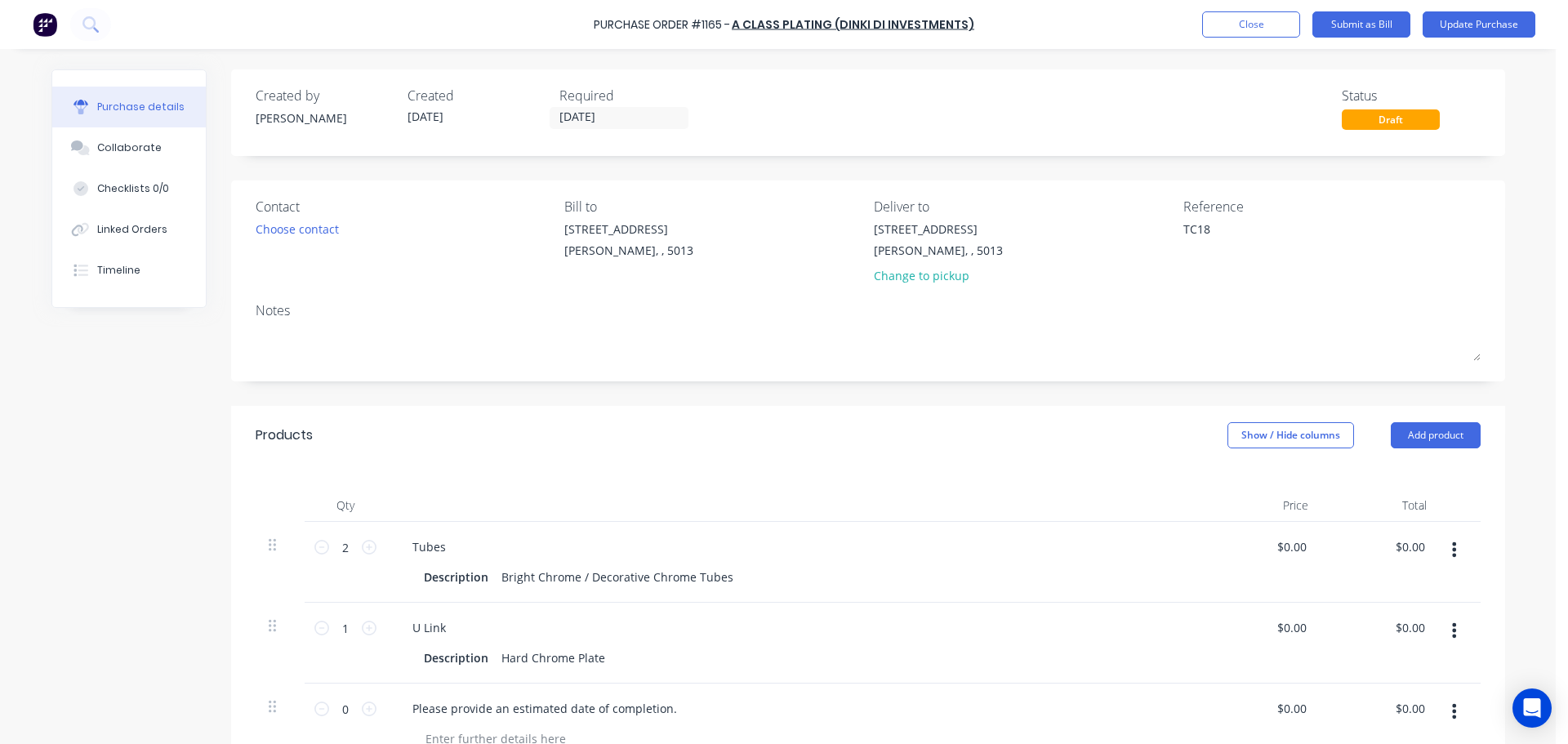
type textarea "TC181"
type textarea "x"
type textarea "TC1818"
type textarea "x"
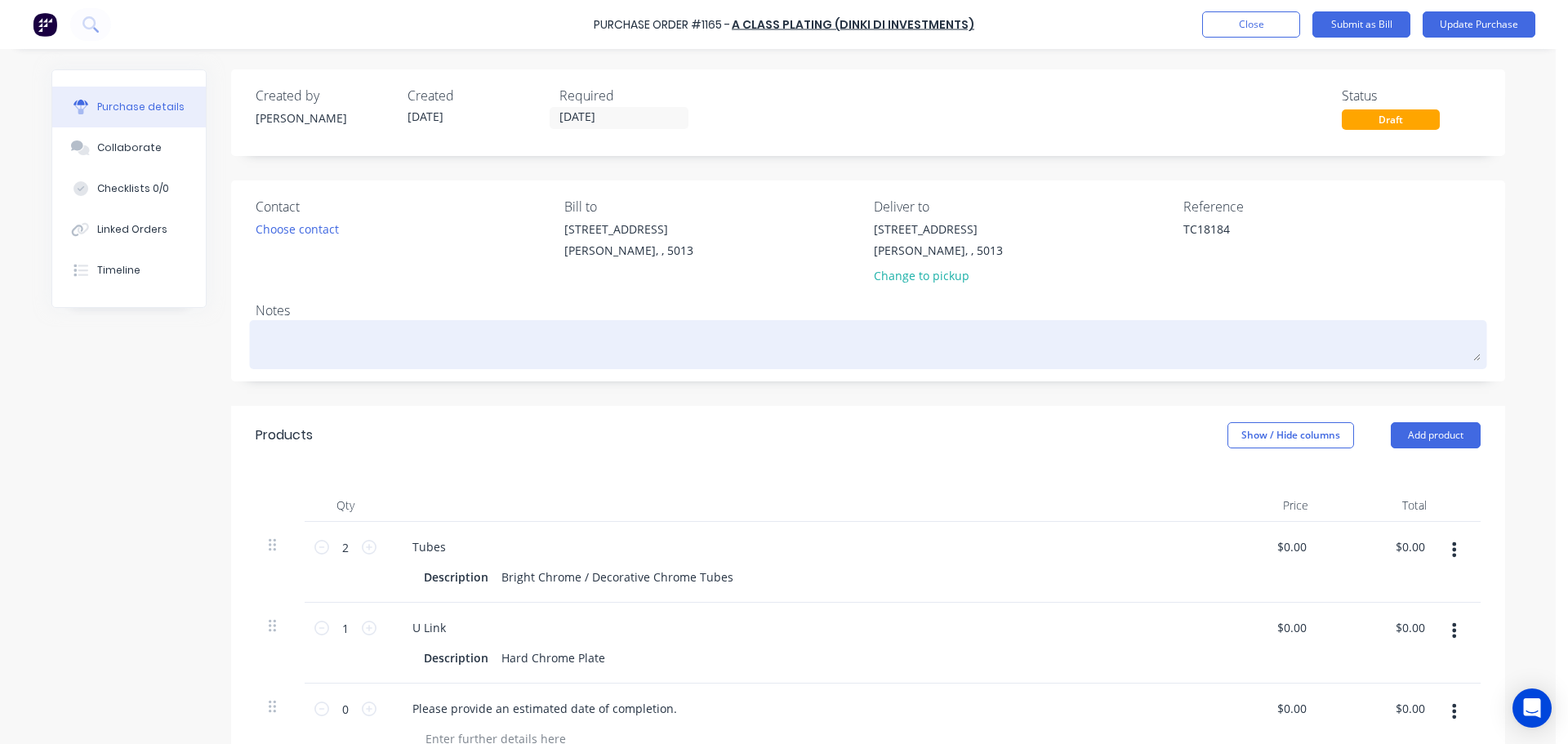
type textarea "TC18184"
type textarea "x"
type textarea "TC18184"
click at [1275, 331] on textarea at bounding box center [868, 342] width 1225 height 37
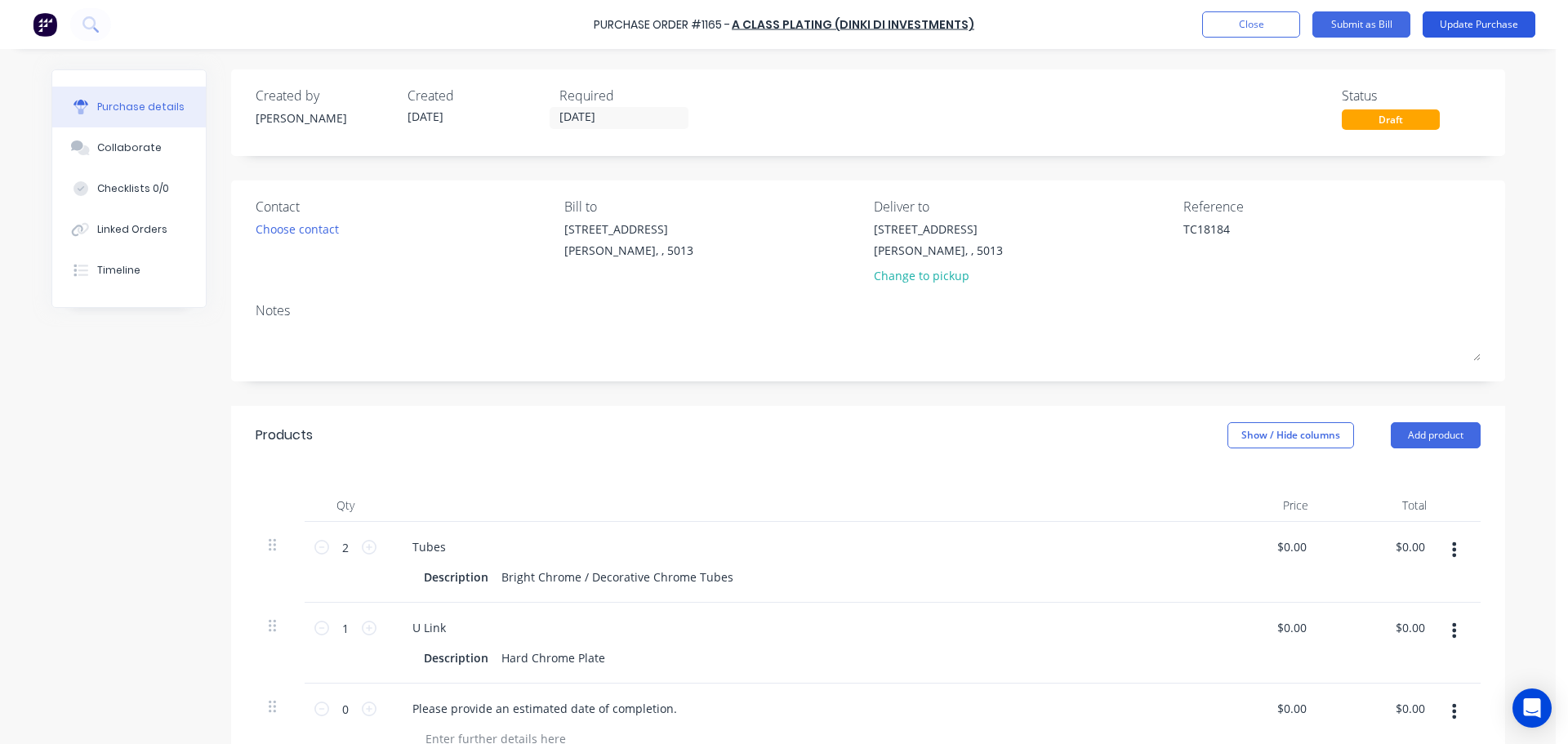
click at [1486, 33] on button "Update Purchase" at bounding box center [1479, 24] width 113 height 26
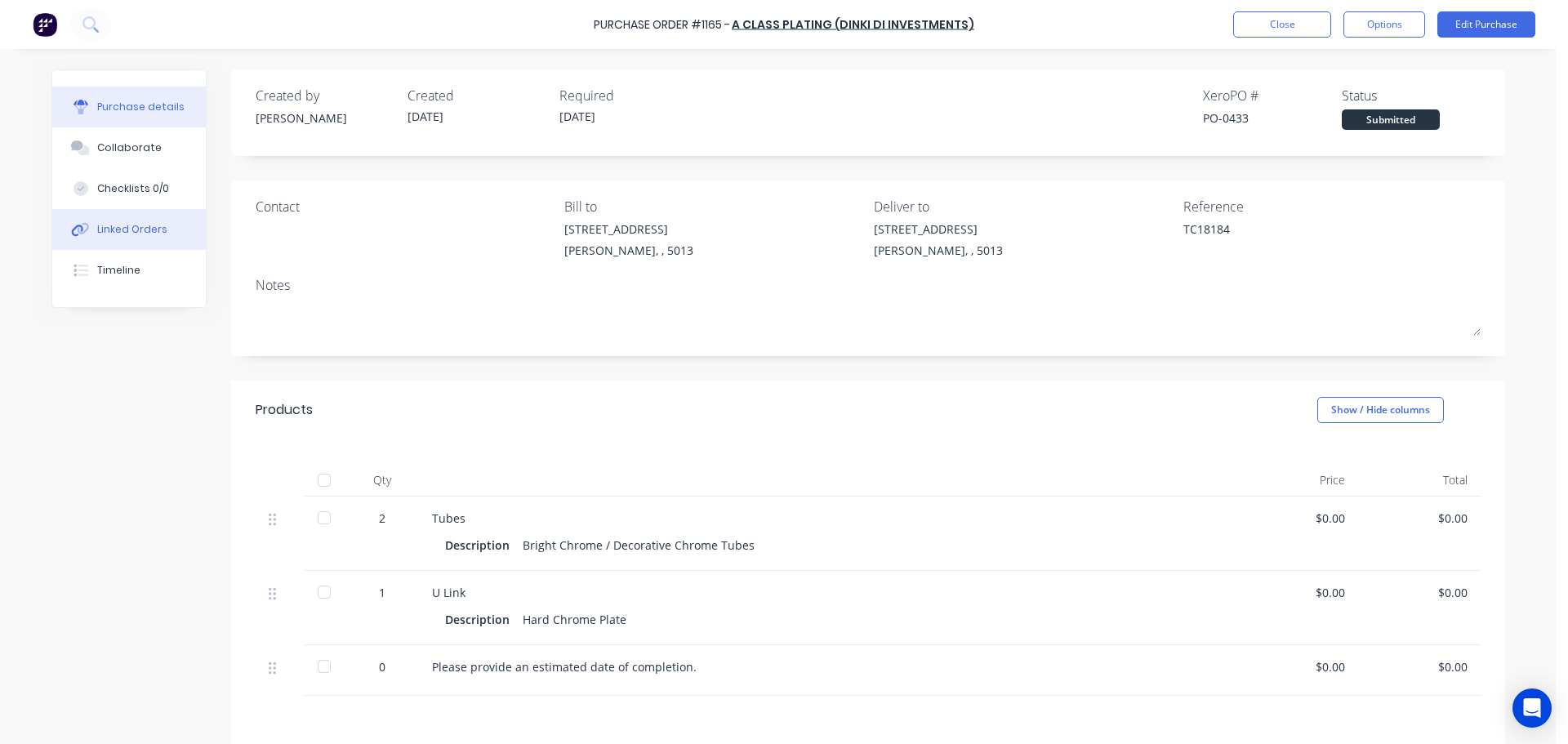
click at [133, 228] on div "Linked Orders" at bounding box center [132, 229] width 70 height 15
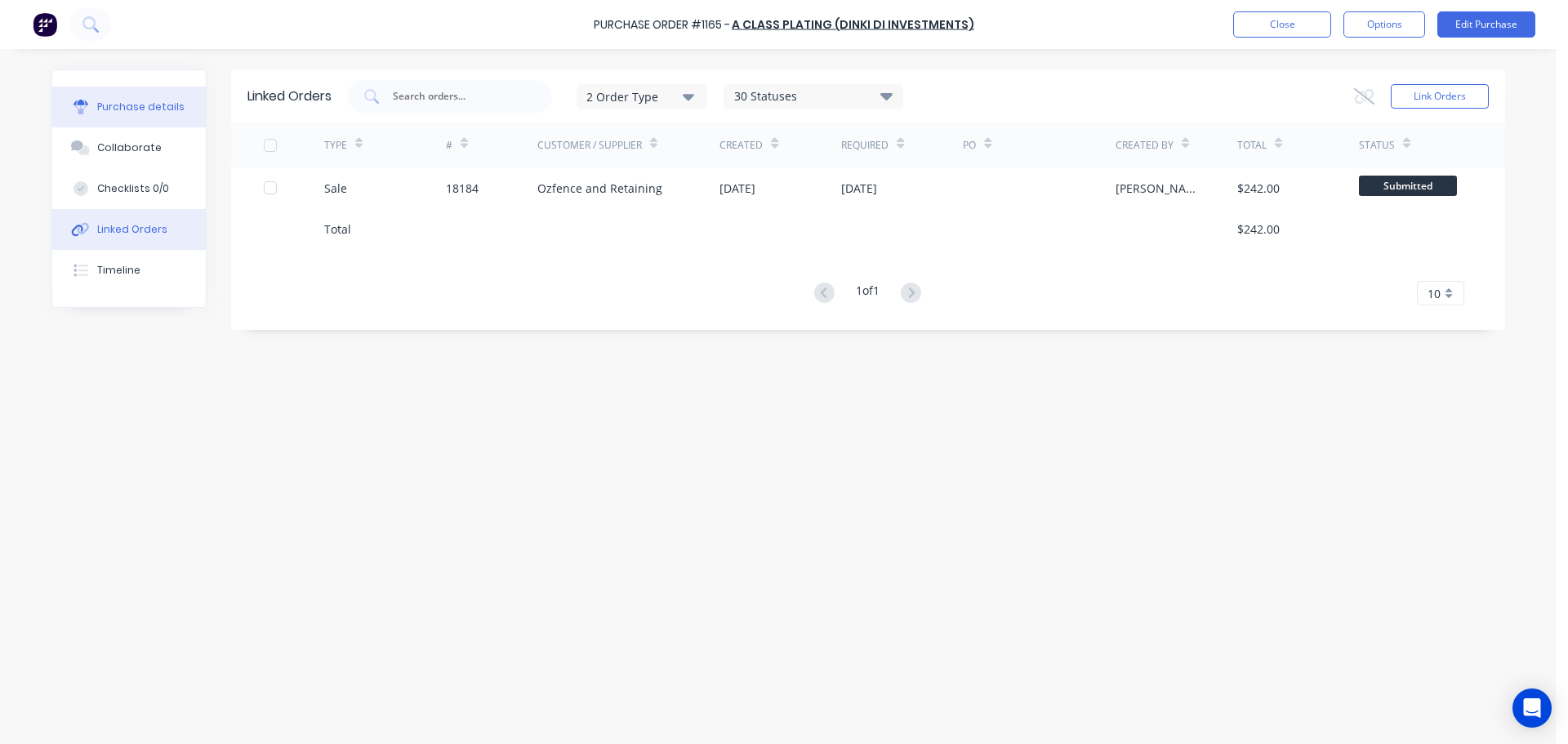
click at [150, 109] on div "Purchase details" at bounding box center [141, 106] width 87 height 15
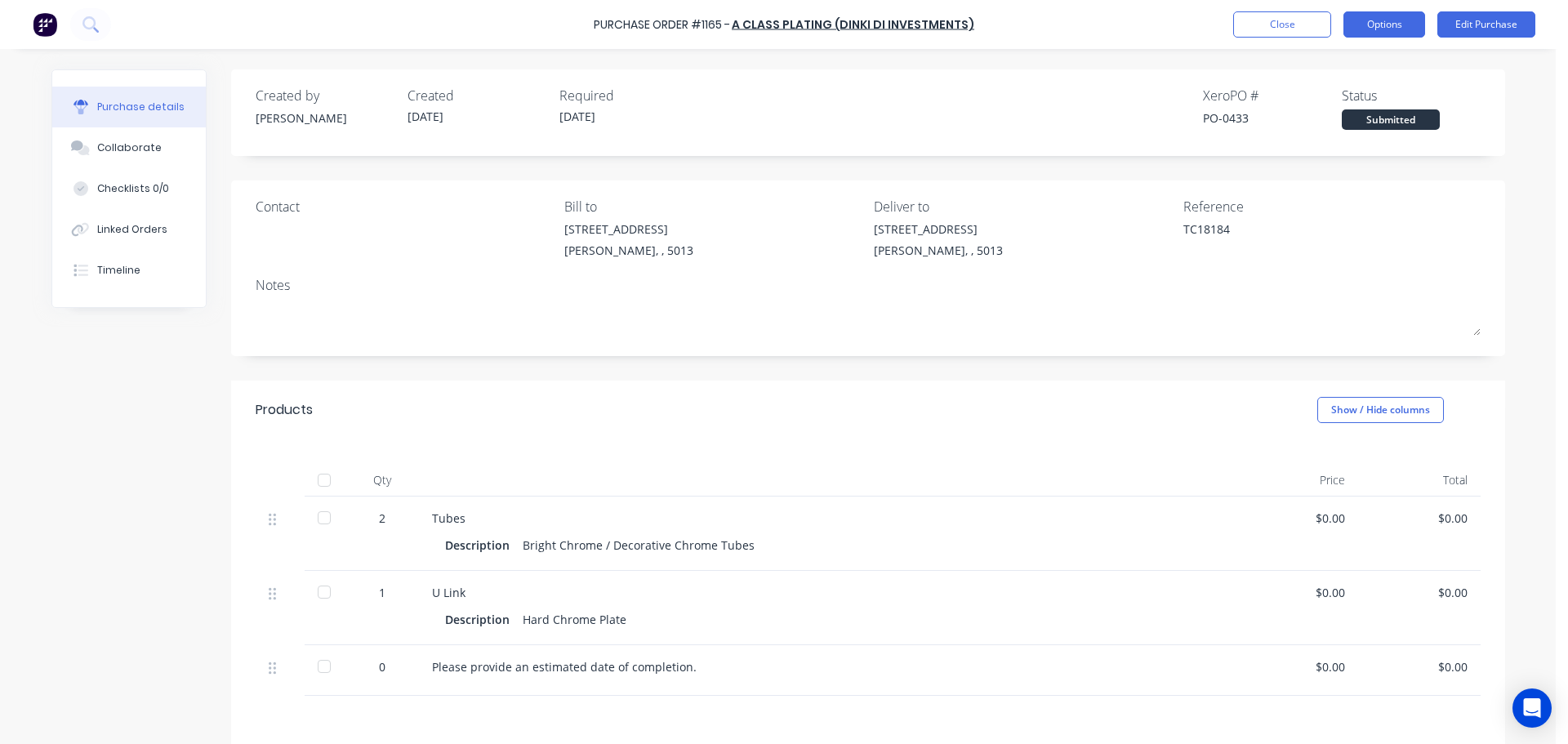
click at [1419, 26] on button "Options" at bounding box center [1384, 24] width 82 height 26
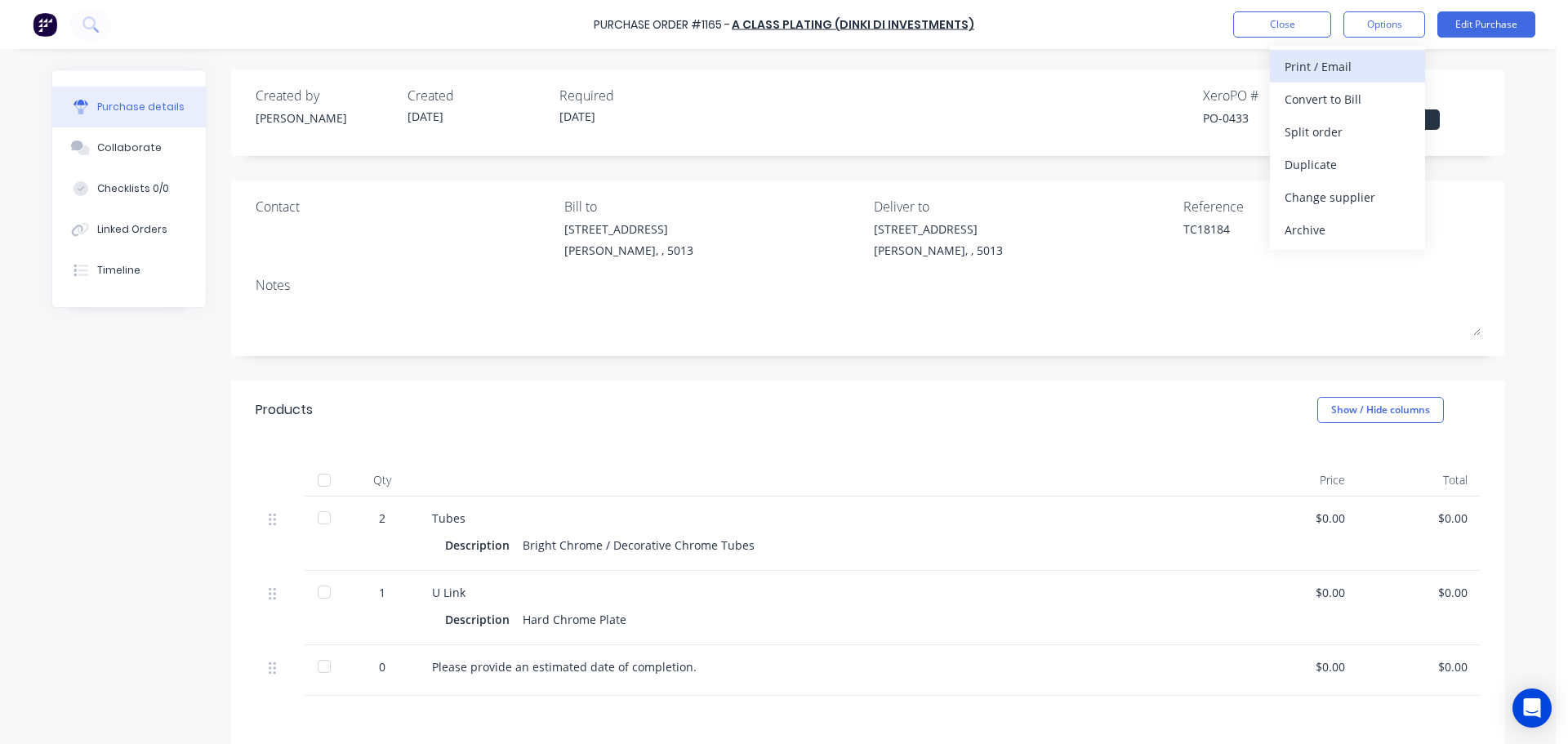
click at [1332, 67] on div "Print / Email" at bounding box center [1346, 66] width 125 height 23
click at [1276, 140] on button "Without pricing" at bounding box center [1347, 131] width 156 height 33
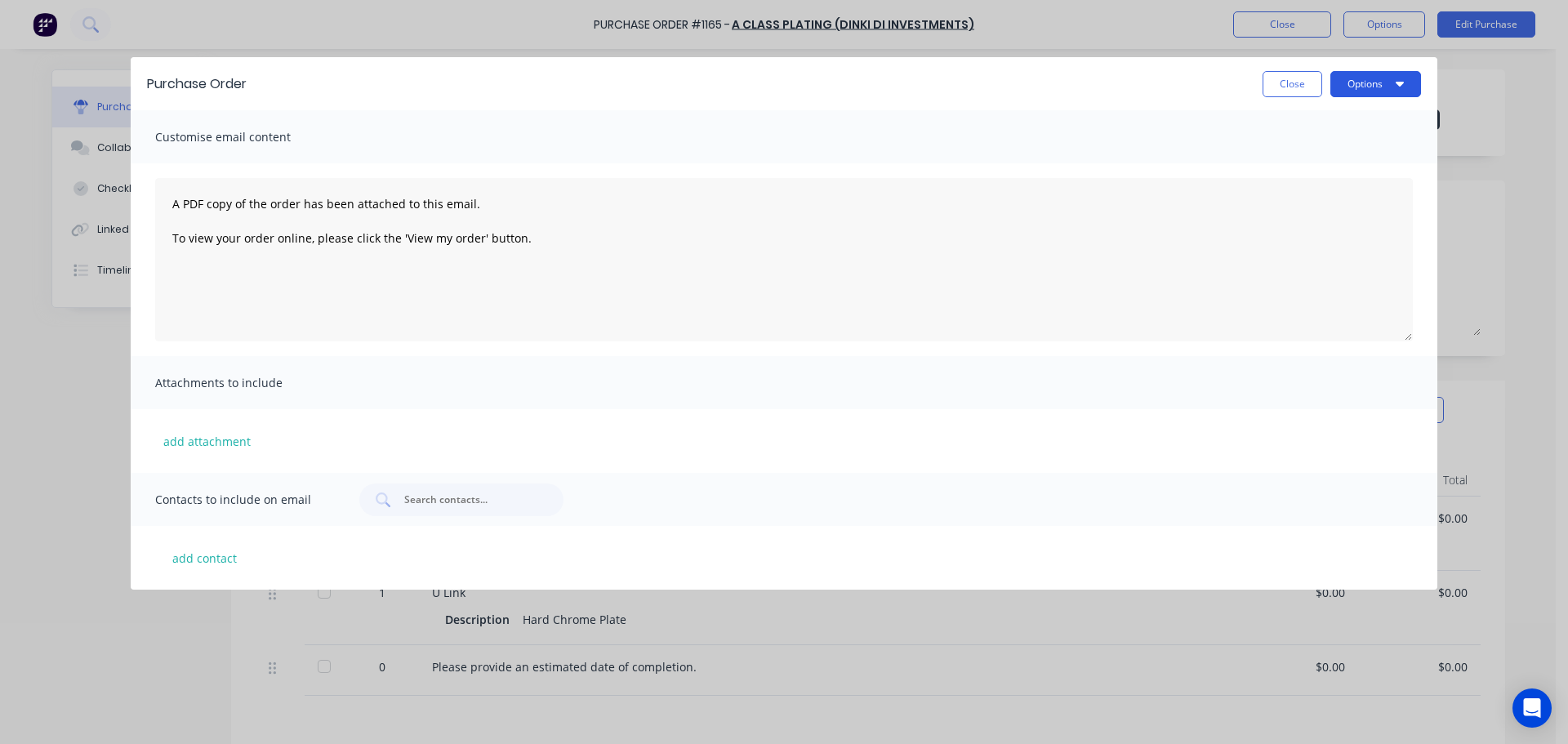
click at [1378, 79] on button "Options" at bounding box center [1375, 84] width 90 height 26
click at [1343, 116] on div "Preview" at bounding box center [1342, 125] width 125 height 23
click at [1271, 88] on button "Close" at bounding box center [1292, 84] width 59 height 26
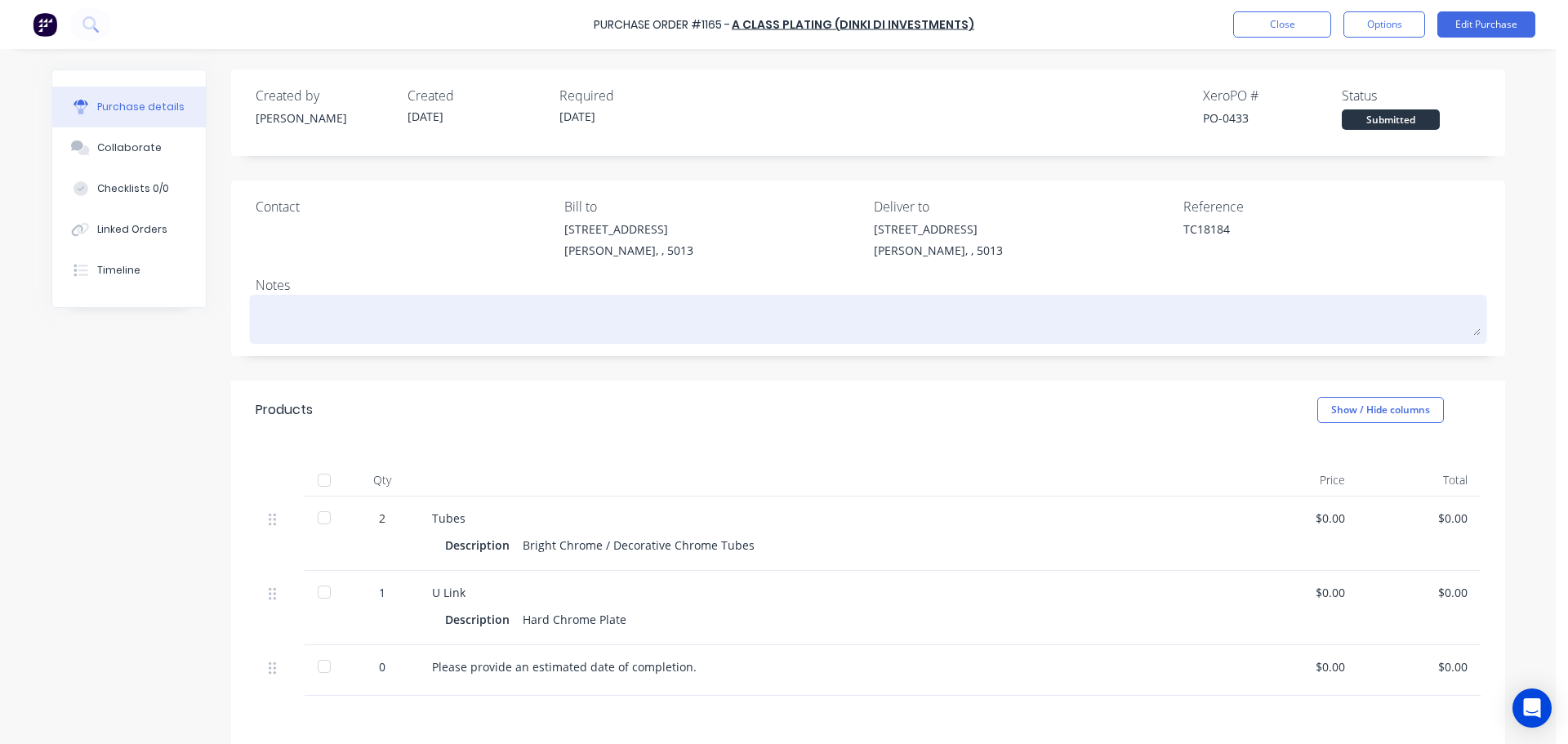
click at [468, 322] on textarea at bounding box center [868, 317] width 1225 height 37
type textarea "x"
type textarea "A"
type textarea "x"
type textarea "At"
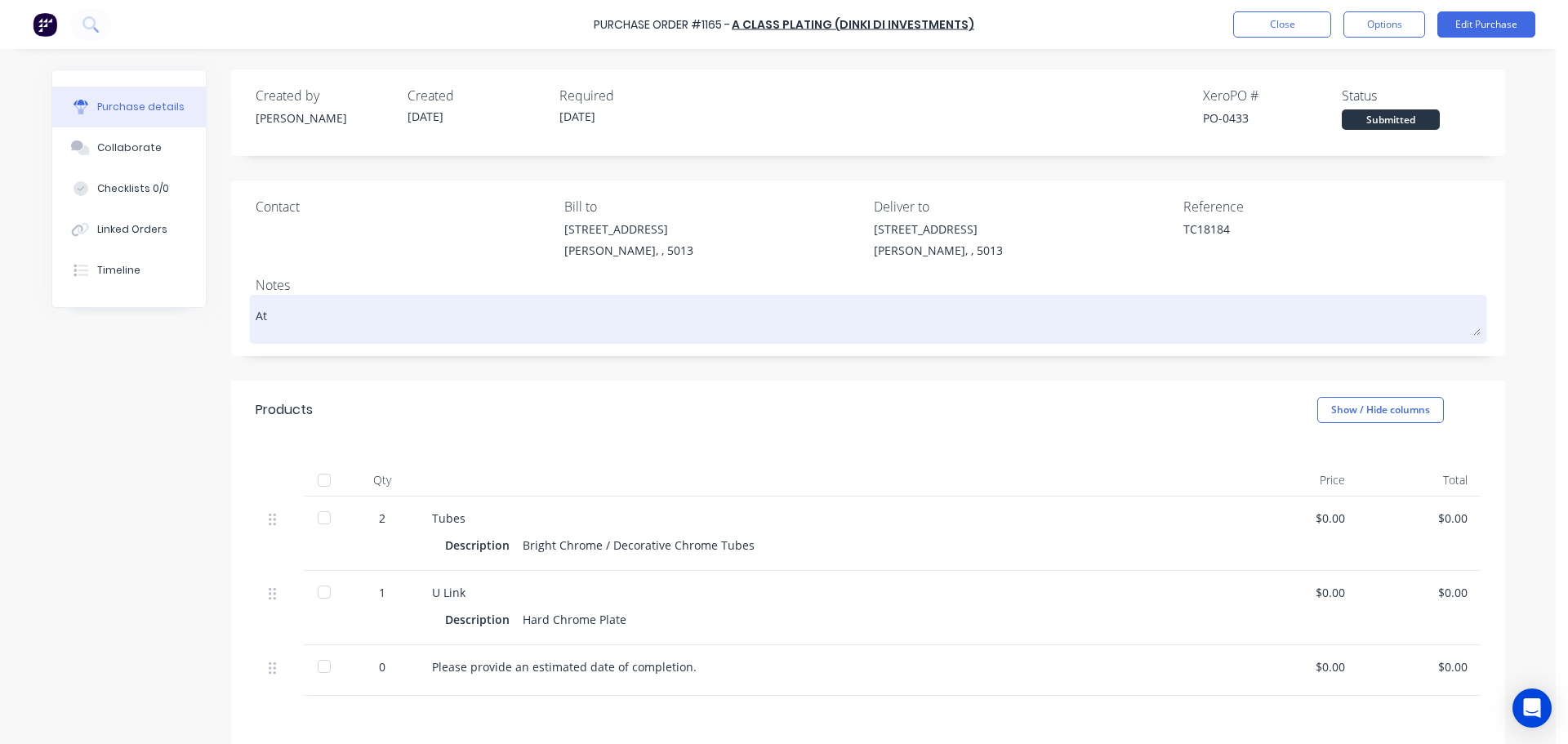
type textarea "x"
type textarea "Att"
type textarea "x"
type textarea "Attn"
type textarea "x"
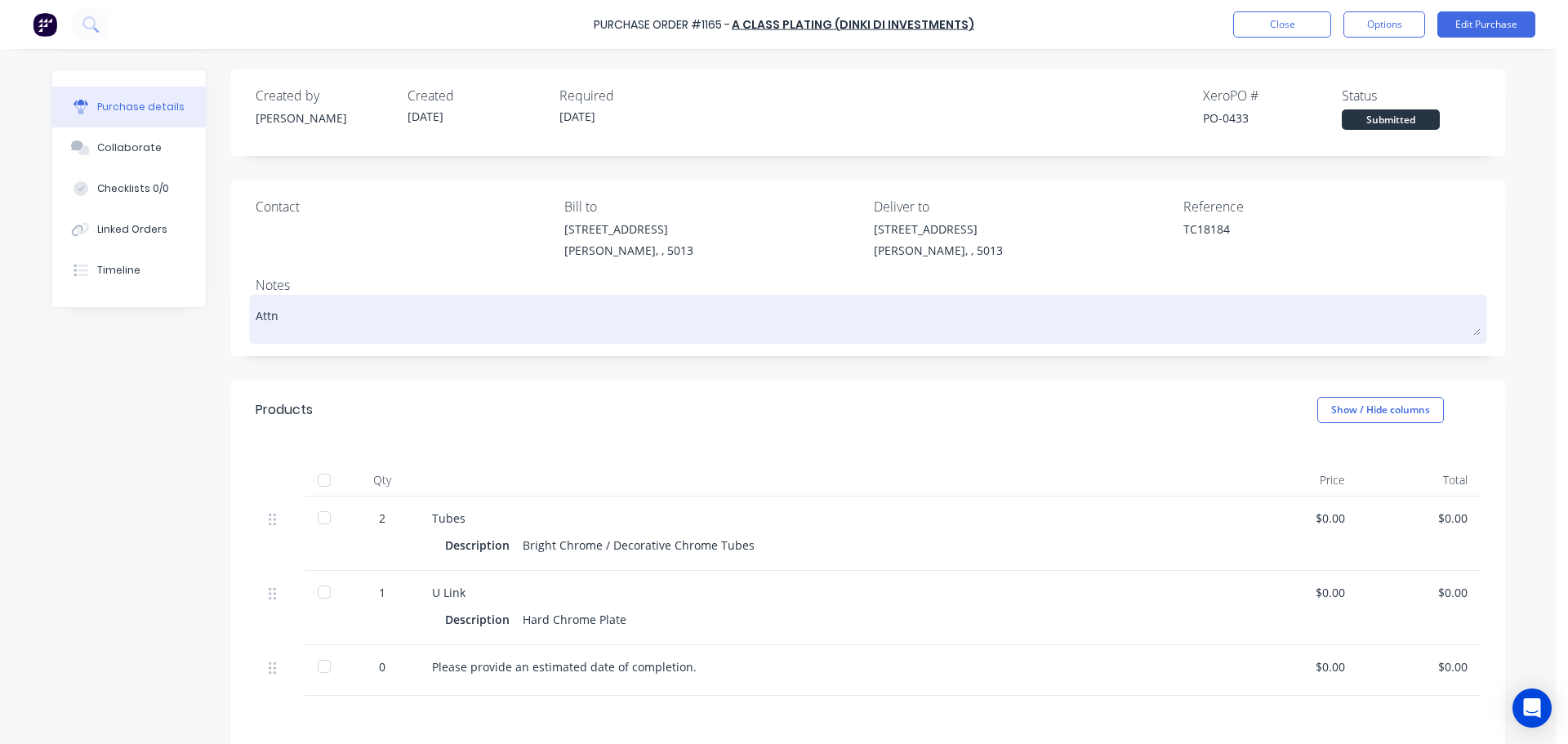
type textarea "Attn:"
type textarea "x"
type textarea "Attn:"
type textarea "x"
type textarea "Attn: C"
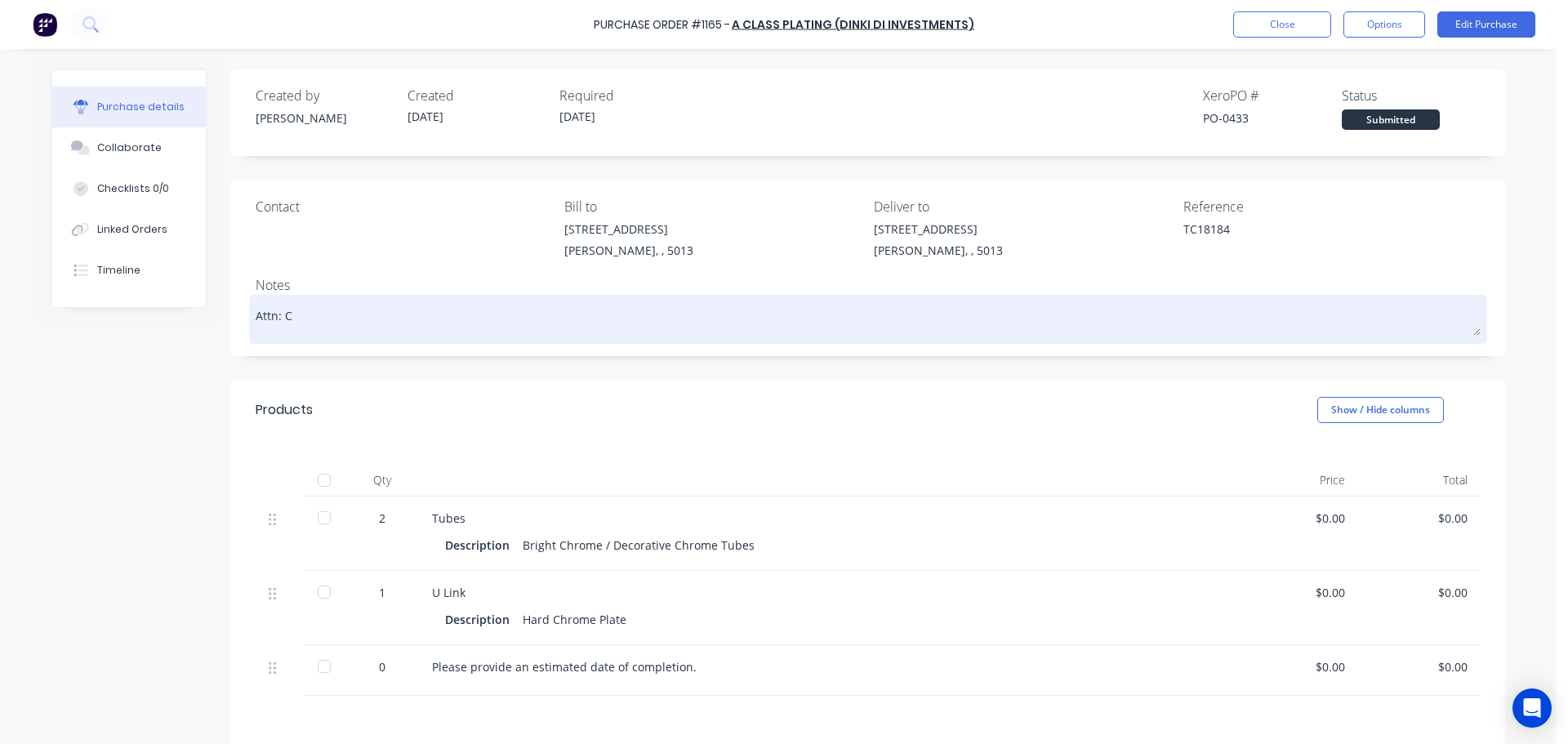
type textarea "x"
type textarea "Attn: Cr"
type textarea "x"
type textarea "Attn: Cra"
type textarea "x"
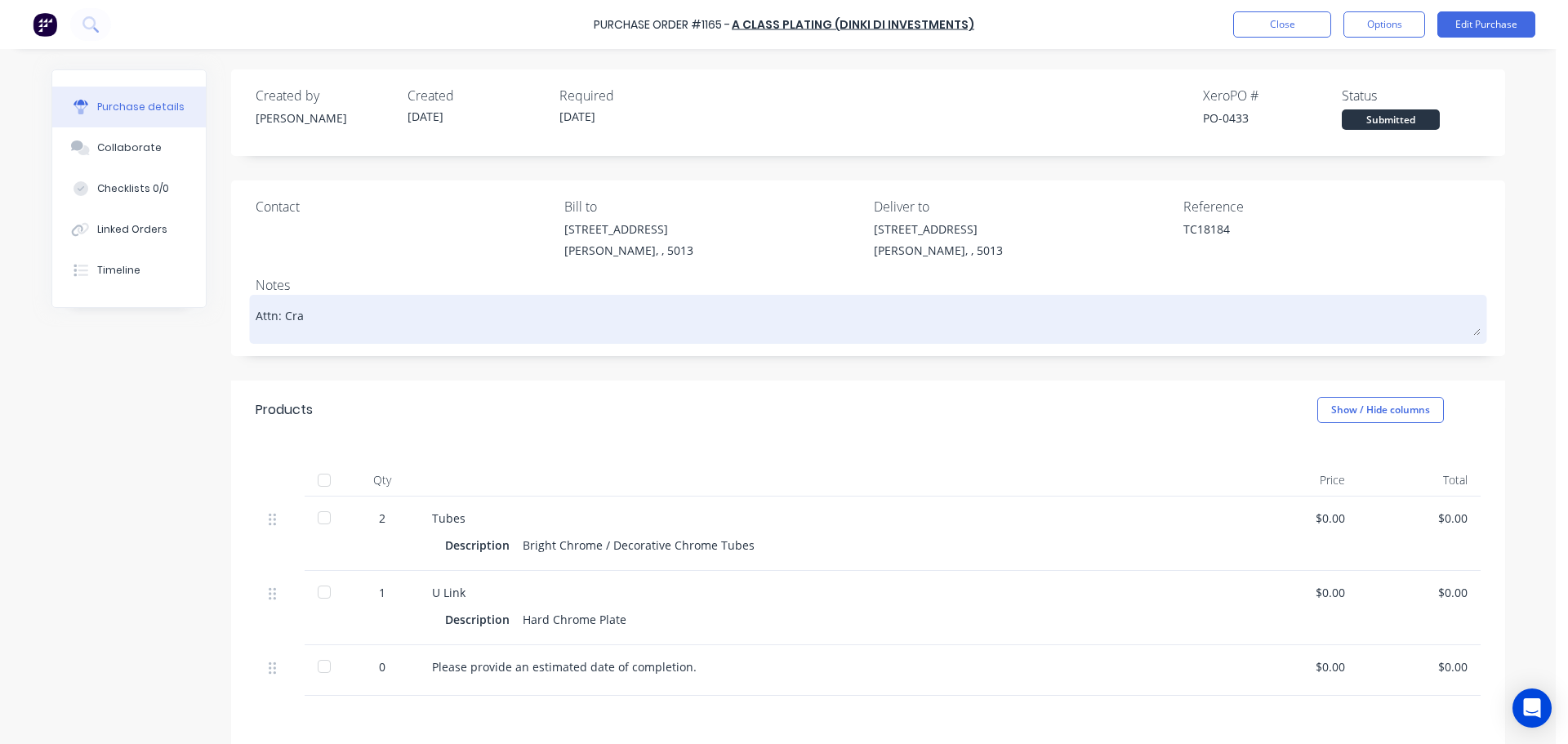
type textarea "Attn: Crai"
type textarea "x"
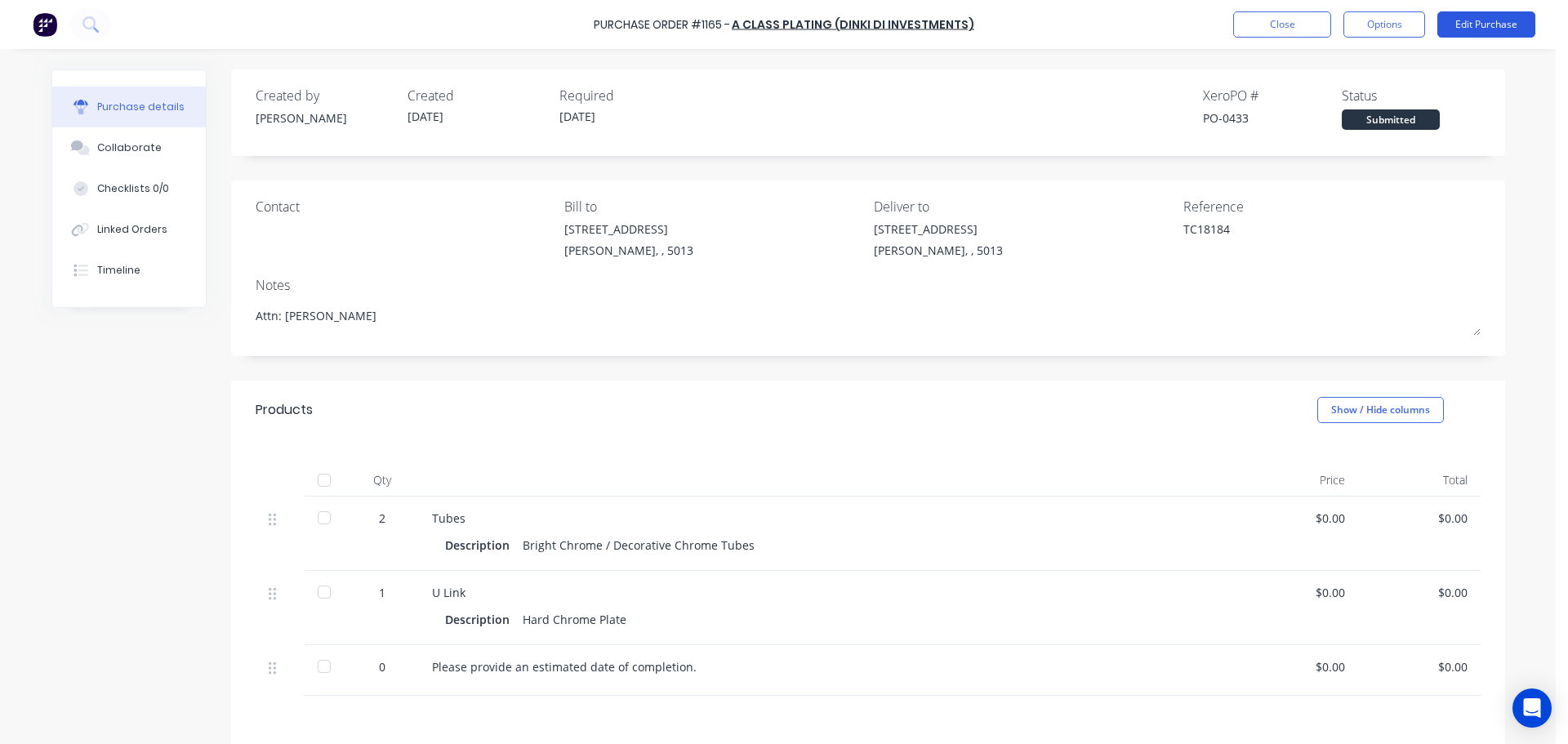
type textarea "Attn: Craig"
type textarea "x"
type textarea "Attn: Craig"
click at [1485, 30] on button "Edit Purchase" at bounding box center [1485, 24] width 98 height 26
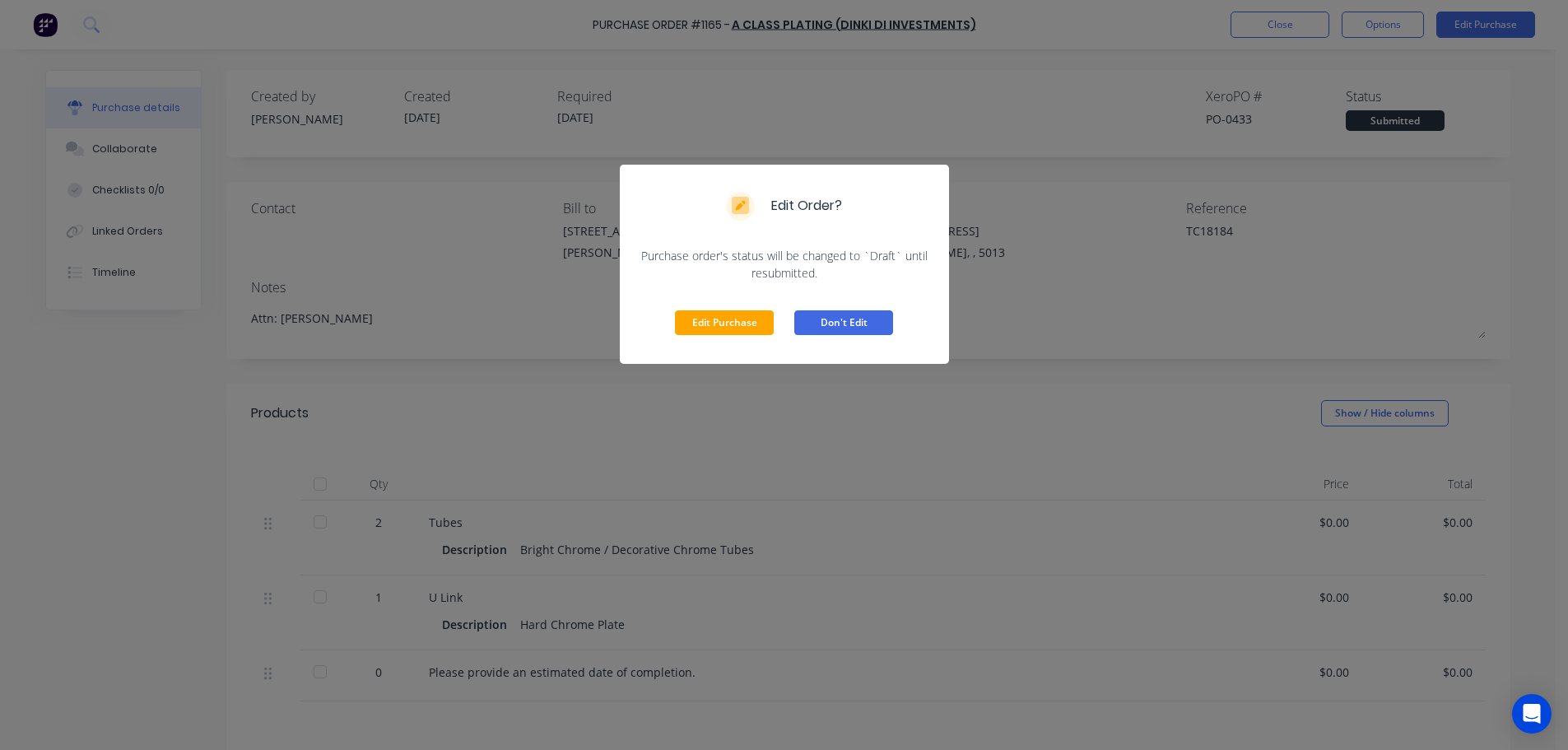
click at [817, 326] on button "Don't Edit" at bounding box center [844, 323] width 99 height 25
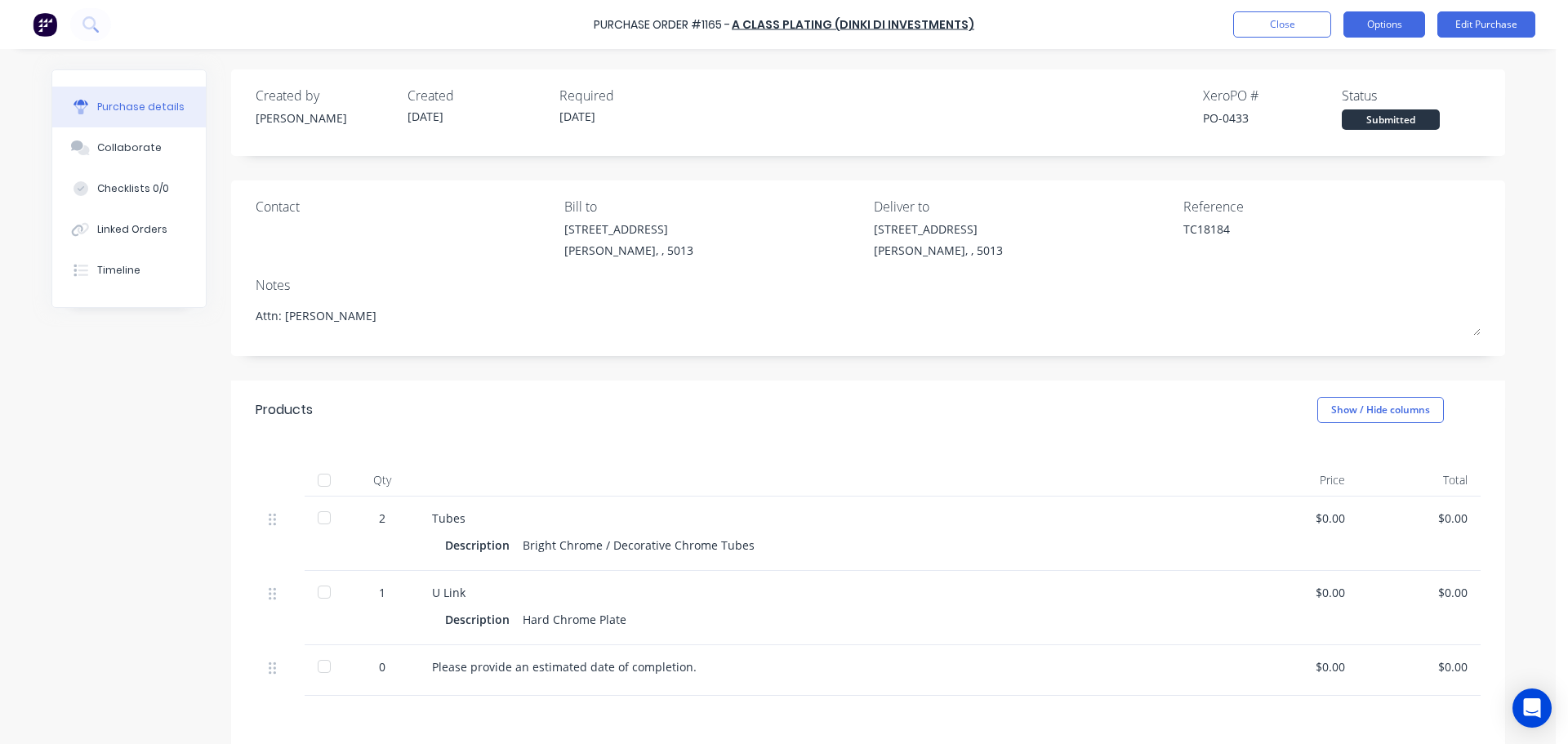
click at [1365, 26] on button "Options" at bounding box center [1384, 24] width 82 height 26
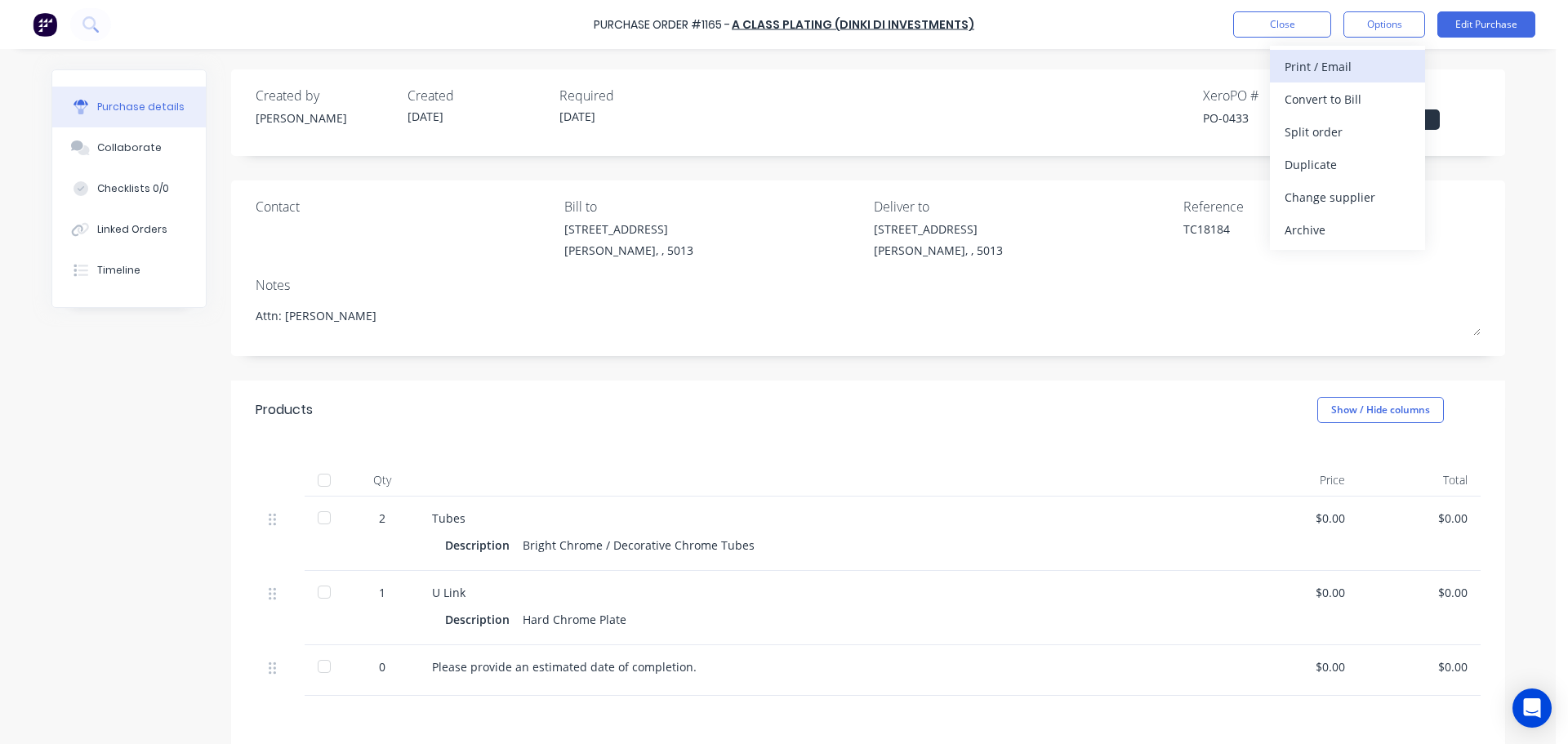
click at [1349, 60] on div "Print / Email" at bounding box center [1346, 66] width 125 height 23
click at [1328, 137] on div "Without pricing" at bounding box center [1346, 131] width 125 height 23
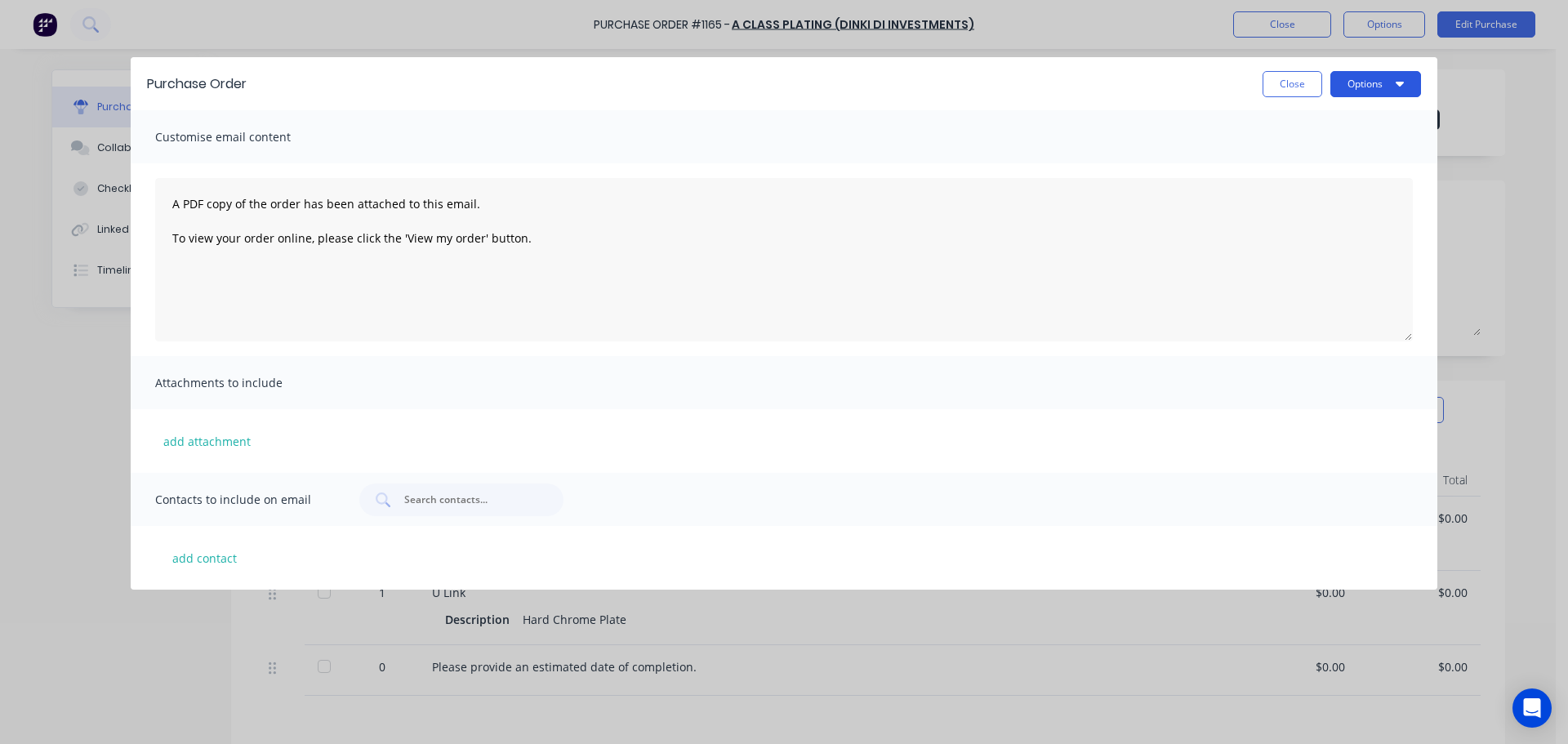
click at [1356, 87] on button "Options" at bounding box center [1375, 84] width 90 height 26
click at [1308, 127] on div "Preview" at bounding box center [1342, 125] width 125 height 23
click at [1277, 65] on div "Purchase Order Close Options" at bounding box center [784, 84] width 1307 height 53
click at [1281, 71] on div "Purchase Order Close Options" at bounding box center [784, 84] width 1307 height 53
click at [1283, 84] on button "Close" at bounding box center [1292, 84] width 59 height 26
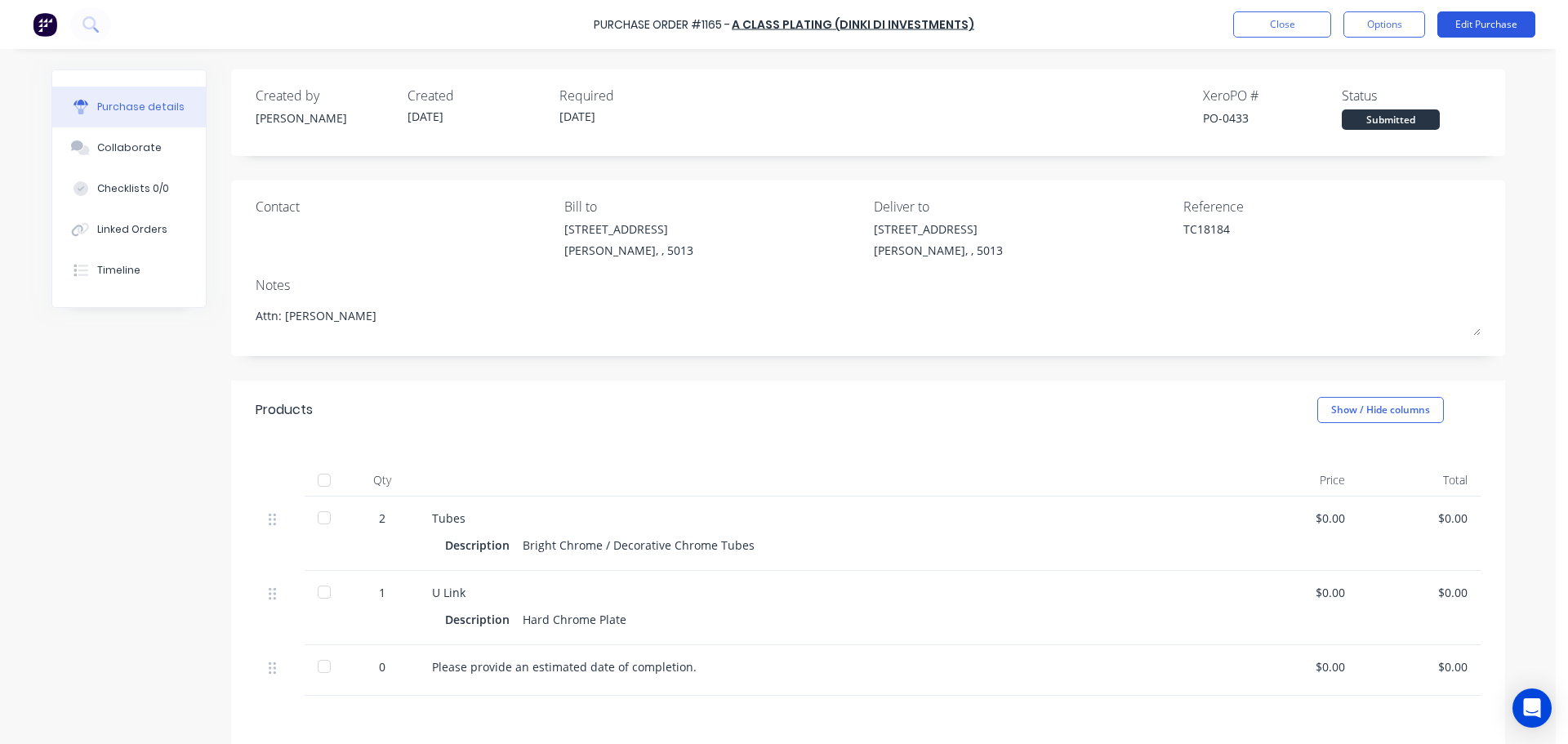
click at [1482, 28] on button "Edit Purchase" at bounding box center [1485, 24] width 98 height 26
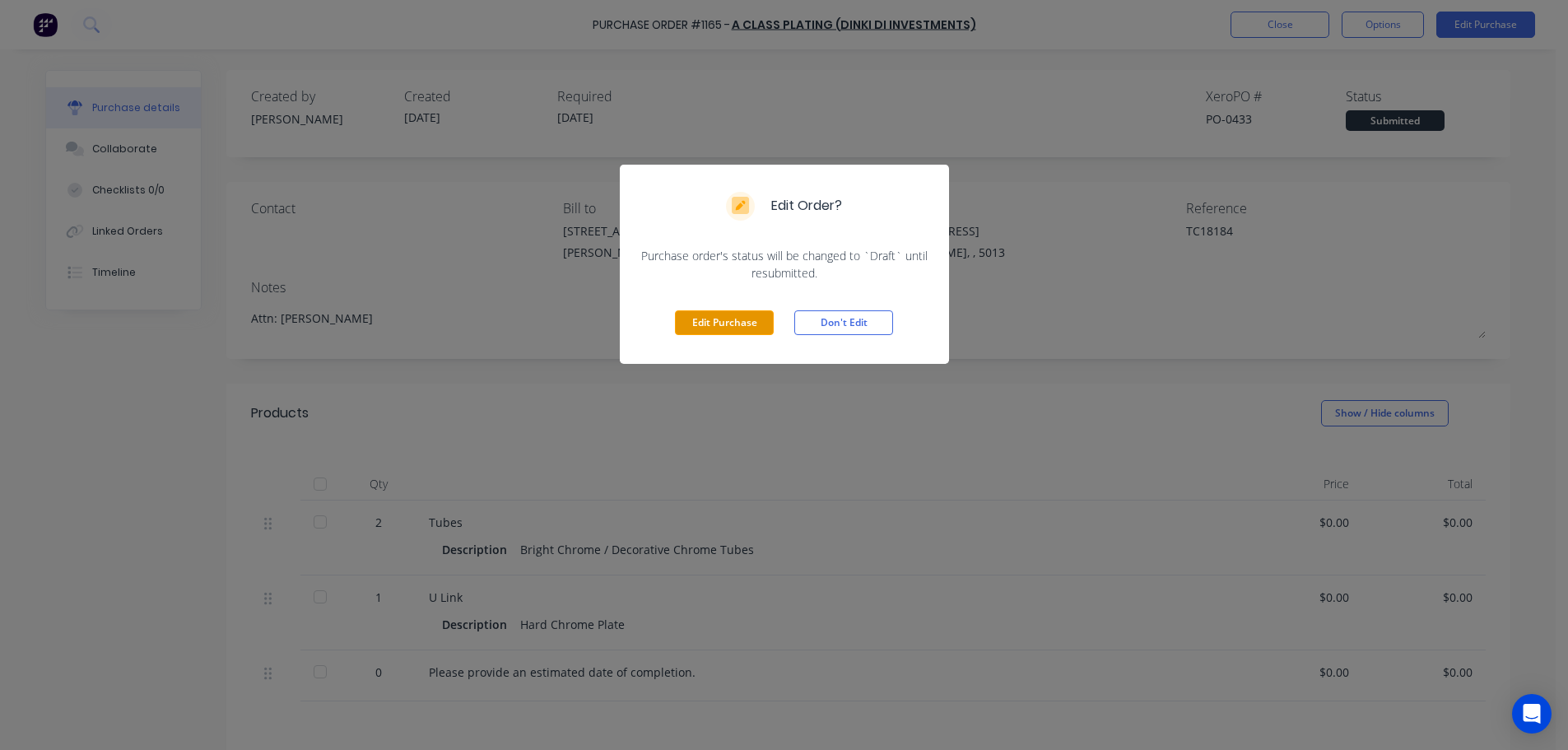
click at [752, 323] on button "Edit Purchase" at bounding box center [724, 323] width 99 height 25
type textarea "x"
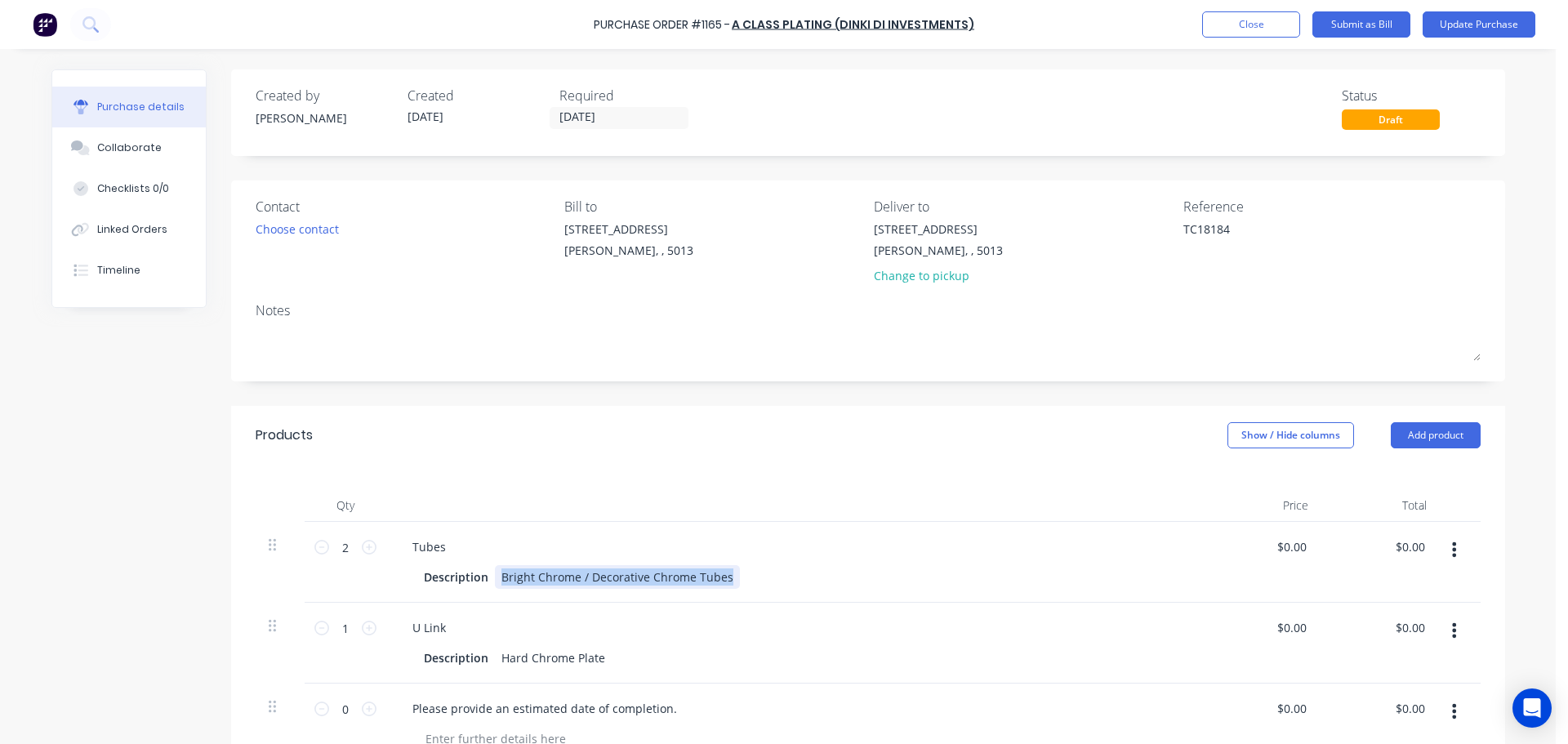
drag, startPoint x: 491, startPoint y: 574, endPoint x: 816, endPoint y: 573, distance: 325.0
click at [816, 573] on div "Description Bright Chrome / Decorative Chrome Tubes" at bounding box center [790, 577] width 748 height 23
copy div "Bright Chrome / Decorative Chrome Tubes"
click at [507, 670] on div "U Link Description Hard Chrome Plate" at bounding box center [794, 643] width 817 height 81
type textarea "x"
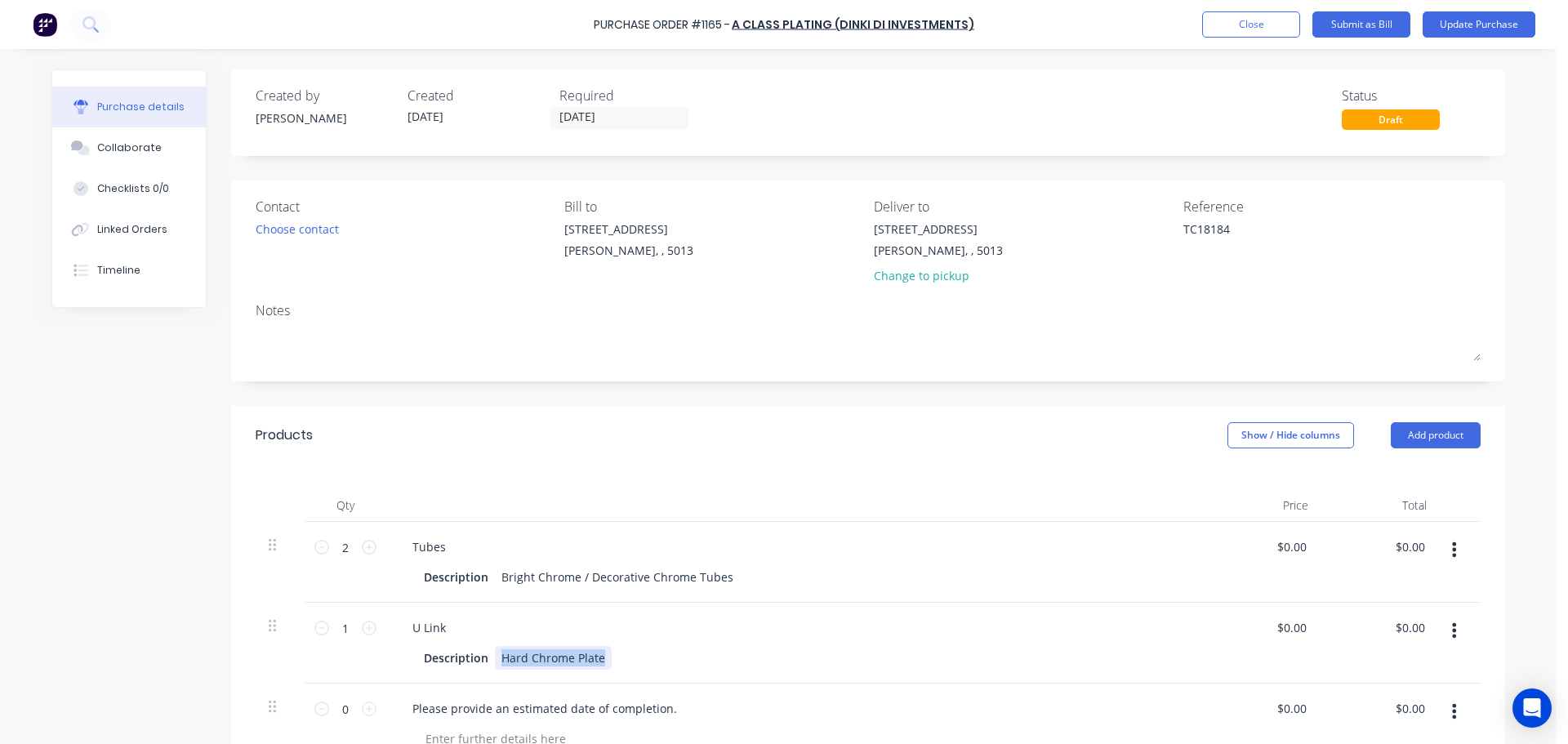
drag, startPoint x: 493, startPoint y: 659, endPoint x: 680, endPoint y: 653, distance: 187.1
click at [680, 653] on div "Description Hard Chrome Plate" at bounding box center [790, 657] width 748 height 23
paste div
click at [953, 498] on div at bounding box center [794, 506] width 817 height 33
click at [1476, 33] on button "Update Purchase" at bounding box center [1479, 24] width 113 height 26
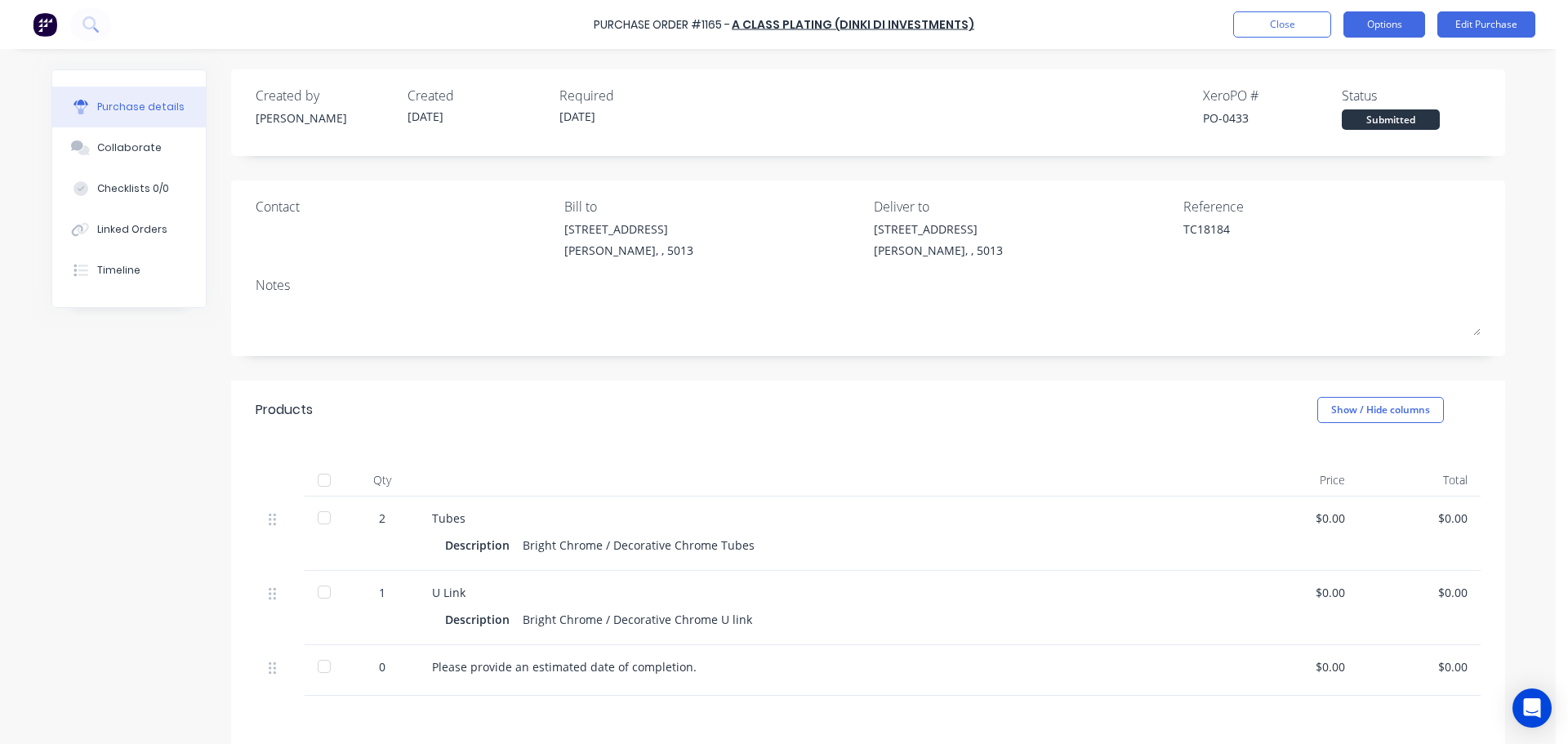
click at [1390, 29] on button "Options" at bounding box center [1384, 24] width 82 height 26
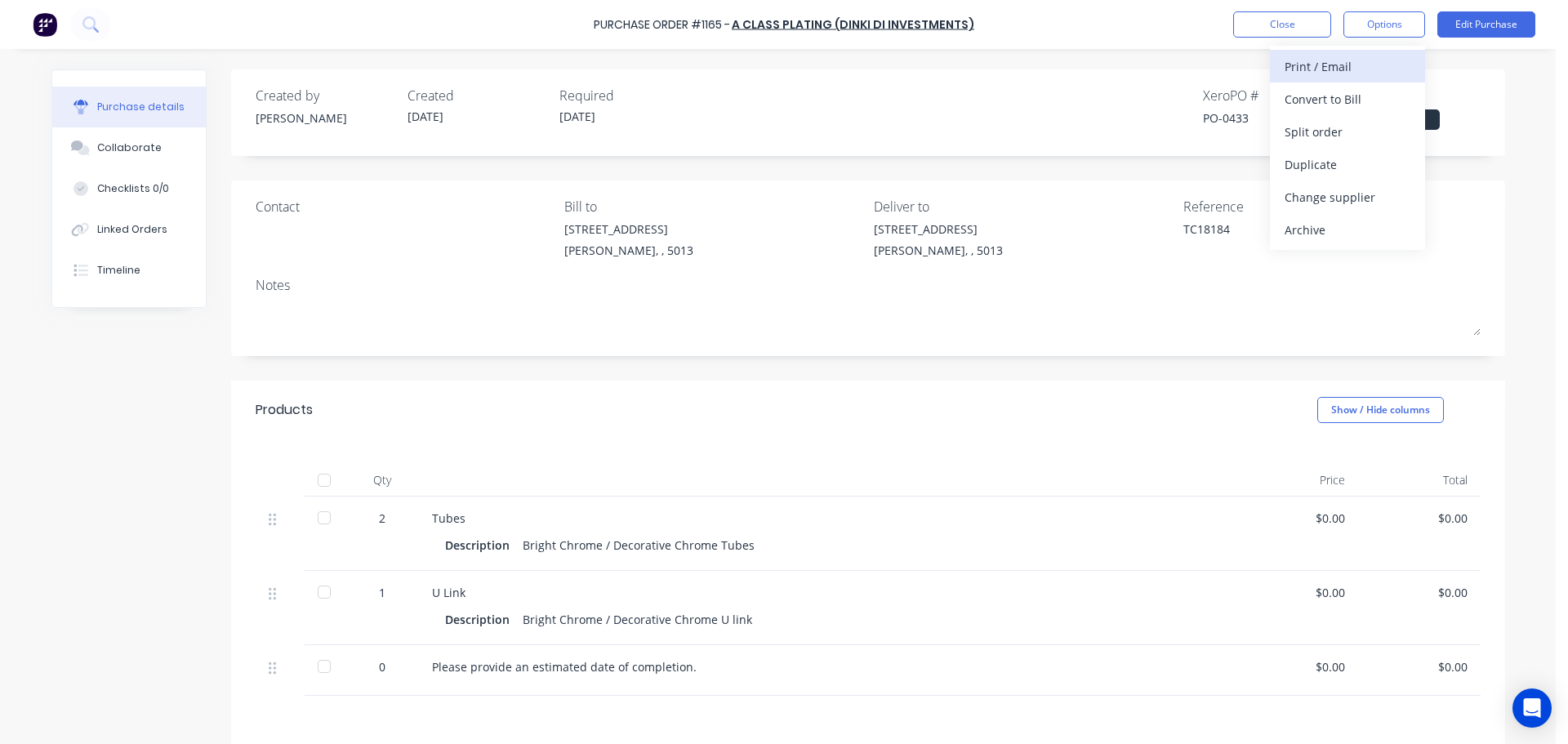
click at [1313, 68] on div "Print / Email" at bounding box center [1346, 66] width 125 height 23
click at [1323, 131] on div "Without pricing" at bounding box center [1346, 131] width 125 height 23
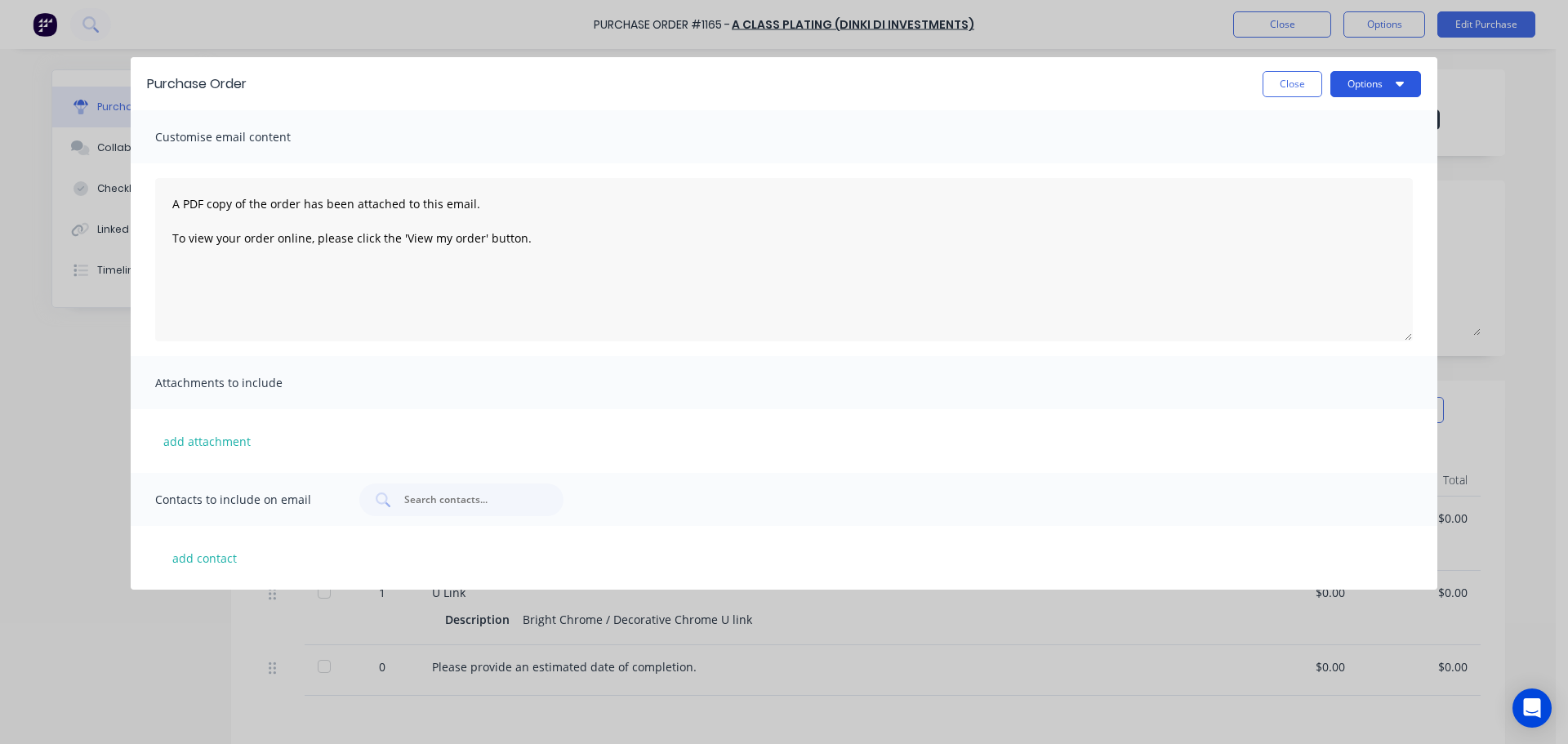
click at [1361, 93] on button "Options" at bounding box center [1375, 84] width 90 height 26
click at [1334, 120] on div "Preview" at bounding box center [1342, 125] width 125 height 23
click at [1277, 102] on div "Purchase Order Close Options" at bounding box center [784, 84] width 1307 height 53
click at [1285, 92] on button "Close" at bounding box center [1292, 84] width 59 height 26
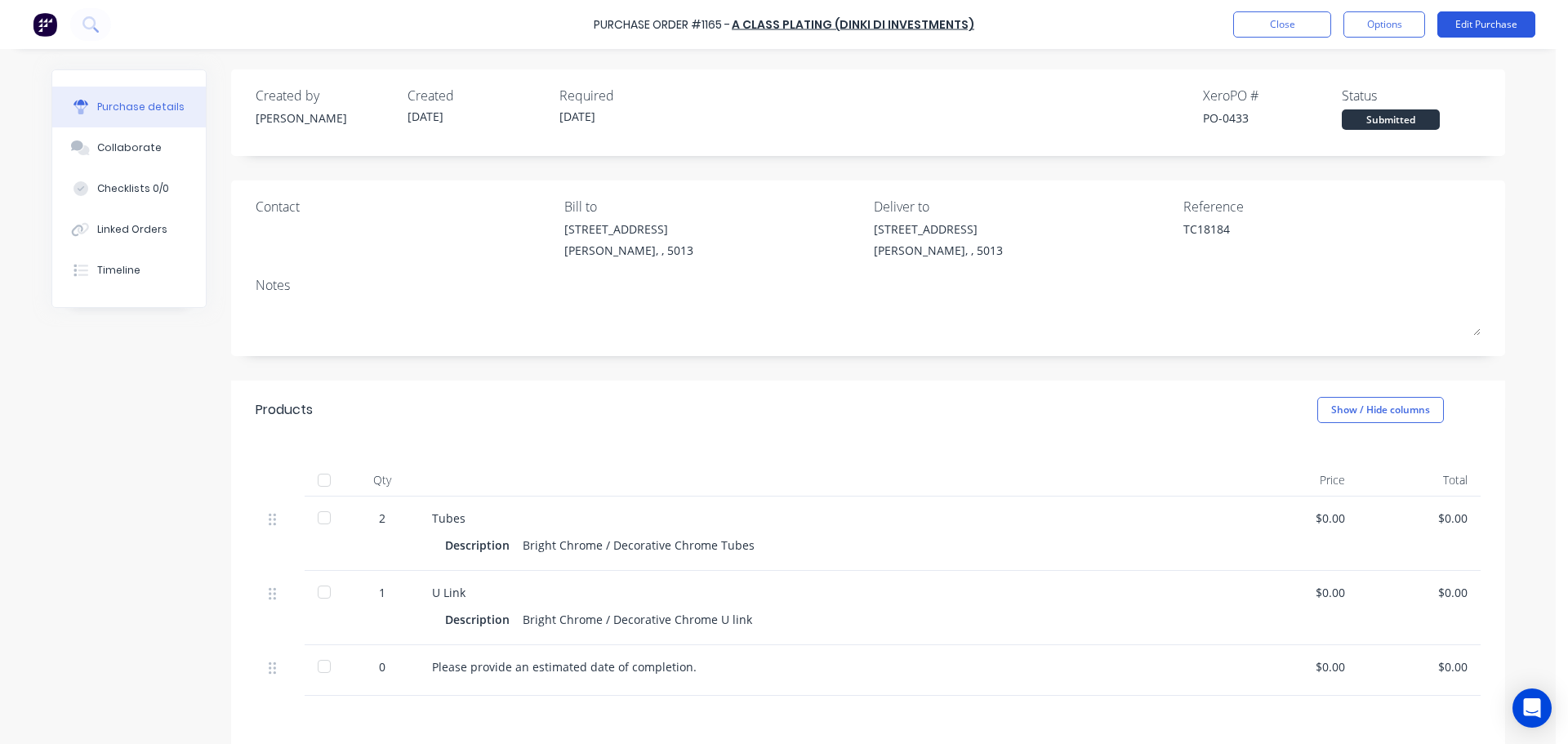
click at [1498, 37] on div "Purchase Order #1165 - A Class Plating (Dinki Di Investments) Close Options Edi…" at bounding box center [784, 24] width 1568 height 49
click at [1498, 32] on button "Edit Purchase" at bounding box center [1485, 24] width 98 height 26
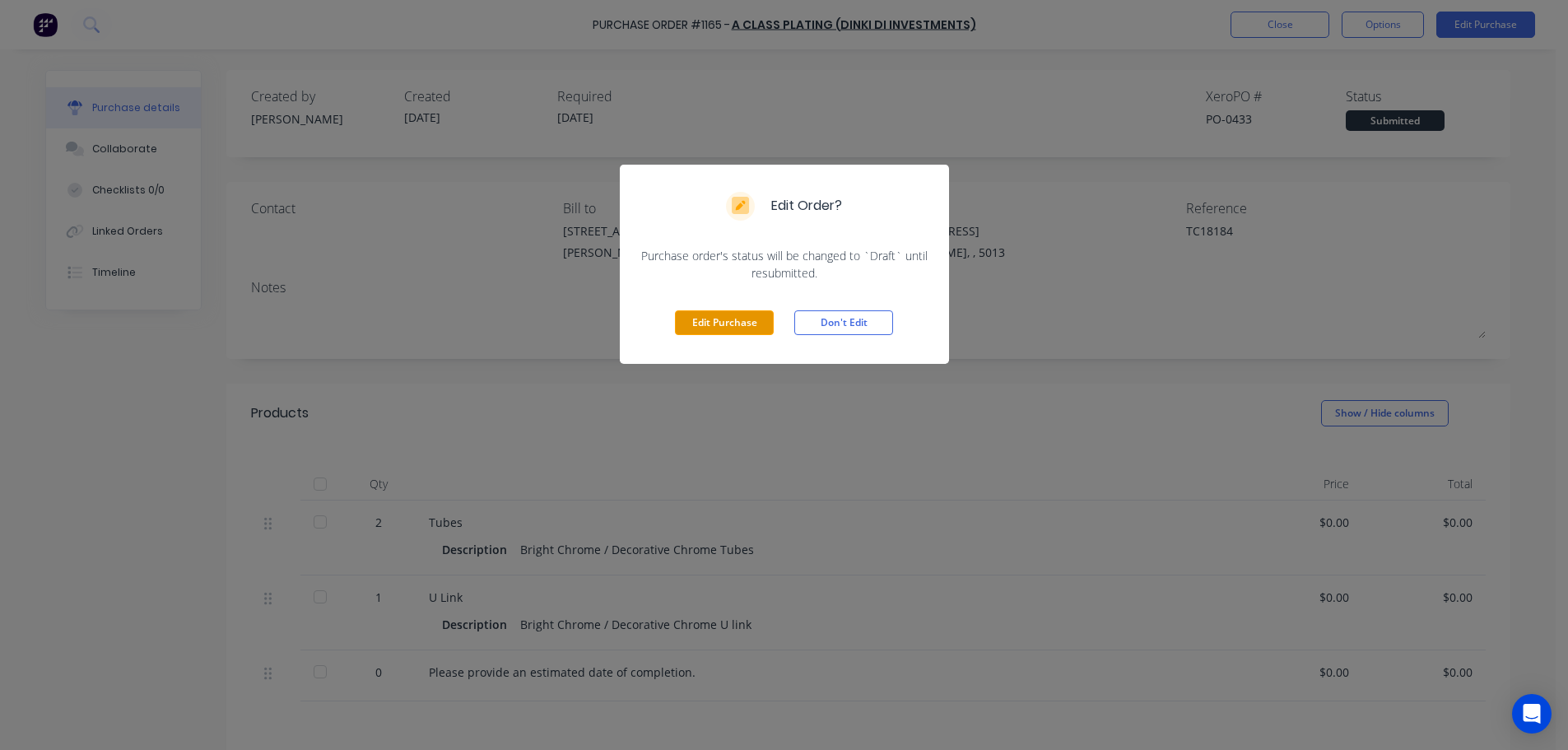
click at [762, 323] on button "Edit Purchase" at bounding box center [724, 323] width 99 height 25
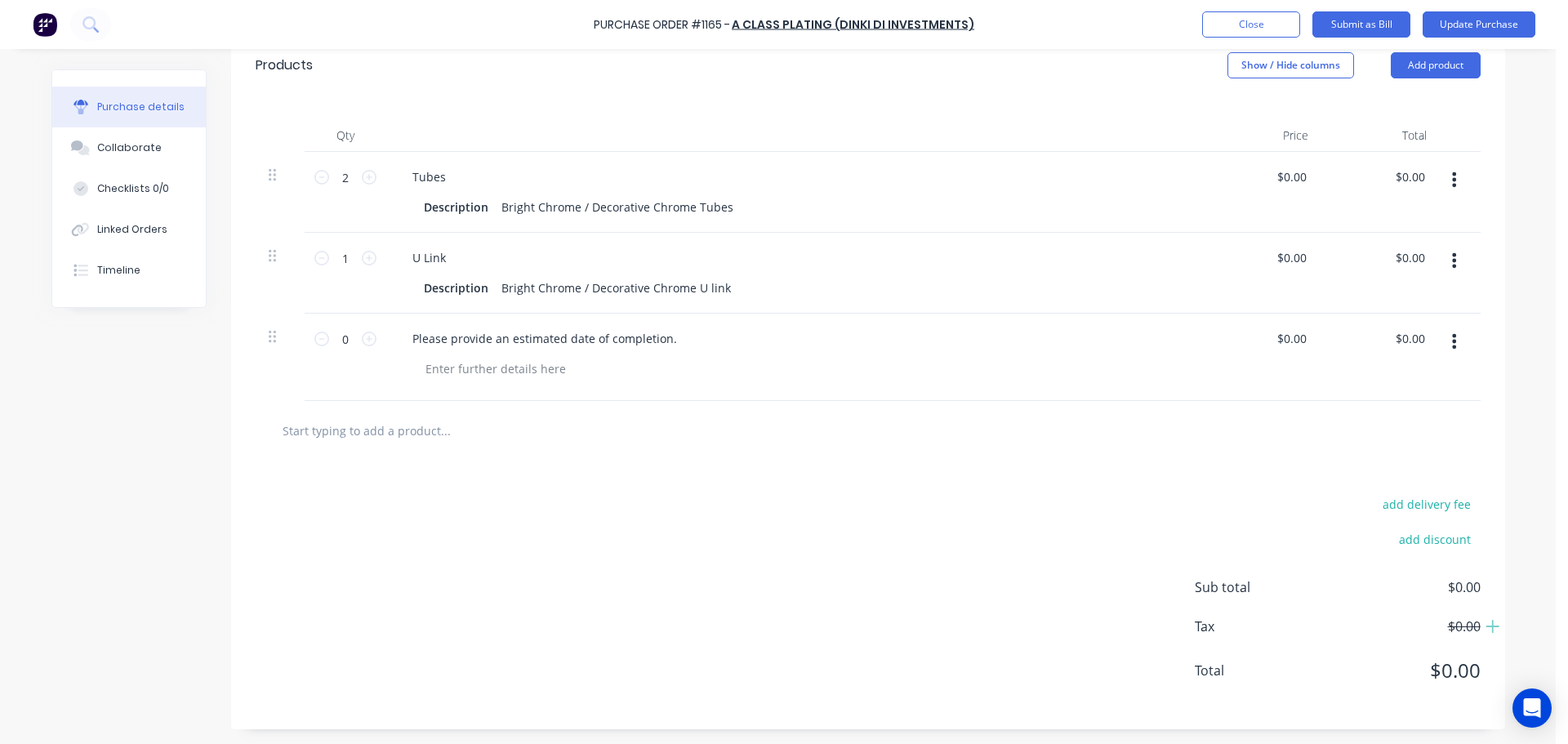
scroll to position [372, 0]
type textarea "x"
click at [480, 365] on div at bounding box center [495, 367] width 166 height 23
click at [571, 576] on div "add delivery fee add discount Sub total $0.00 Tax $0.00 Total $0.00" at bounding box center [868, 593] width 1273 height 268
click at [1519, 28] on button "Update Purchase" at bounding box center [1479, 24] width 113 height 26
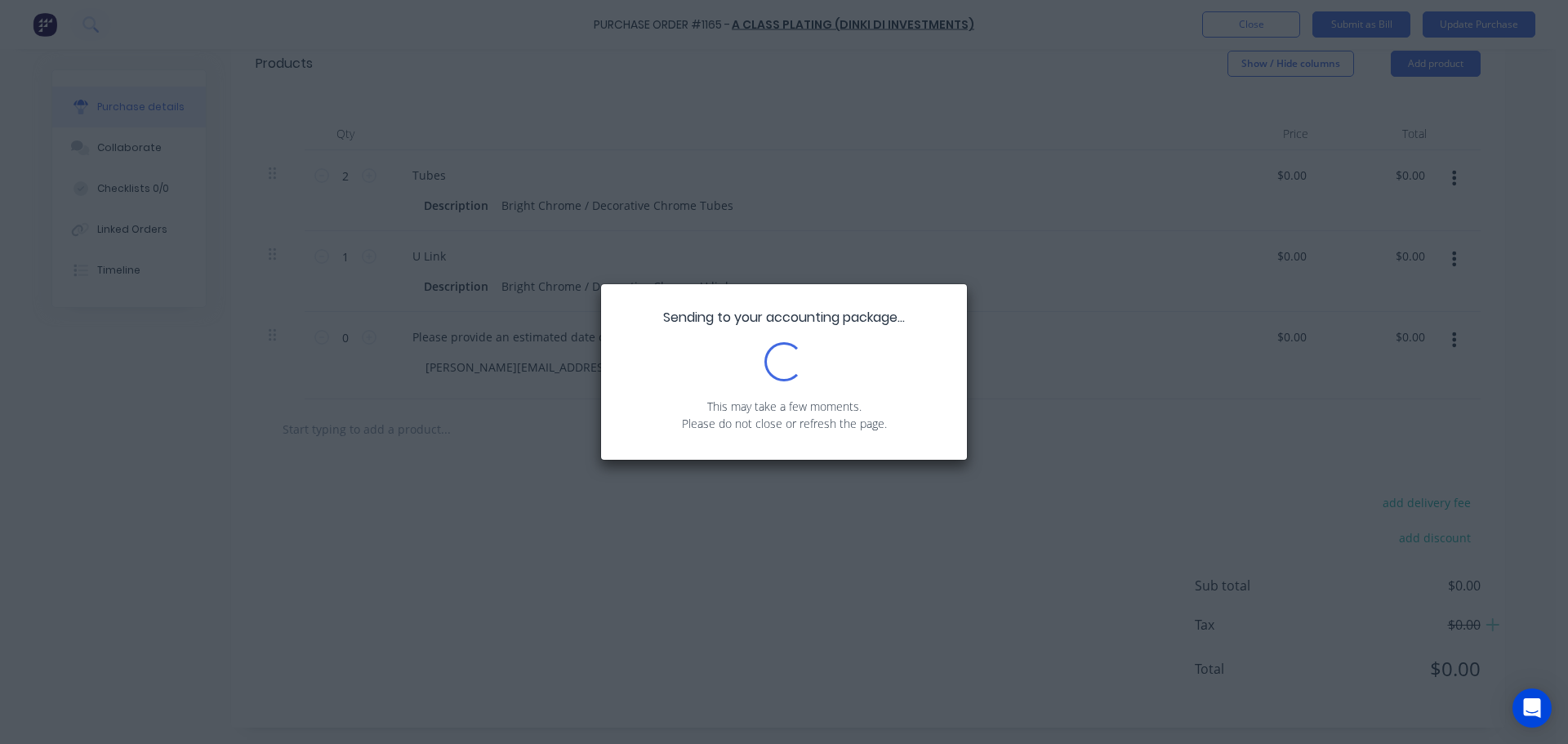
scroll to position [0, 0]
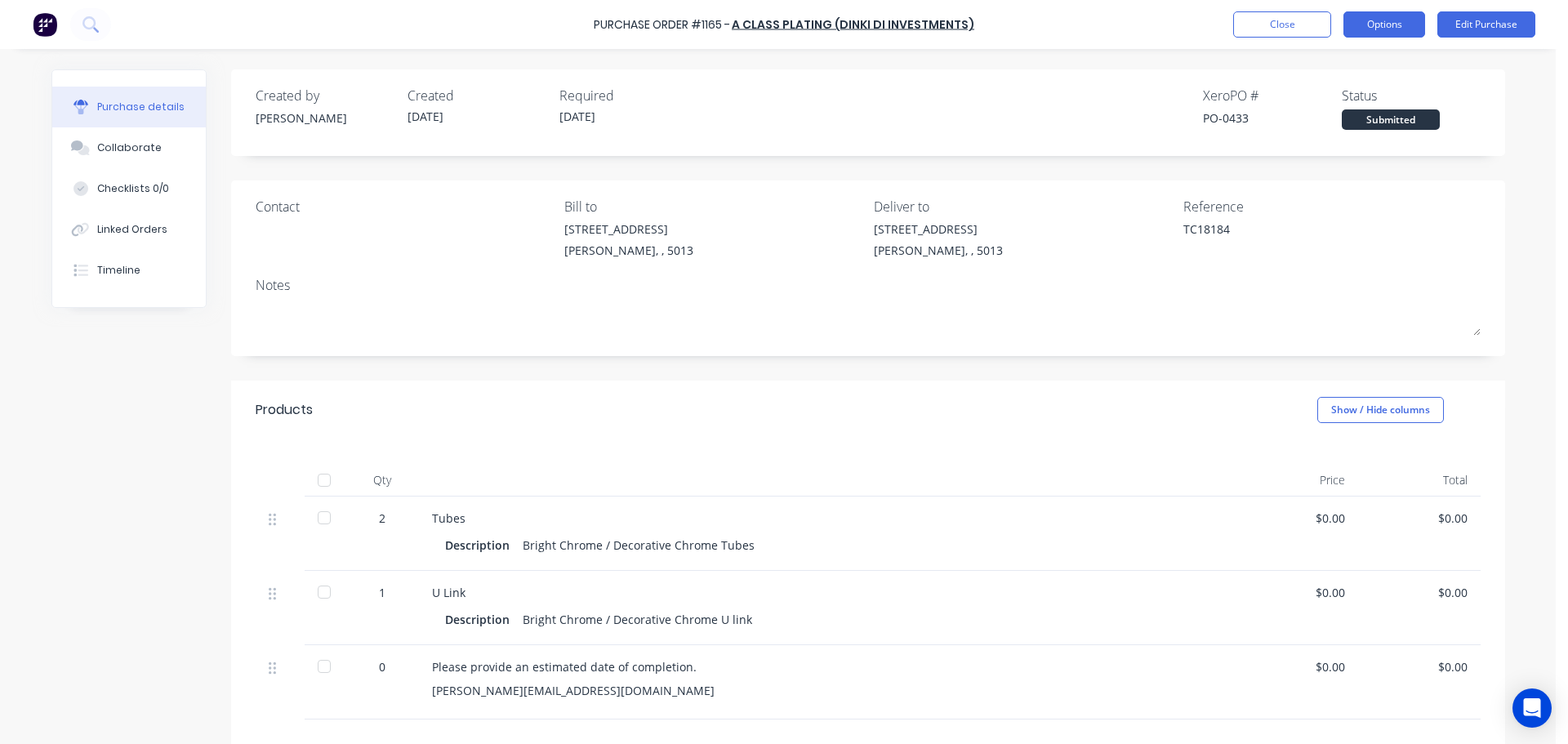
click at [1405, 20] on button "Options" at bounding box center [1384, 24] width 82 height 26
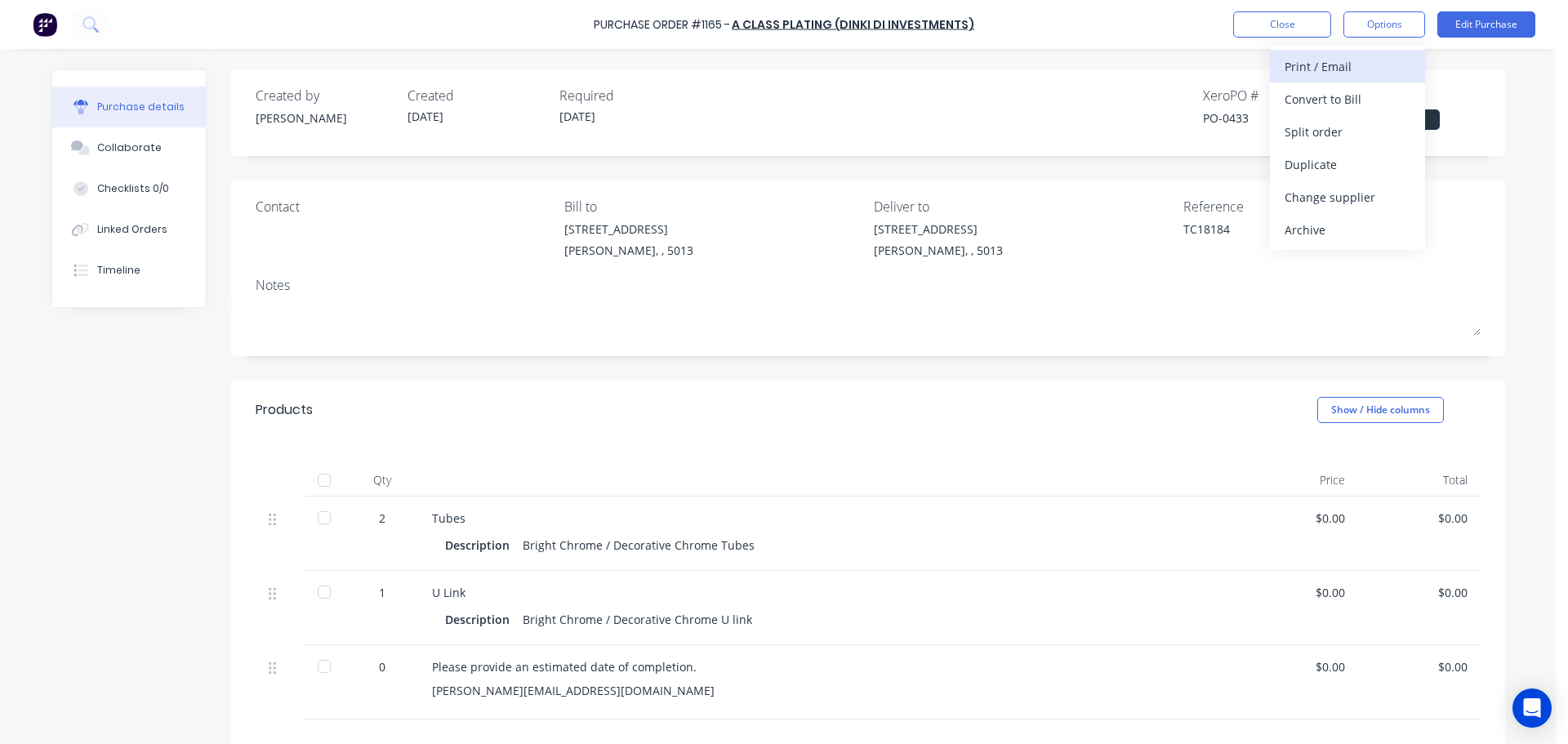
click at [1349, 75] on div "Print / Email" at bounding box center [1346, 66] width 125 height 23
click at [1340, 130] on div "Without pricing" at bounding box center [1346, 131] width 125 height 23
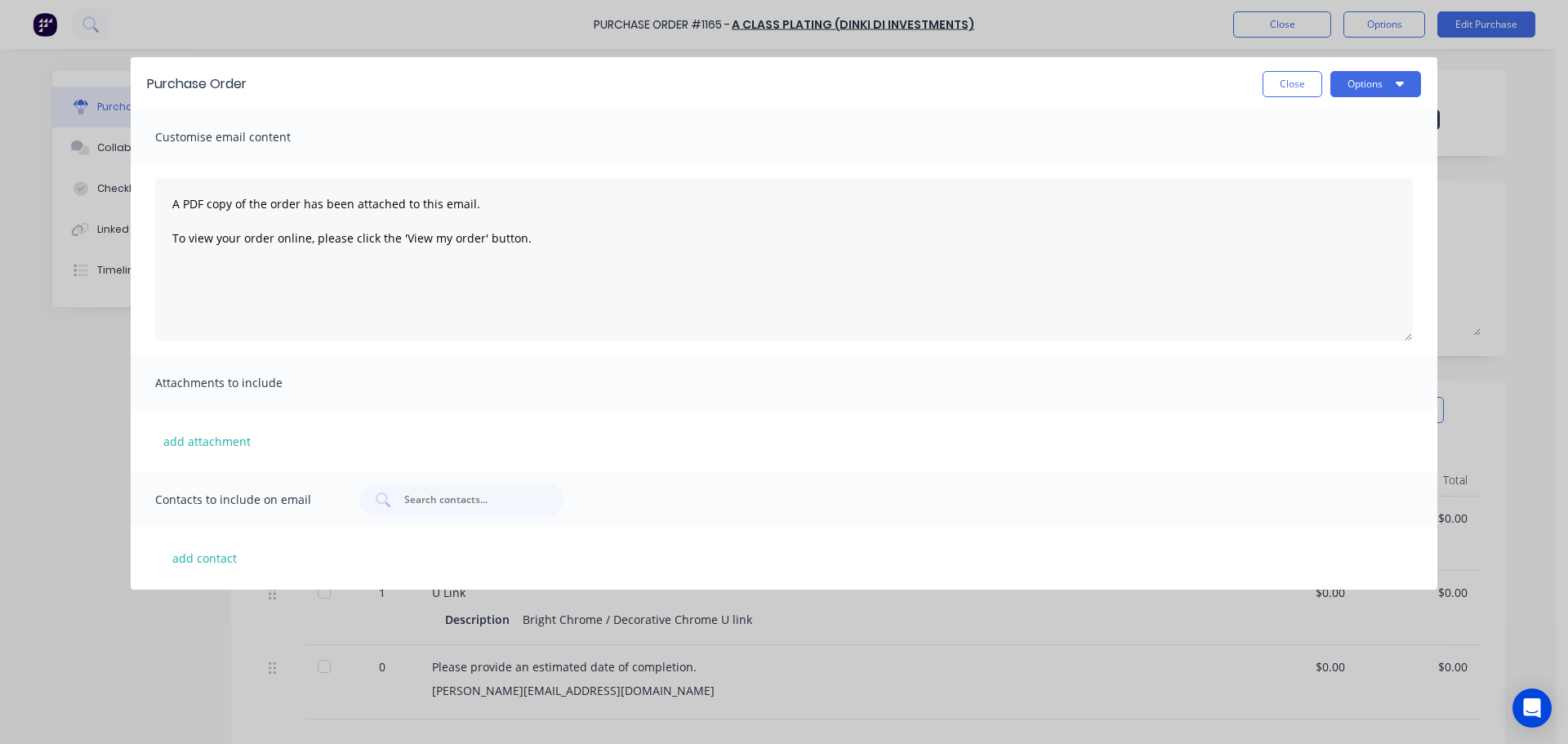
click at [1349, 101] on div "Purchase Order Close Options" at bounding box center [784, 84] width 1307 height 53
click at [1354, 94] on button "Options" at bounding box center [1375, 84] width 90 height 26
click at [1331, 146] on button "Print" at bounding box center [1343, 159] width 156 height 33
click at [1264, 89] on button "Close" at bounding box center [1292, 84] width 59 height 26
type textarea "x"
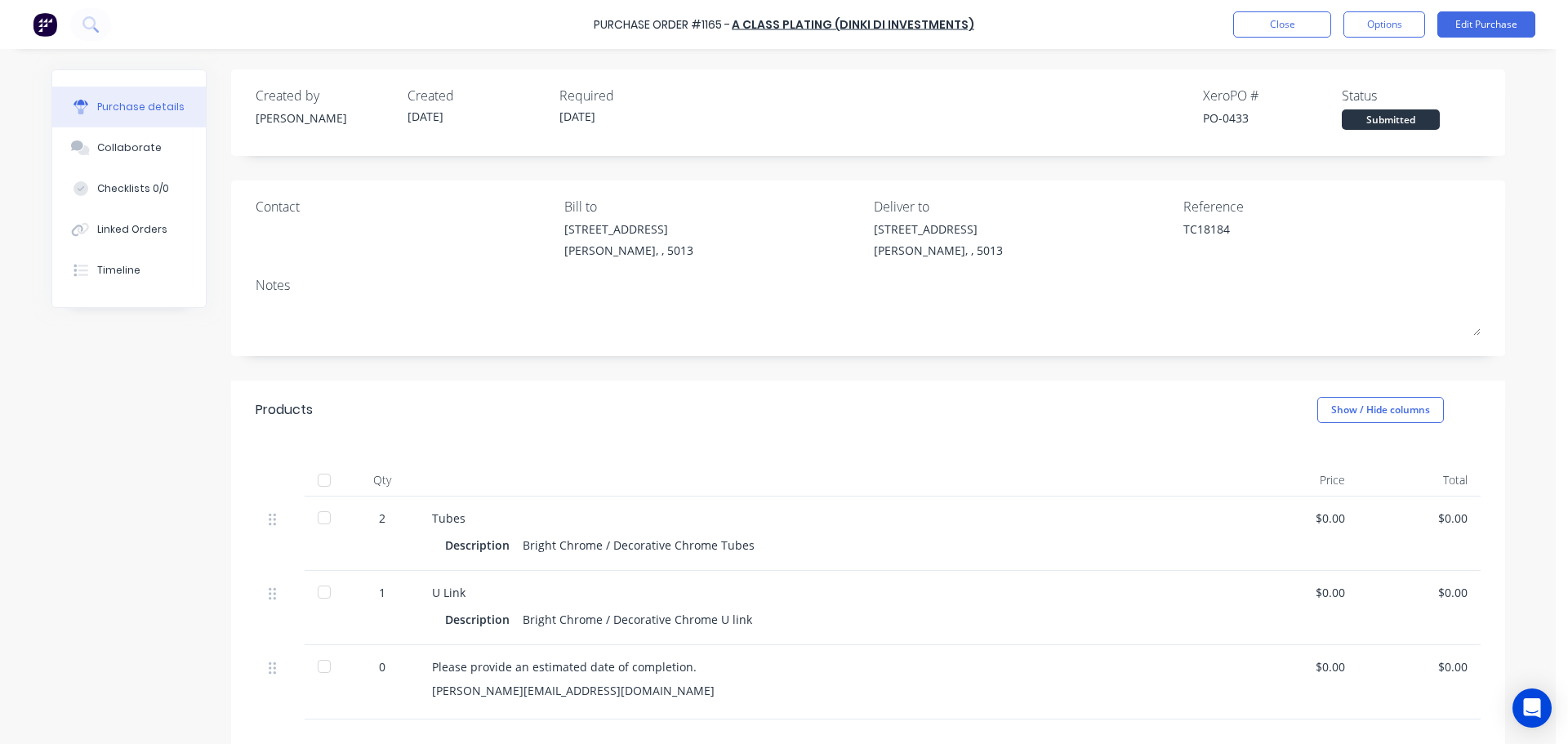
click at [43, 33] on img at bounding box center [45, 24] width 24 height 24
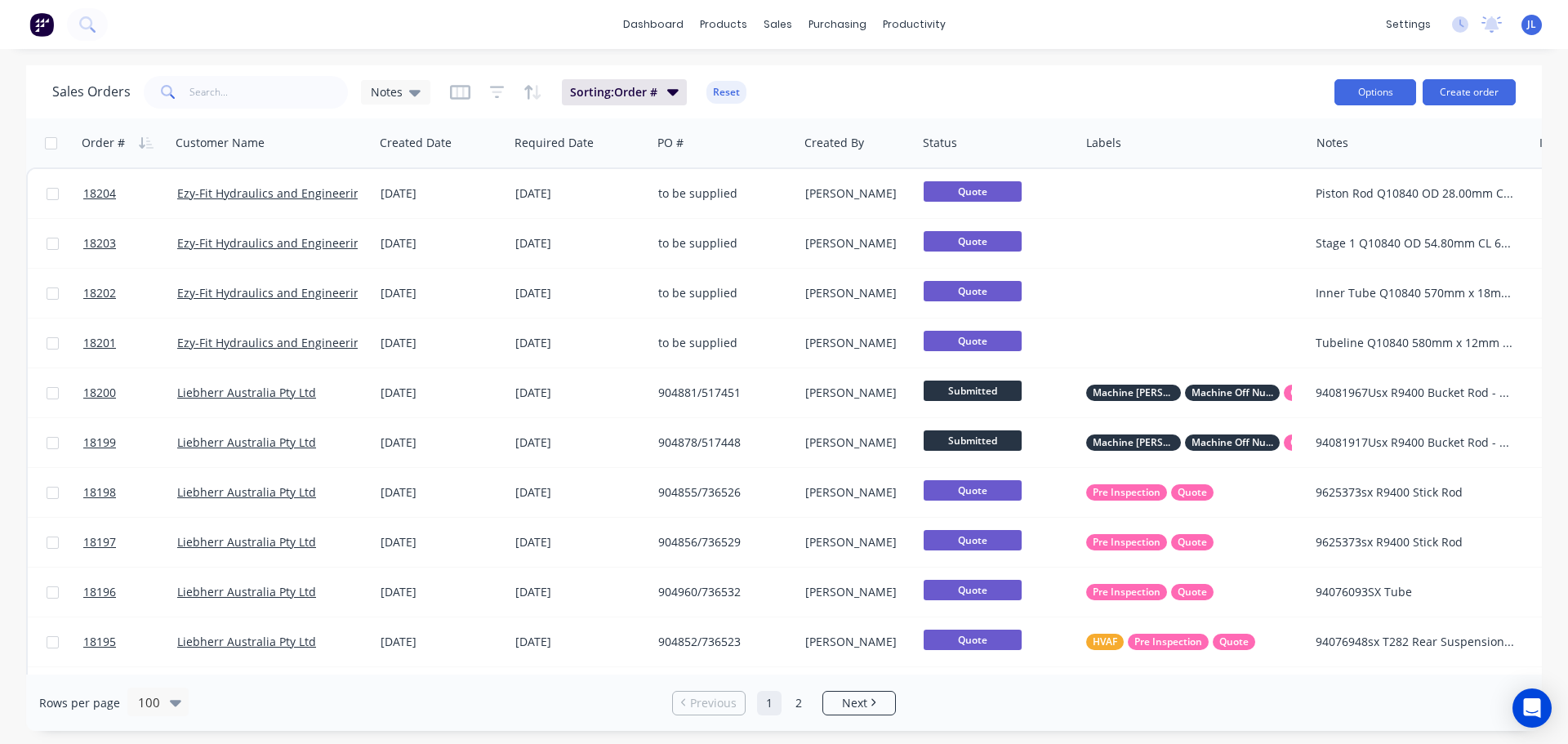
click at [1394, 93] on button "Options" at bounding box center [1375, 91] width 82 height 26
click at [1421, 29] on div "settings" at bounding box center [1408, 24] width 61 height 24
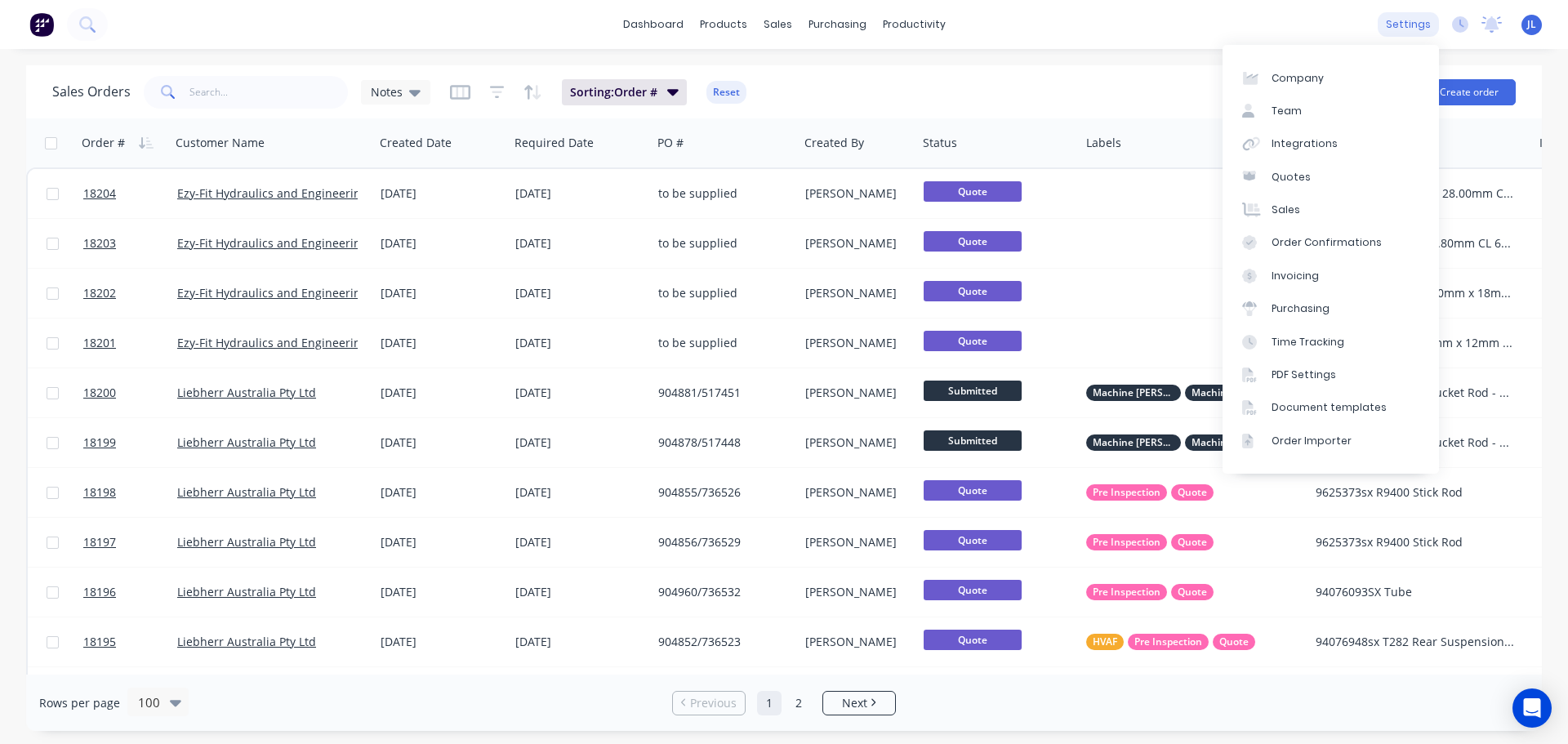
click at [1417, 25] on div "settings" at bounding box center [1408, 24] width 61 height 24
click at [1312, 149] on div "Integrations" at bounding box center [1305, 143] width 66 height 15
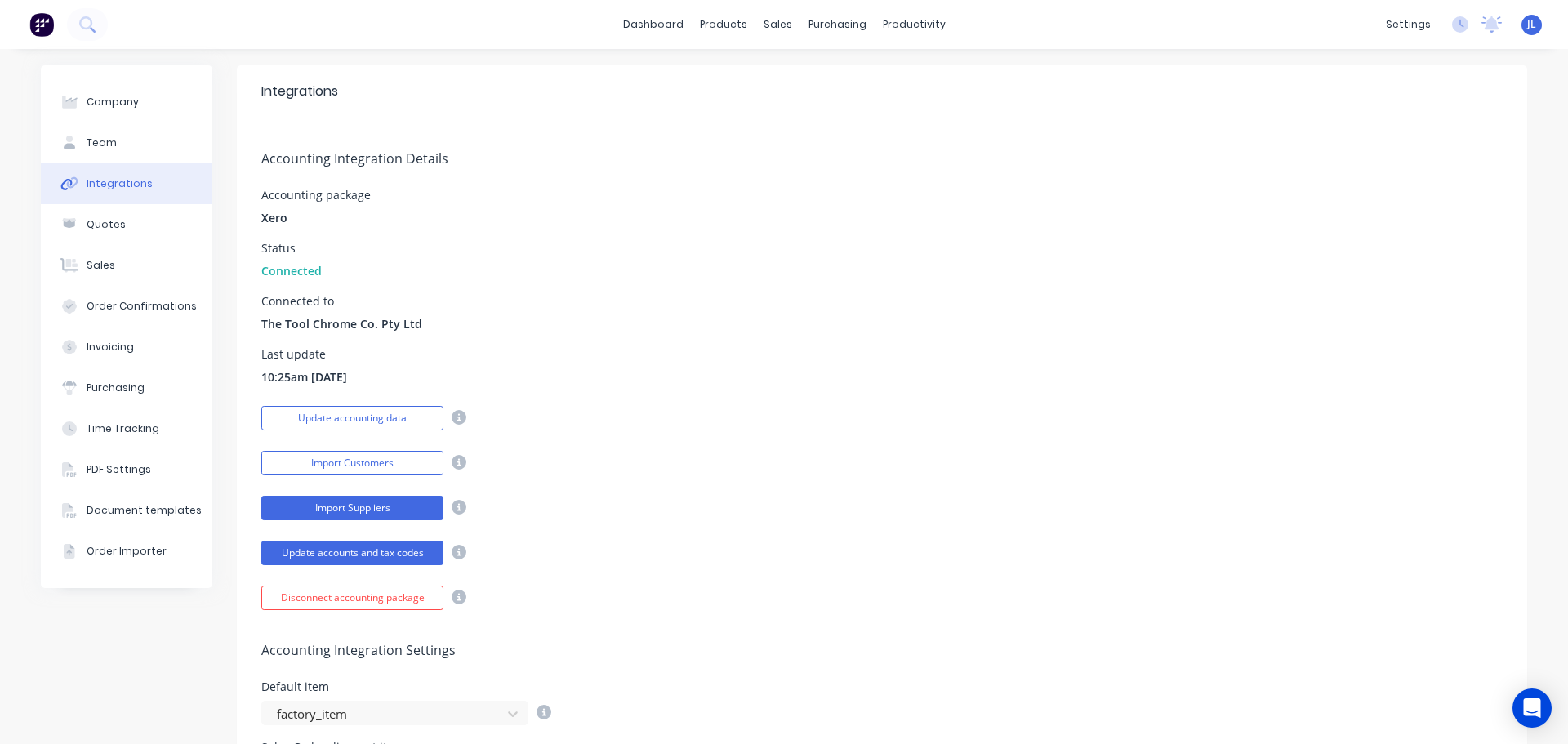
click at [396, 513] on button "Import Suppliers" at bounding box center [352, 508] width 182 height 24
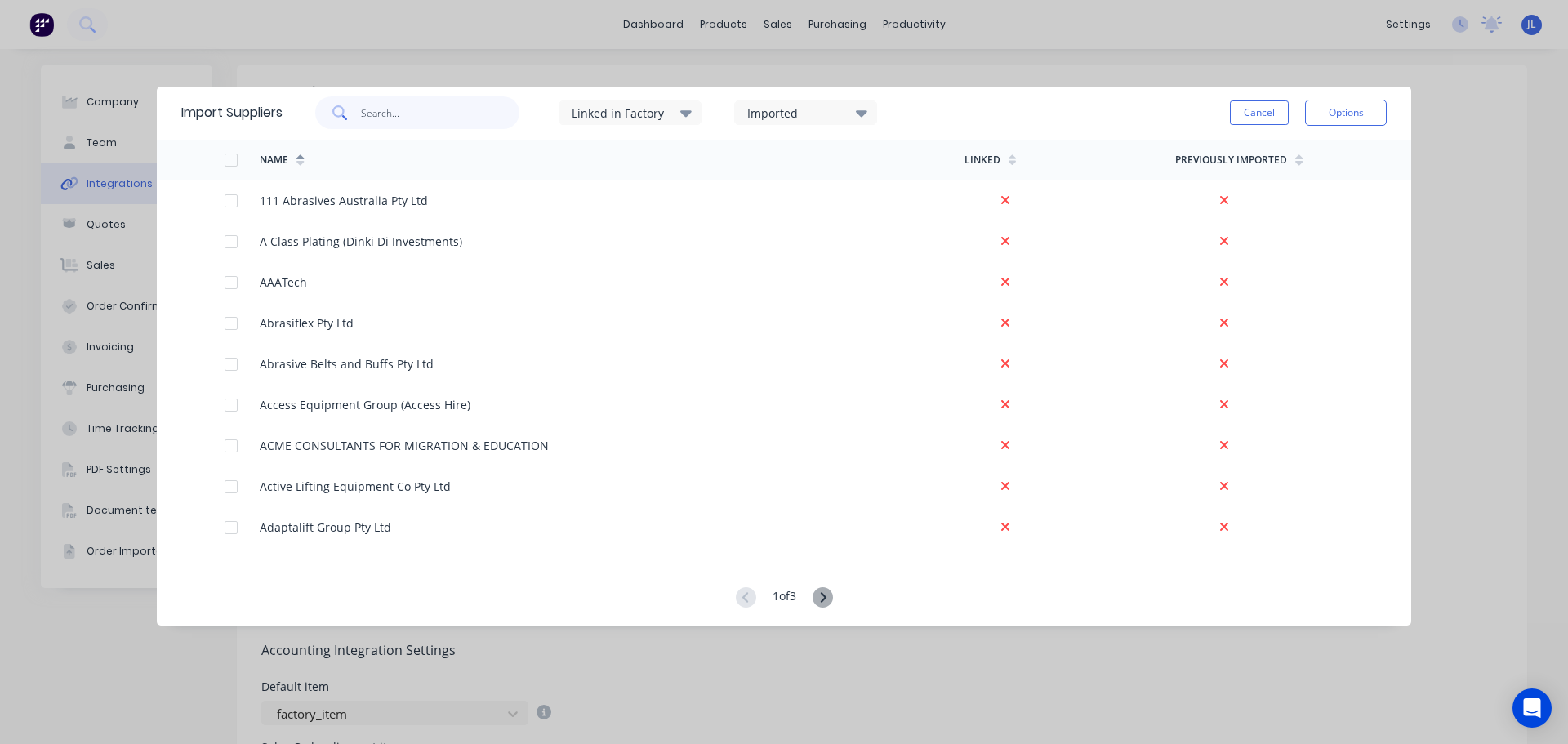
click at [388, 115] on input "text" at bounding box center [440, 113] width 159 height 33
type input "A class"
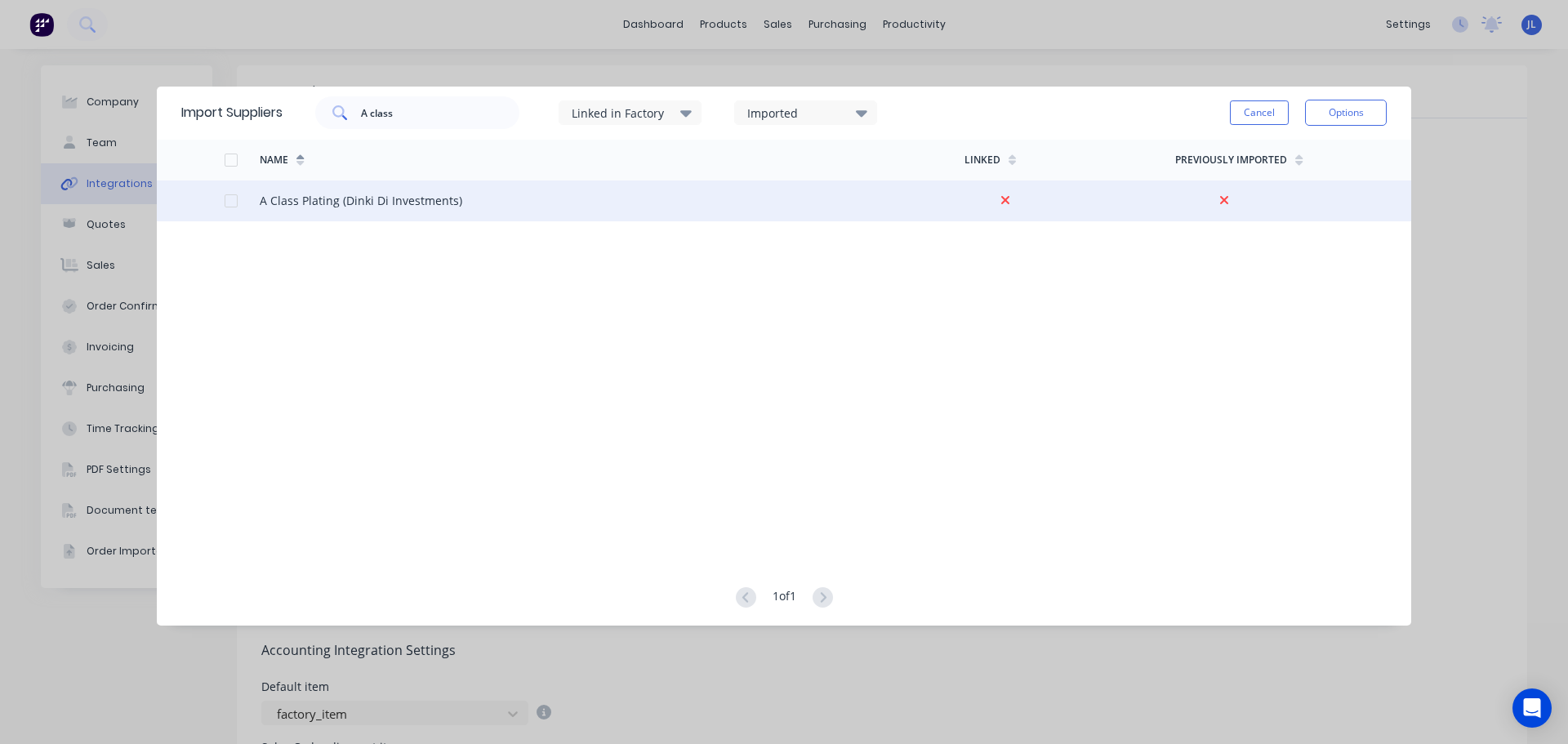
click at [421, 202] on div "A Class Plating (Dinki Di Investments)" at bounding box center [361, 200] width 202 height 18
click at [237, 203] on div at bounding box center [231, 201] width 33 height 33
click at [1339, 105] on button "Options" at bounding box center [1345, 112] width 82 height 26
click at [1277, 155] on div "Import selected suppliers" at bounding box center [1308, 159] width 125 height 41
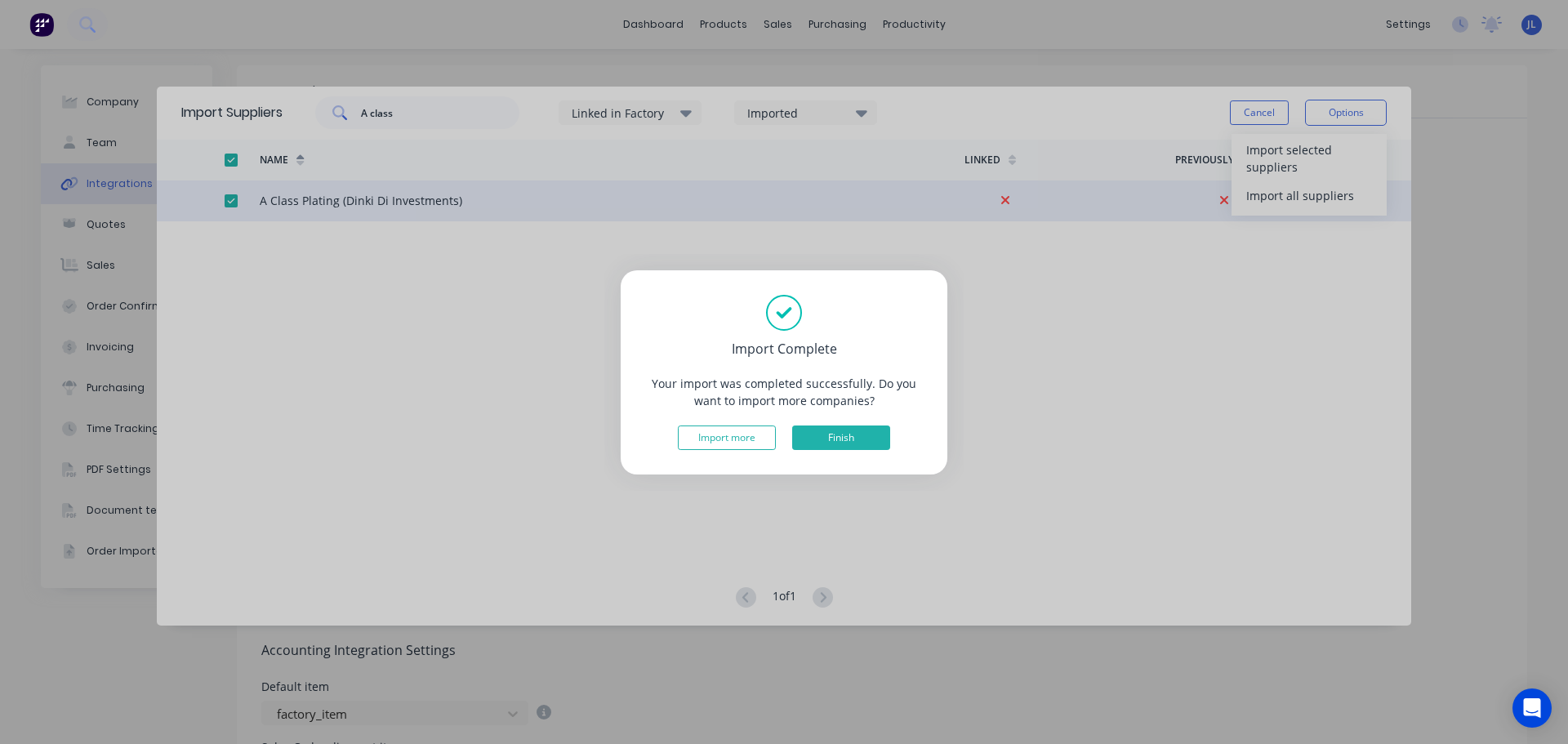
click at [883, 442] on button "Finish" at bounding box center [841, 438] width 98 height 24
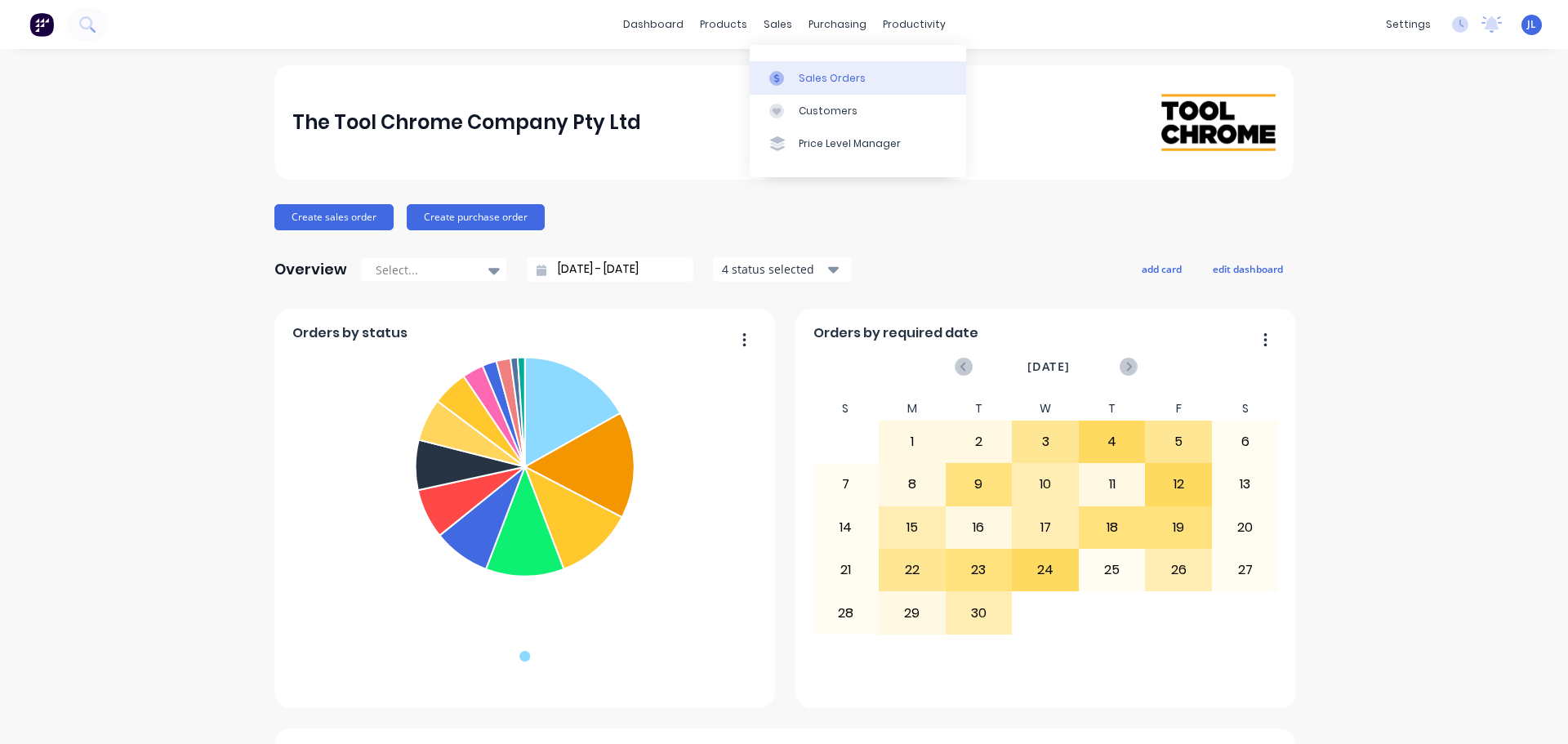
click at [805, 84] on div "Sales Orders" at bounding box center [831, 78] width 67 height 15
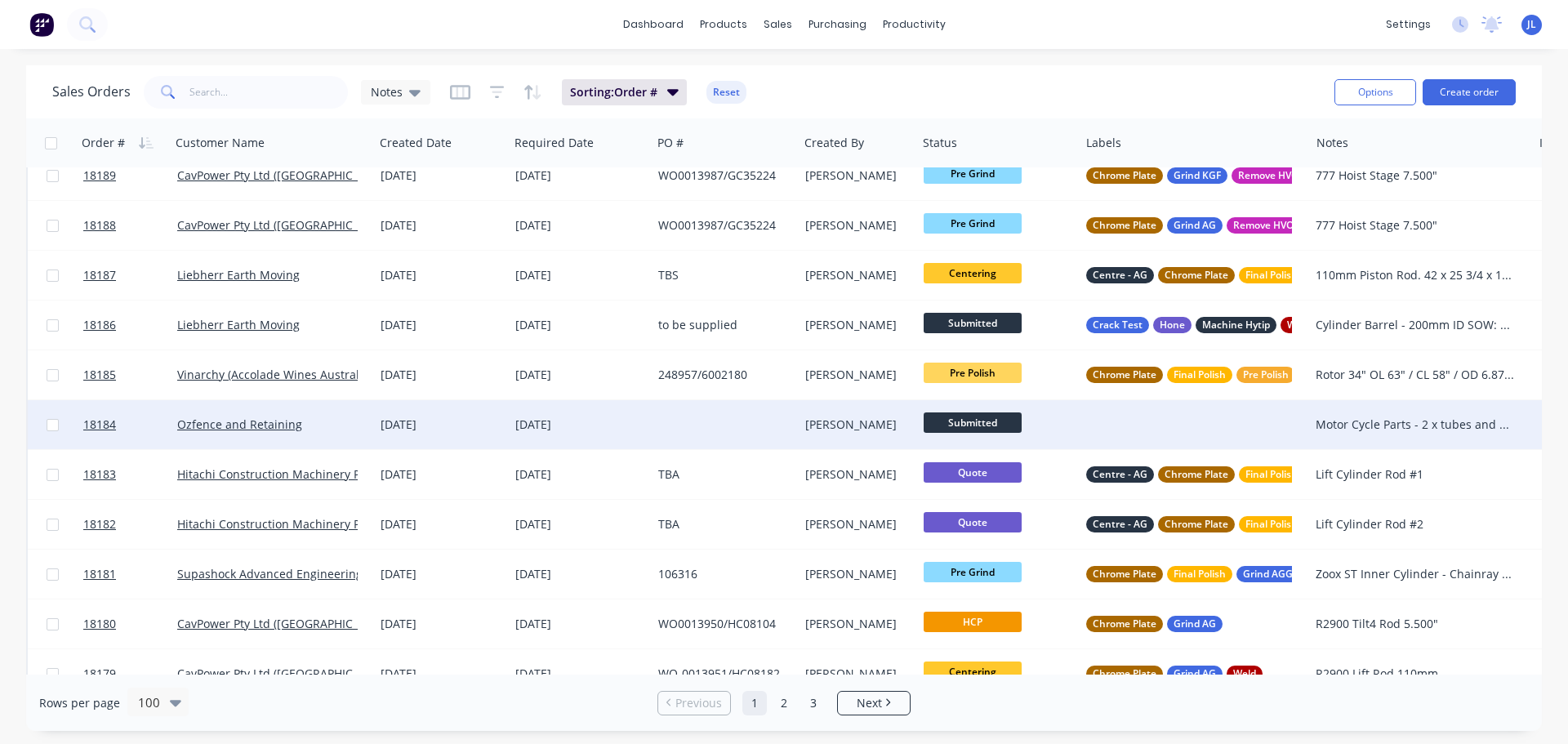
scroll to position [817, 0]
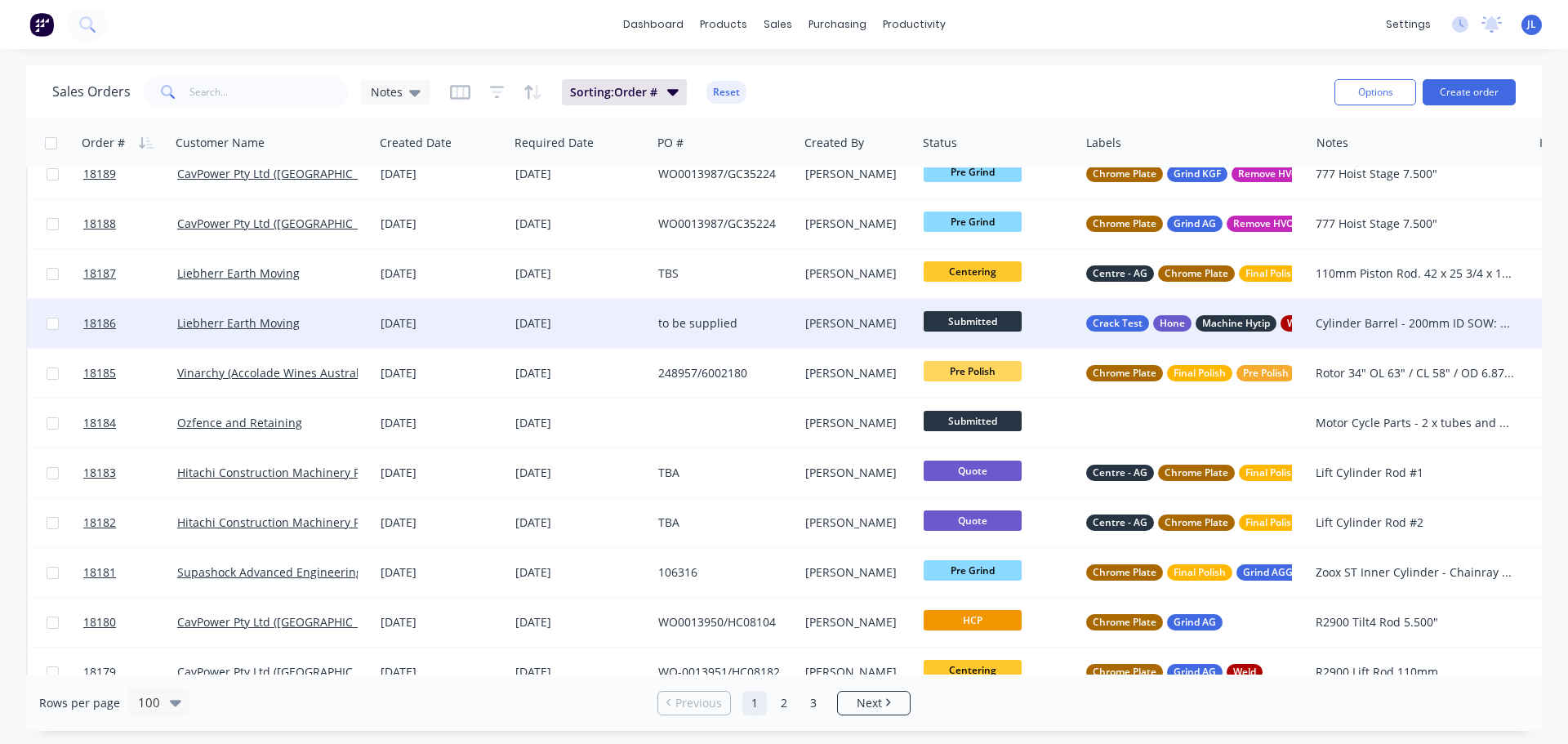
click at [962, 326] on span "Submitted" at bounding box center [972, 321] width 98 height 20
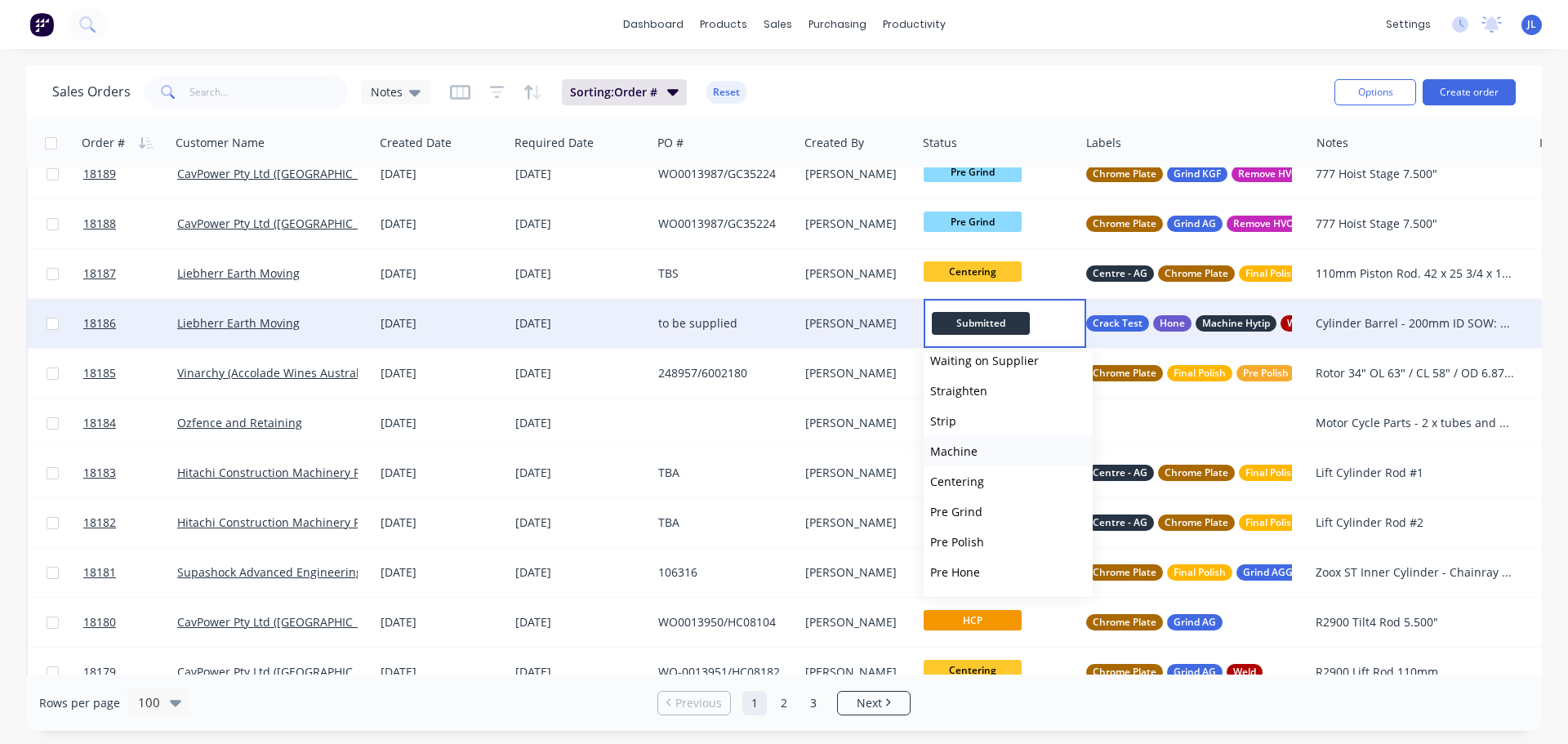
scroll to position [82, 0]
click at [968, 416] on span "Machine" at bounding box center [954, 413] width 48 height 16
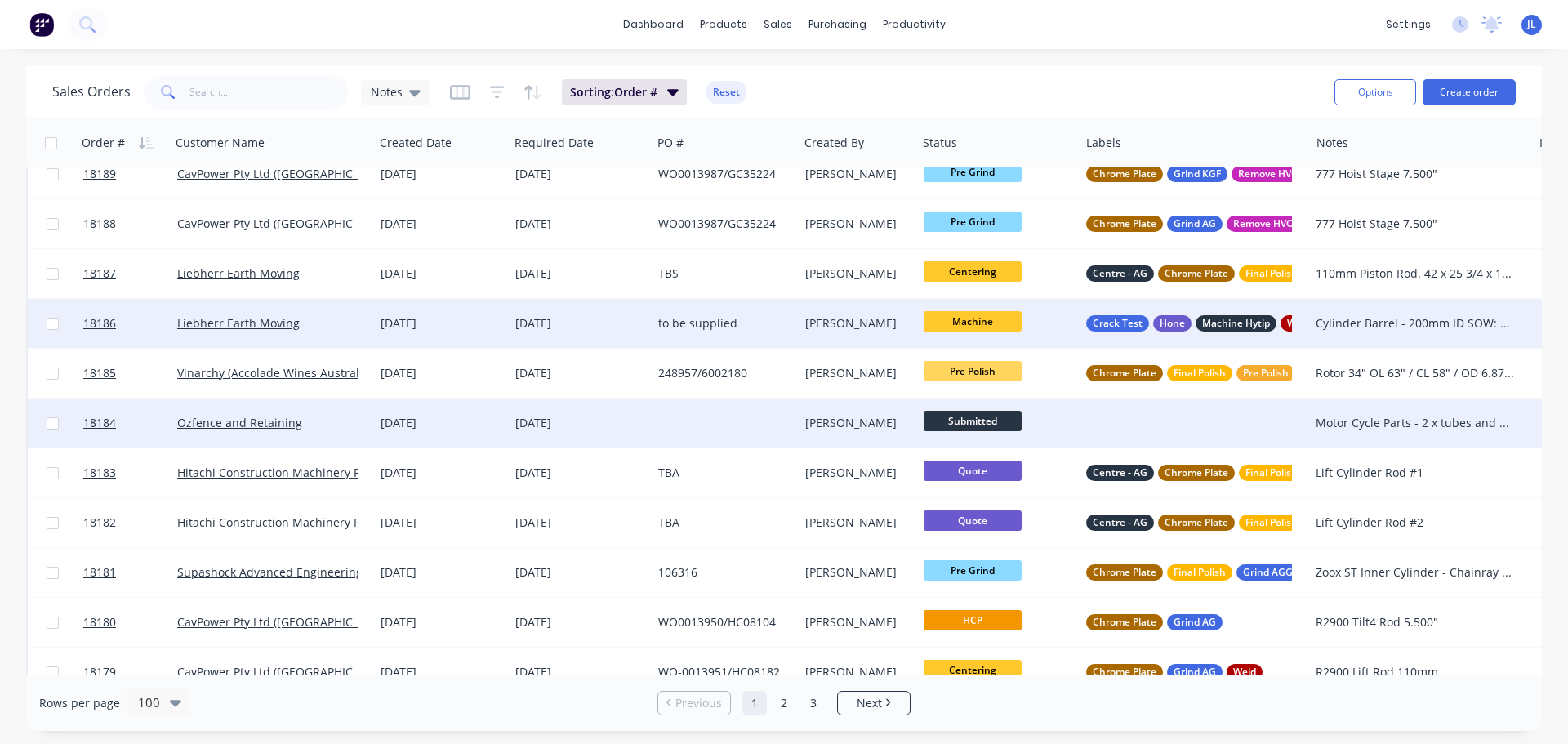
click at [971, 428] on span "Submitted" at bounding box center [972, 420] width 98 height 20
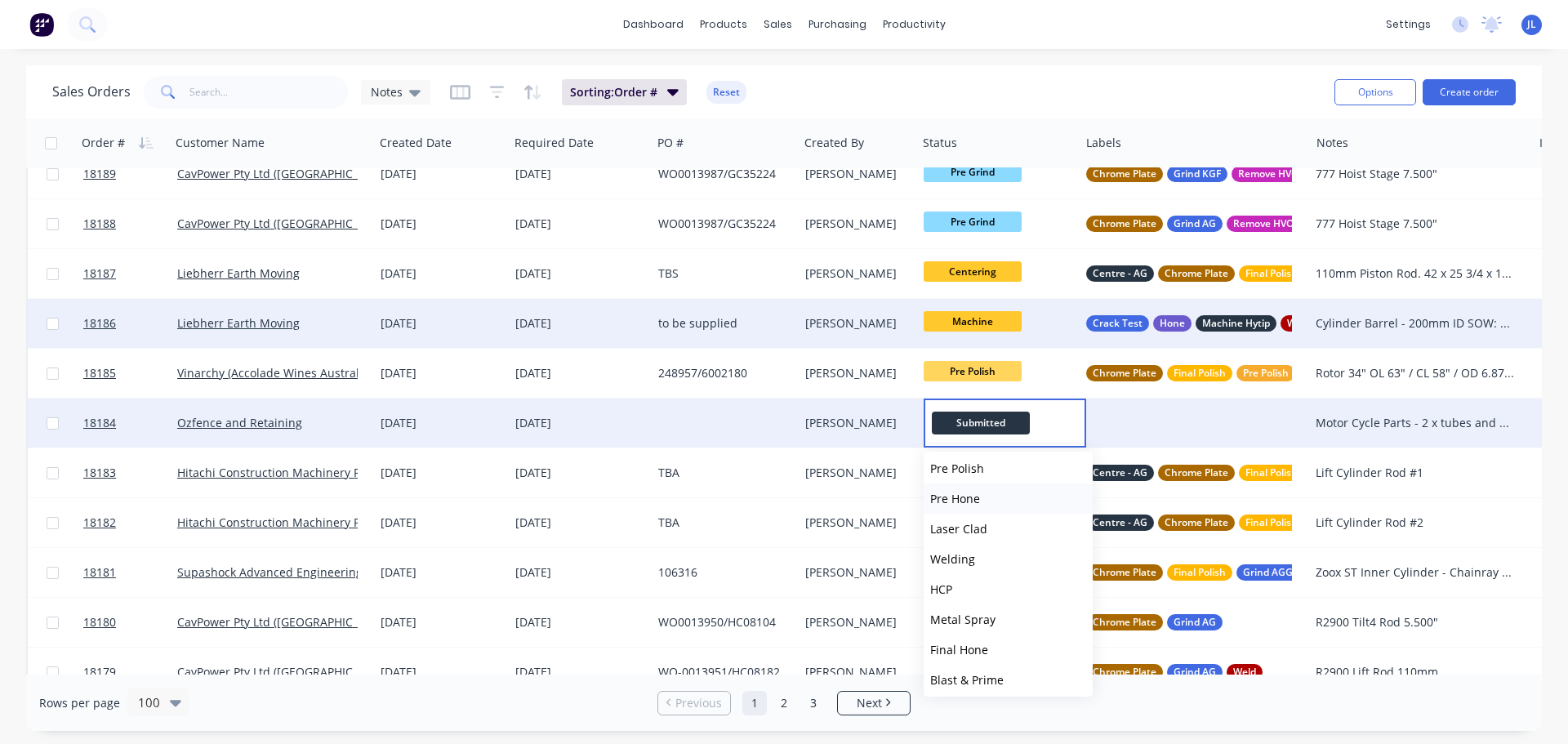
scroll to position [245, 0]
click at [977, 564] on button "HCP" at bounding box center [1008, 560] width 169 height 30
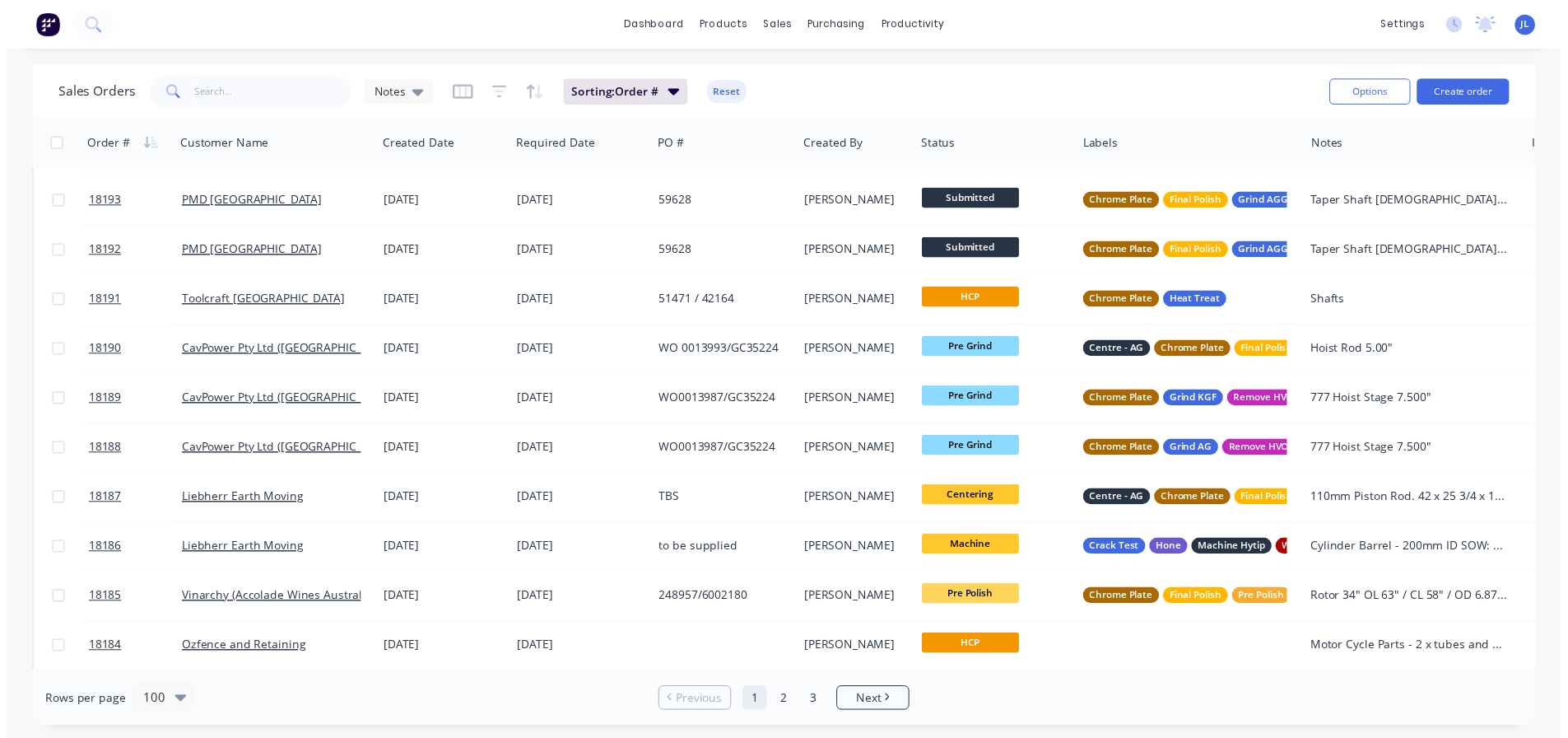
scroll to position [403, 0]
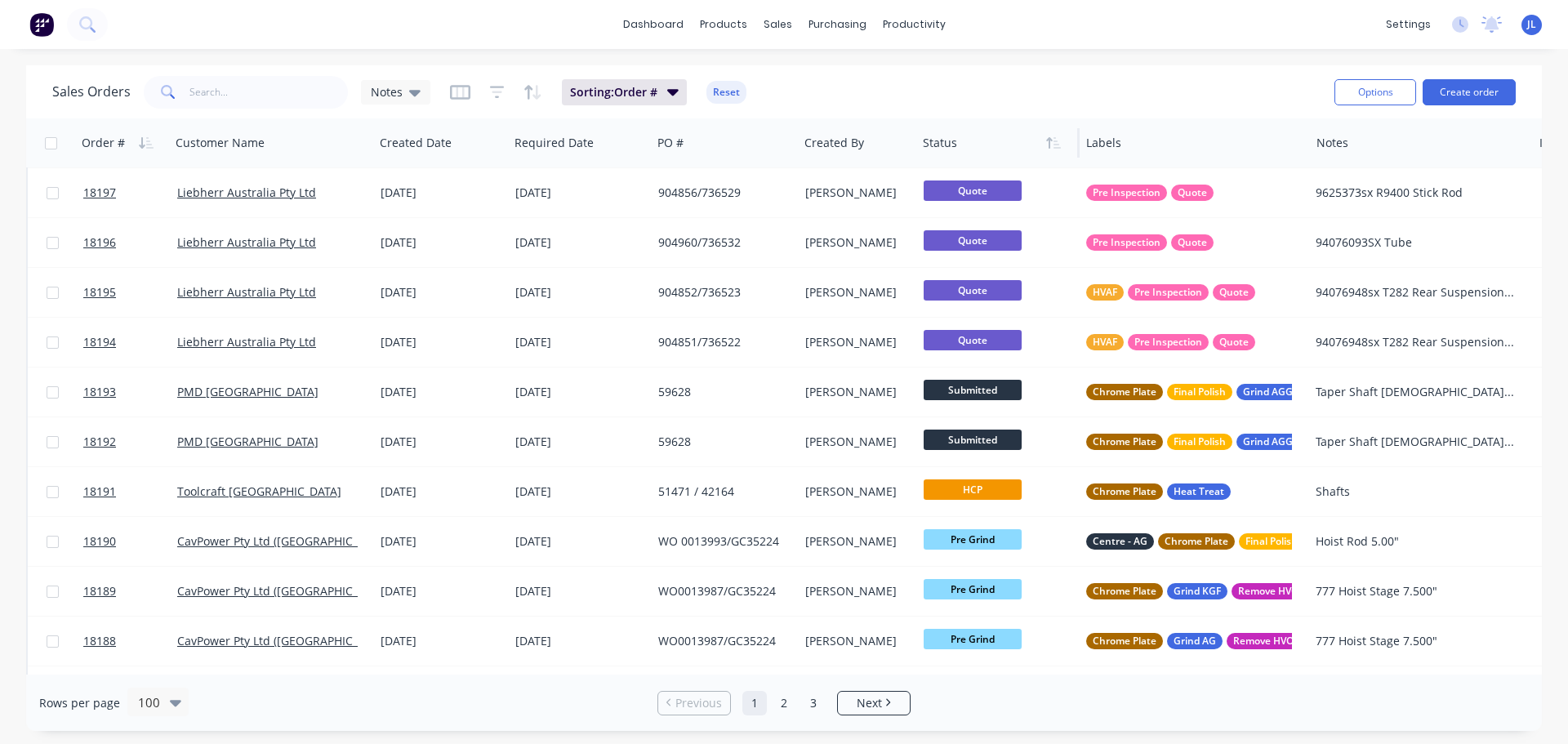
click at [959, 154] on div at bounding box center [993, 143] width 143 height 33
click at [935, 25] on div "productivity" at bounding box center [914, 24] width 79 height 24
click at [940, 67] on link "Workflow" at bounding box center [977, 78] width 217 height 33
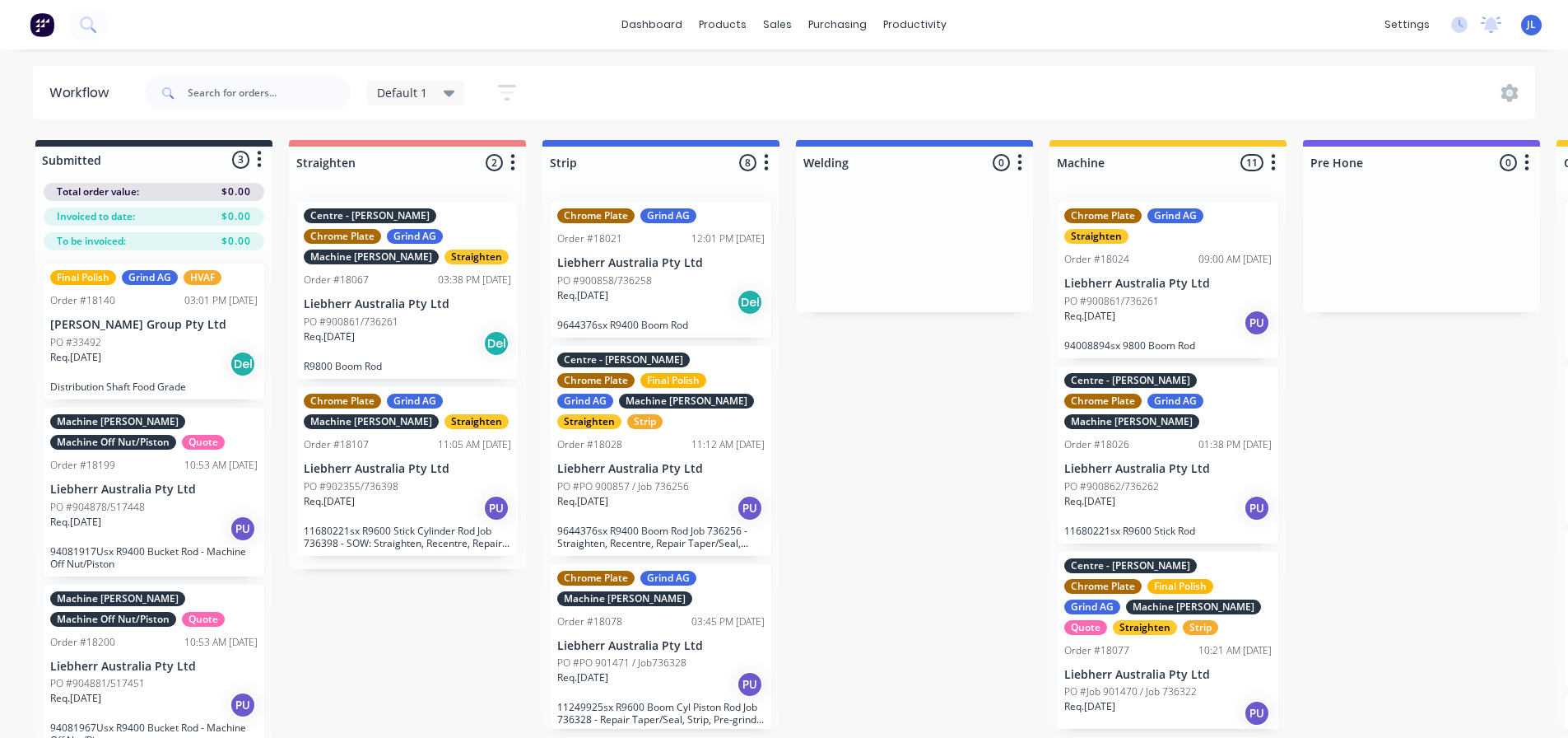
scroll to position [28, 0]
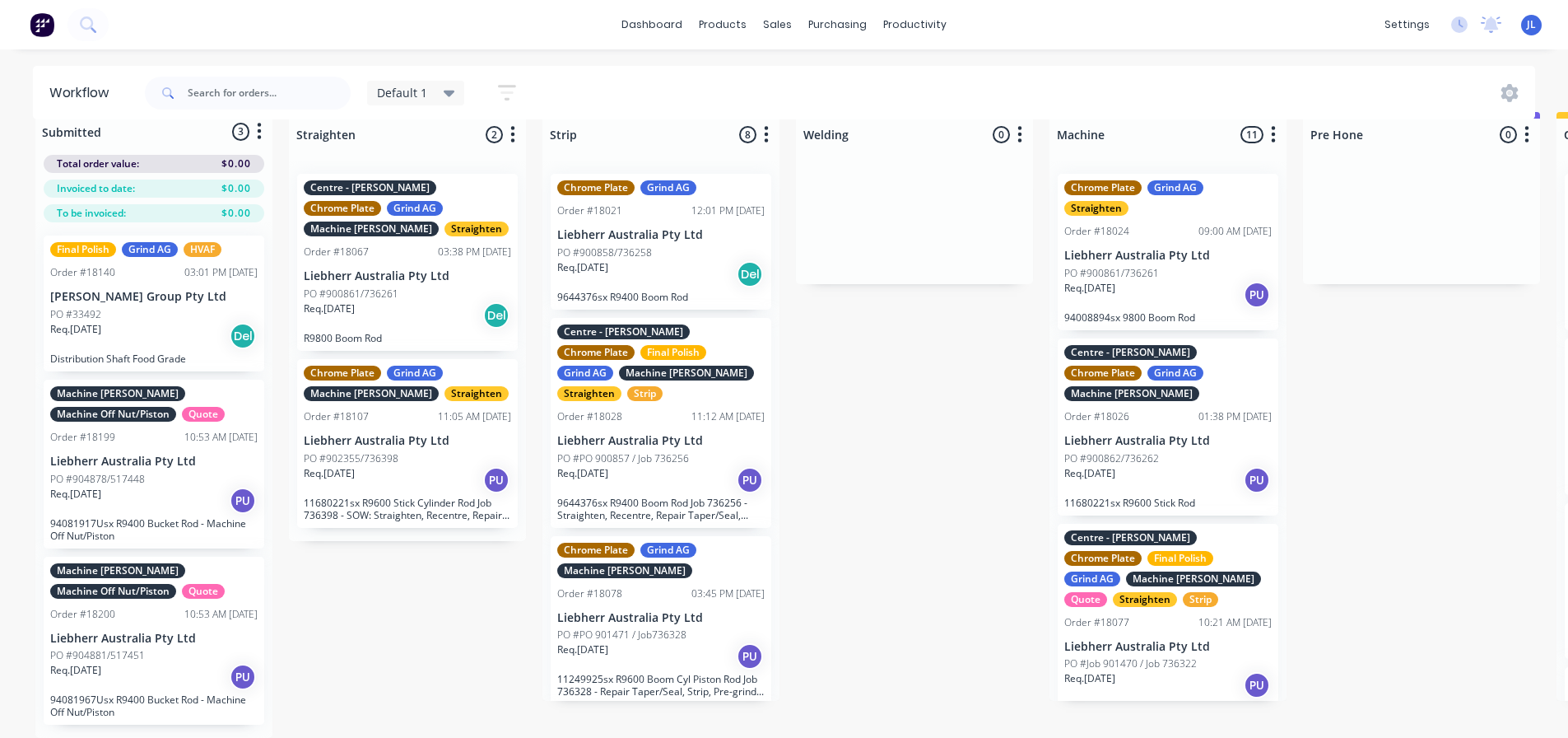
click at [44, 33] on img at bounding box center [41, 25] width 24 height 25
